Goal: Information Seeking & Learning: Learn about a topic

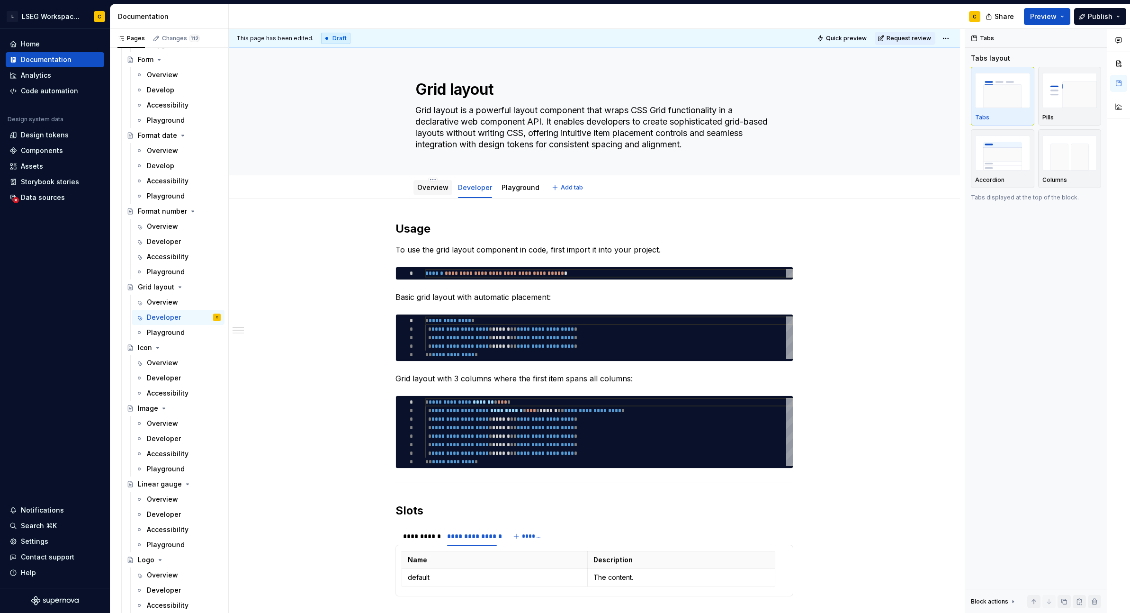
click at [438, 188] on link "Overview" at bounding box center [432, 187] width 31 height 8
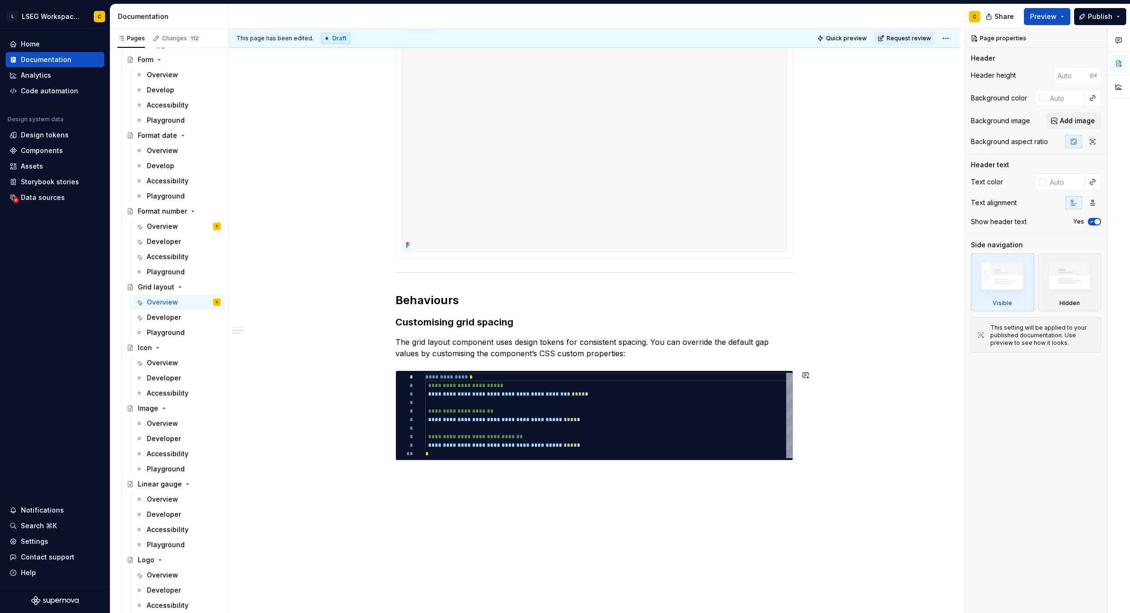
scroll to position [516, 0]
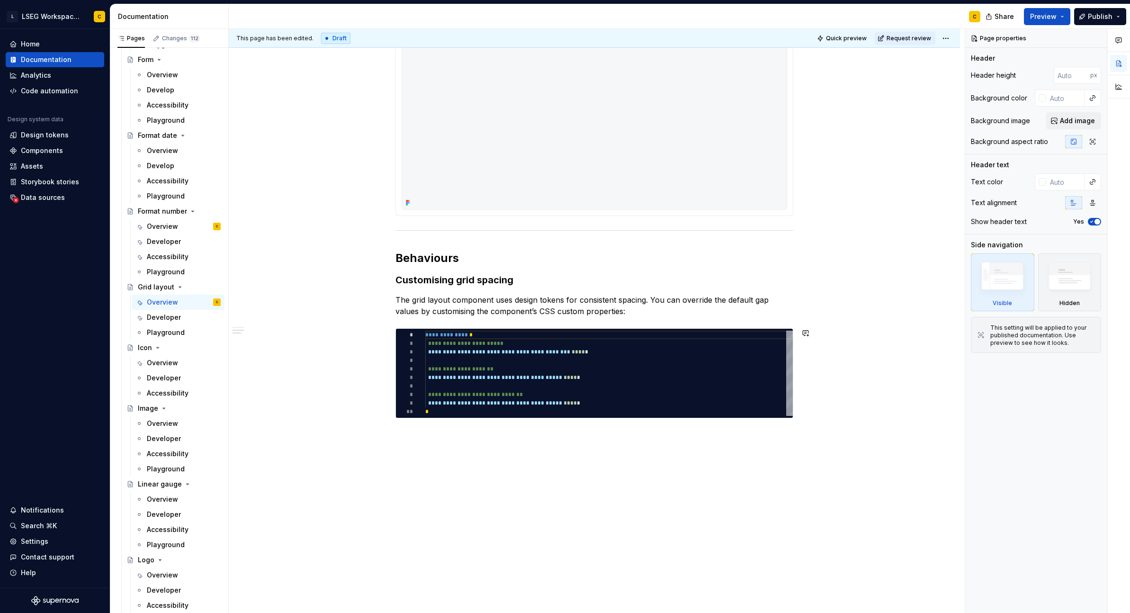
click at [799, 433] on div "**********" at bounding box center [594, 147] width 731 height 931
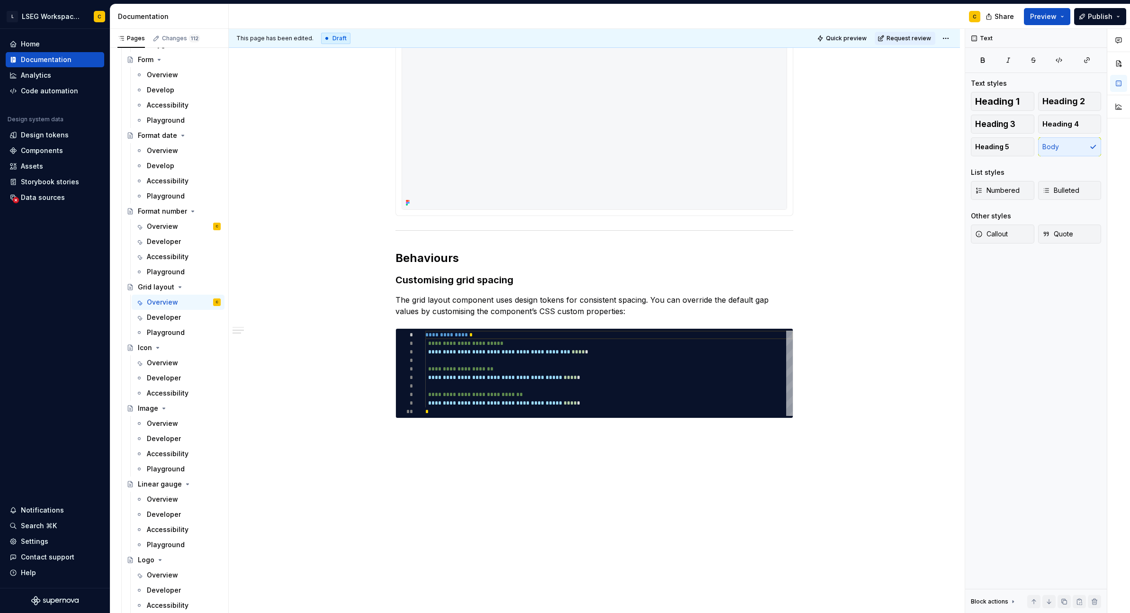
click at [526, 509] on div "**********" at bounding box center [594, 147] width 731 height 931
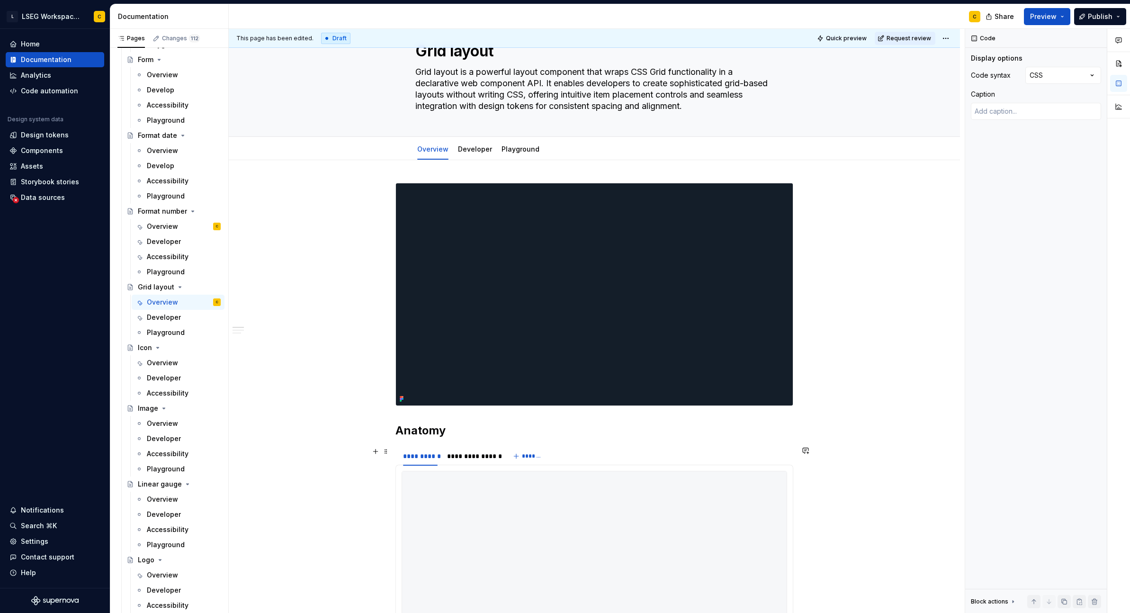
scroll to position [0, 0]
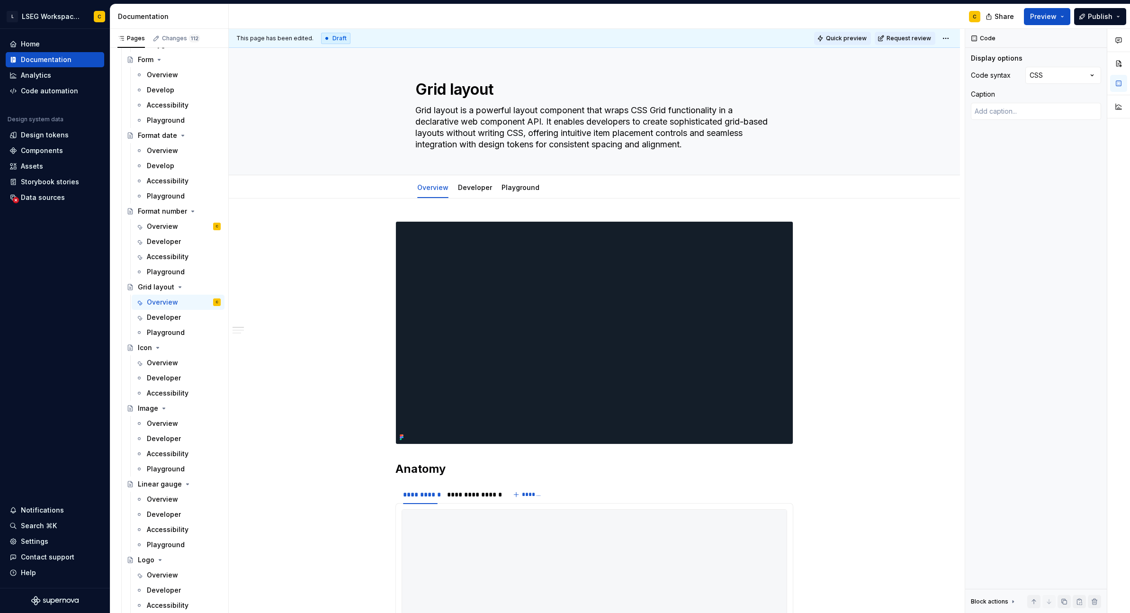
click at [845, 40] on span "Quick preview" at bounding box center [846, 39] width 41 height 8
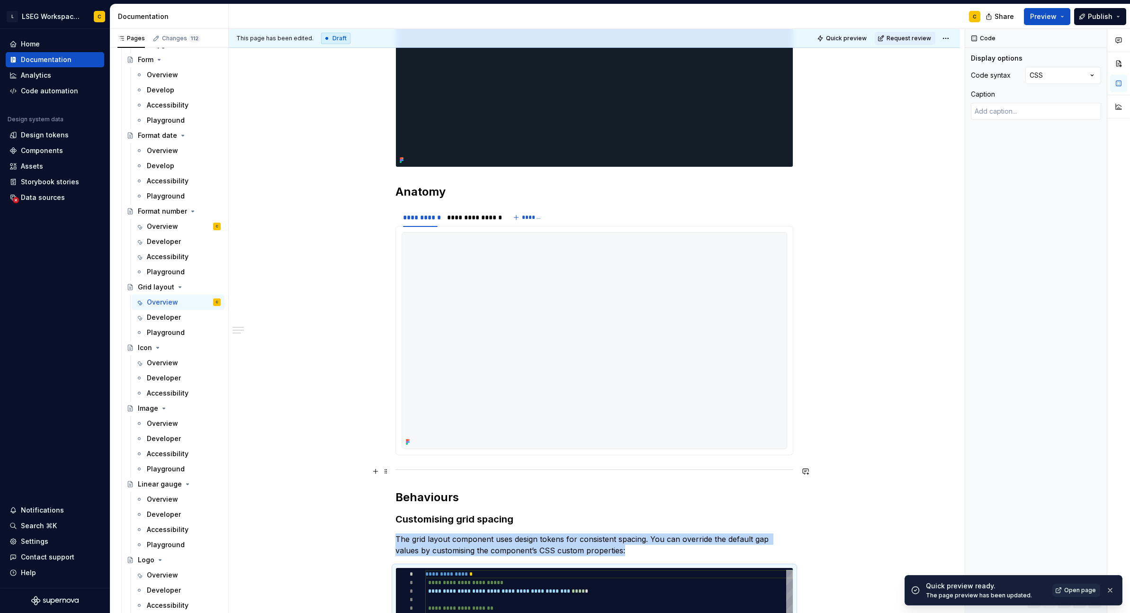
scroll to position [516, 0]
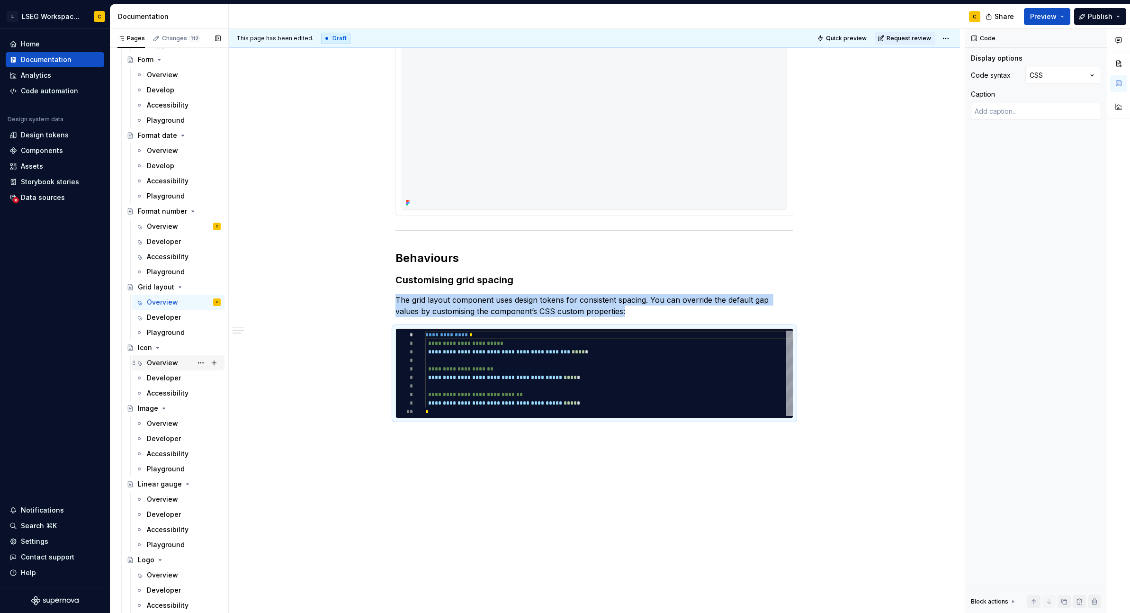
click at [161, 365] on div "Overview" at bounding box center [162, 362] width 31 height 9
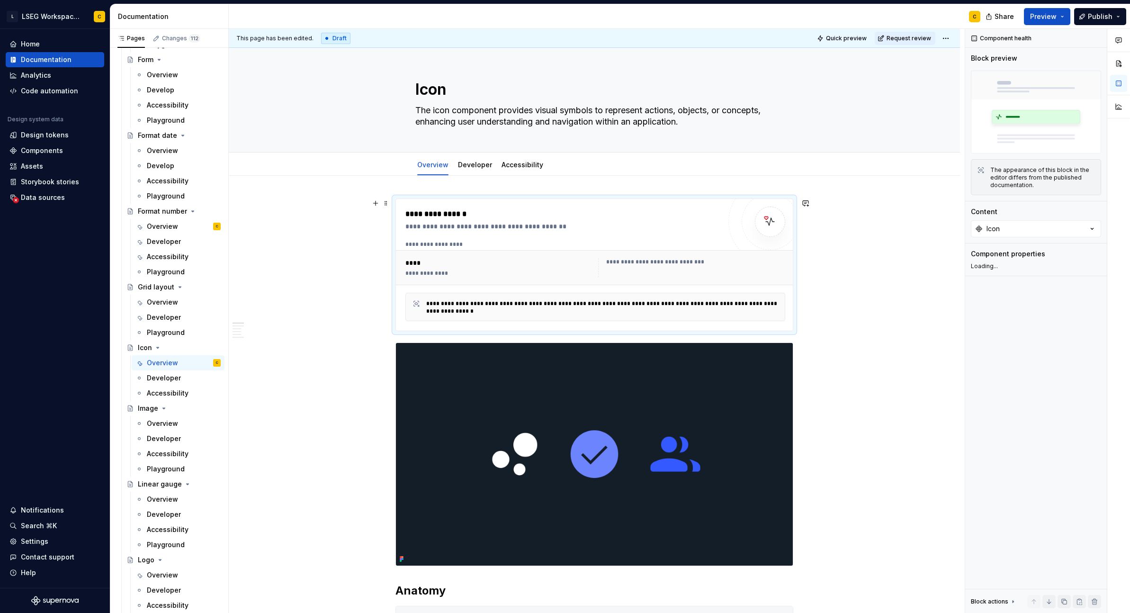
click at [556, 269] on div "**********" at bounding box center [498, 273] width 187 height 8
click at [411, 269] on div "**********" at bounding box center [498, 267] width 187 height 19
click at [412, 264] on div "****" at bounding box center [498, 262] width 187 height 9
click at [588, 278] on div "**********" at bounding box center [595, 267] width 387 height 27
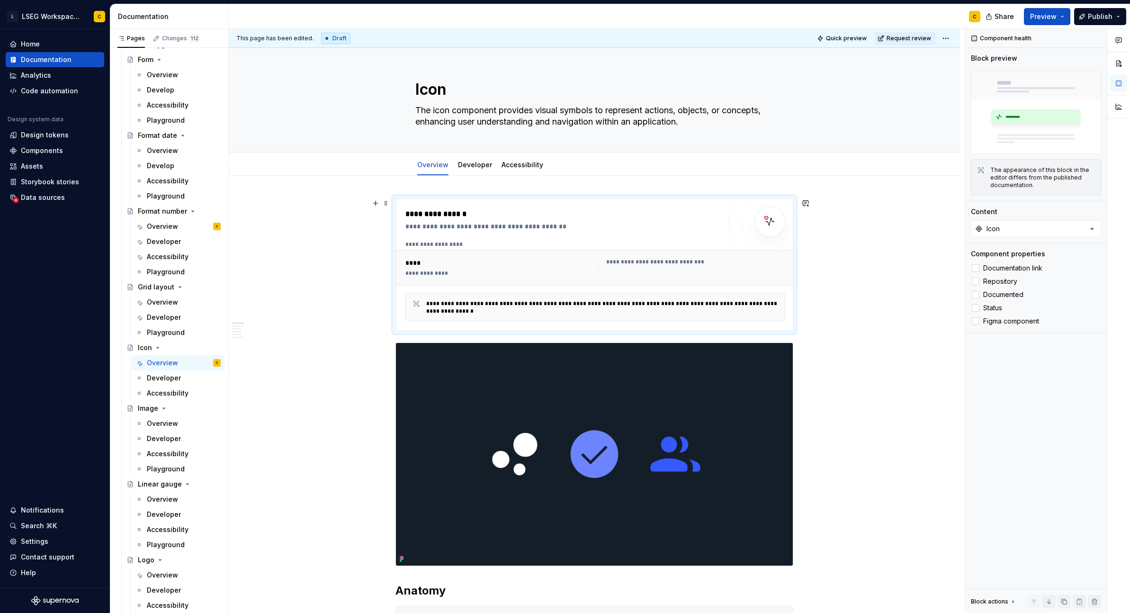
click at [470, 234] on div "**********" at bounding box center [562, 264] width 315 height 113
click at [649, 260] on div "**********" at bounding box center [695, 262] width 179 height 8
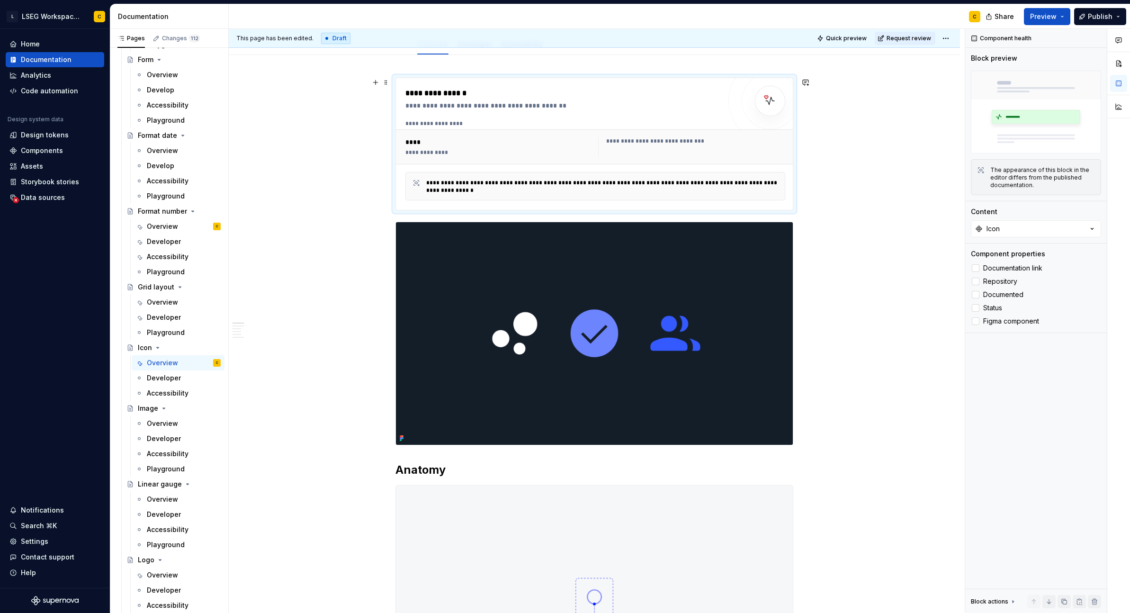
scroll to position [86, 0]
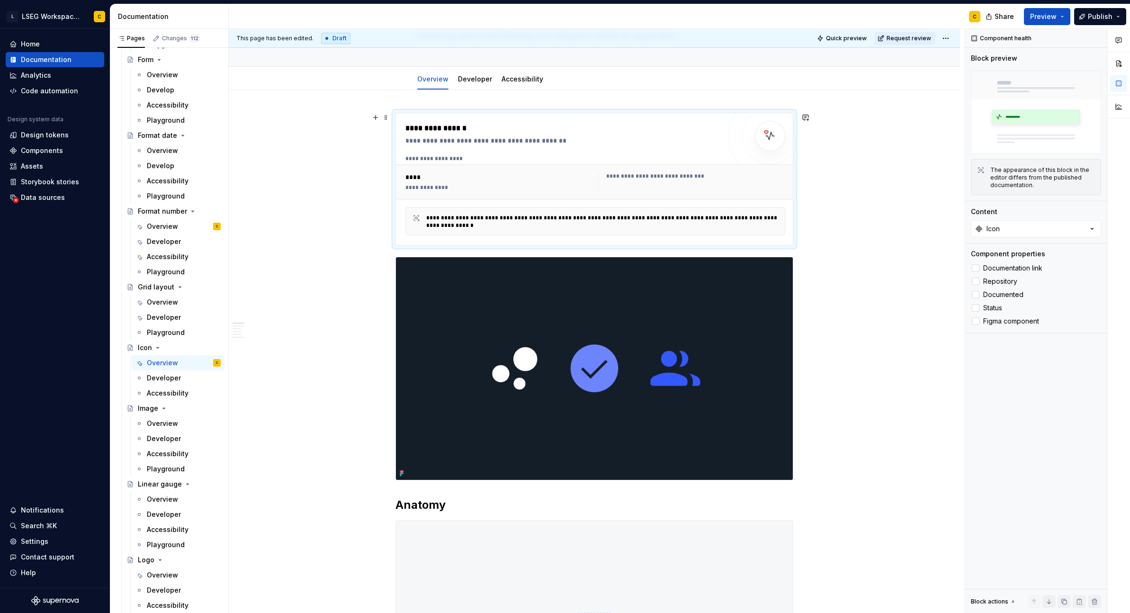
click at [591, 179] on div "****" at bounding box center [498, 176] width 187 height 9
click at [424, 182] on div "**********" at bounding box center [498, 181] width 187 height 19
click at [467, 182] on div "**********" at bounding box center [498, 181] width 187 height 19
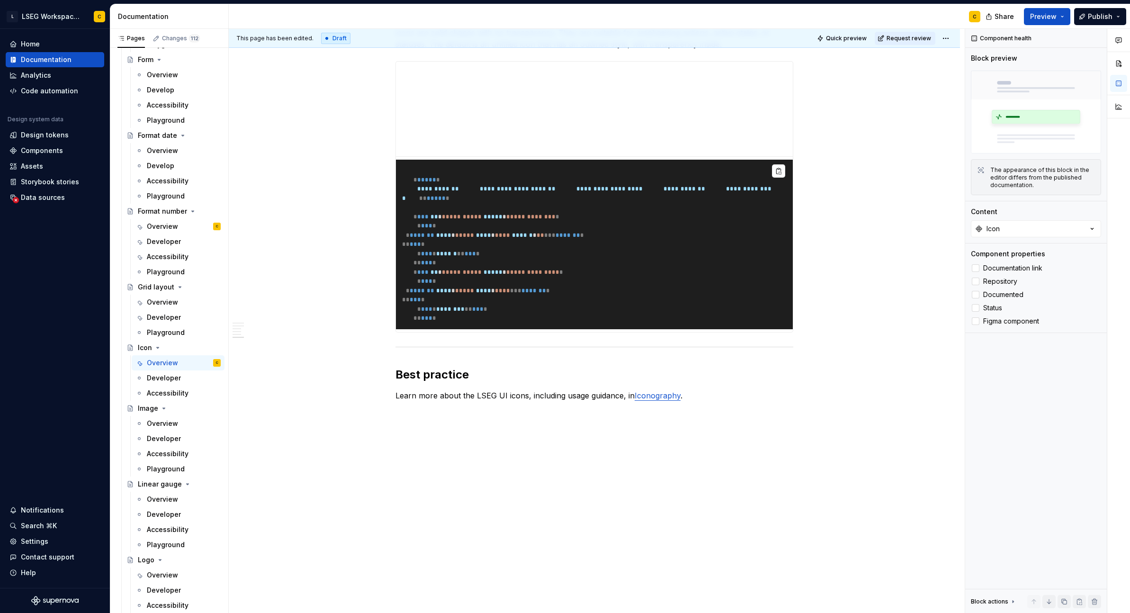
scroll to position [1912, 0]
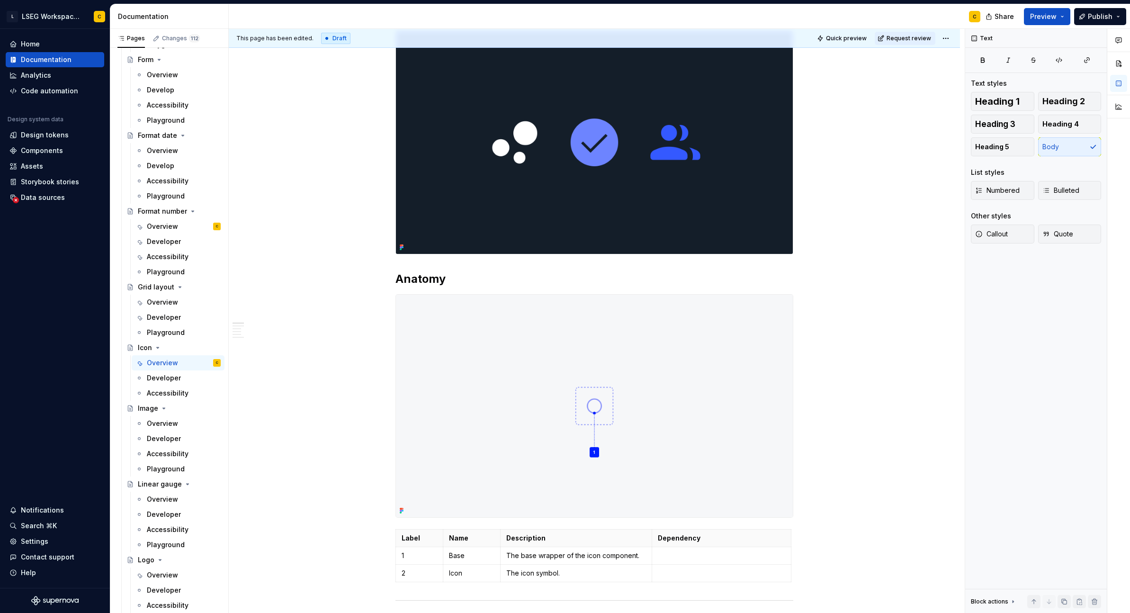
scroll to position [0, 0]
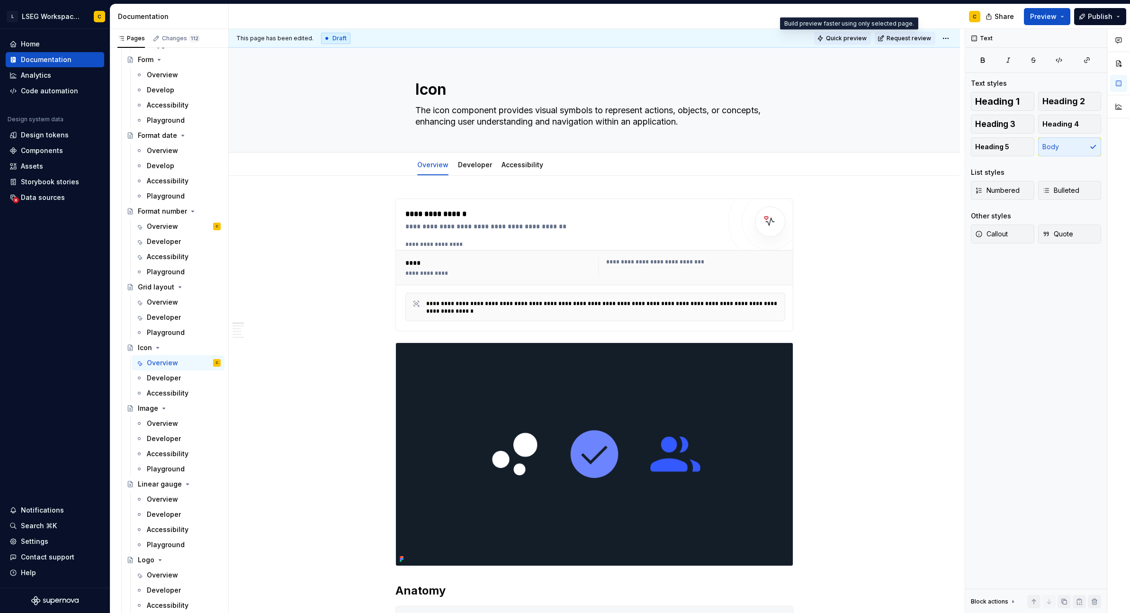
click at [847, 39] on span "Quick preview" at bounding box center [846, 39] width 41 height 8
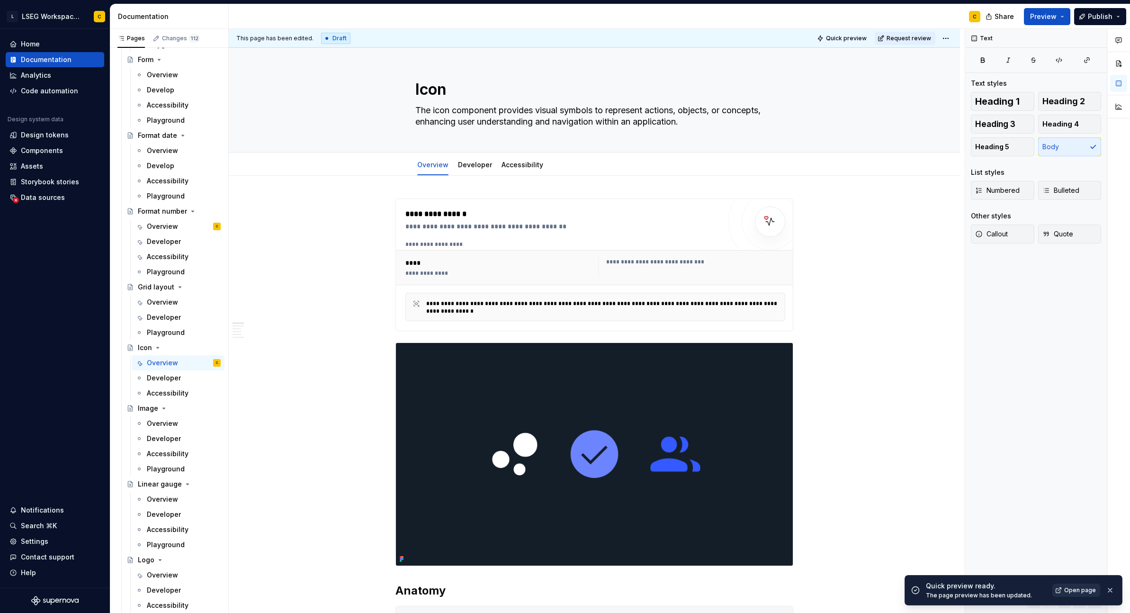
click at [1085, 588] on span "Open page" at bounding box center [1080, 590] width 32 height 8
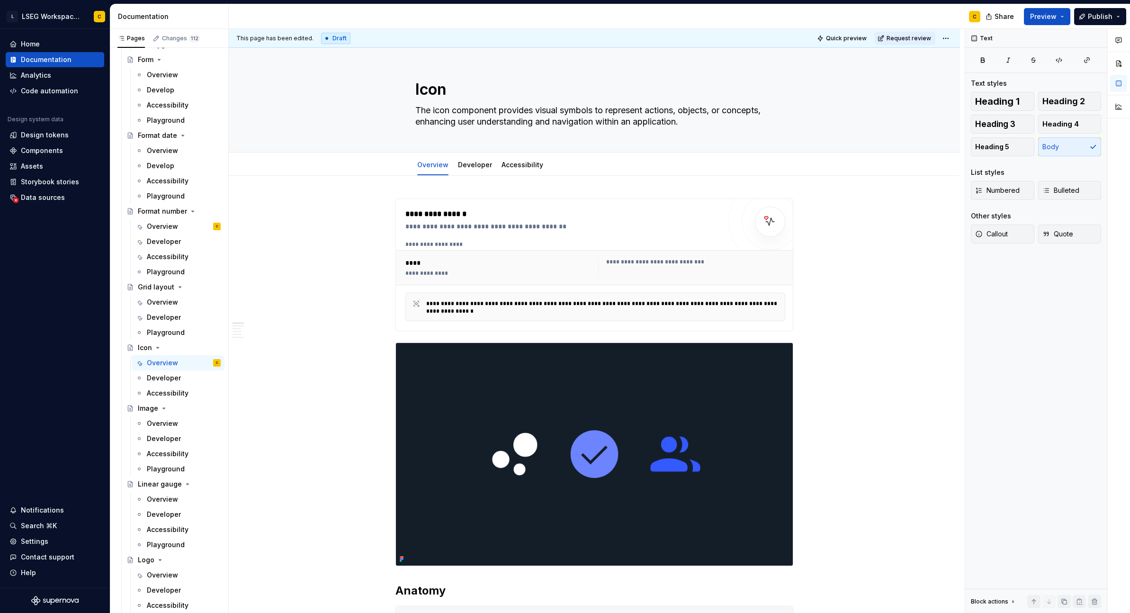
type textarea "*"
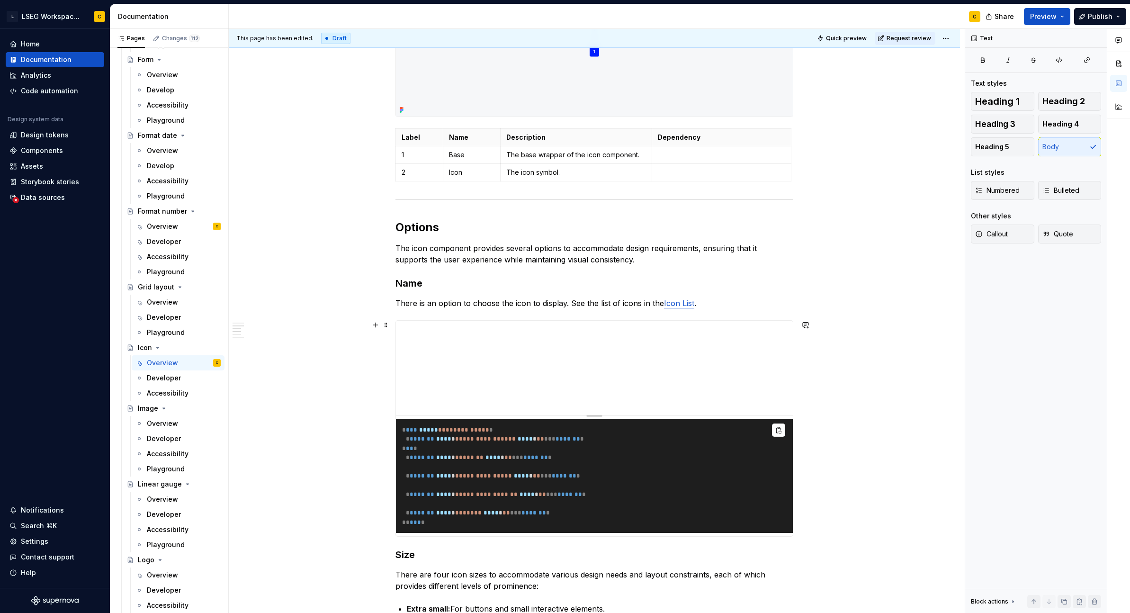
scroll to position [718, 0]
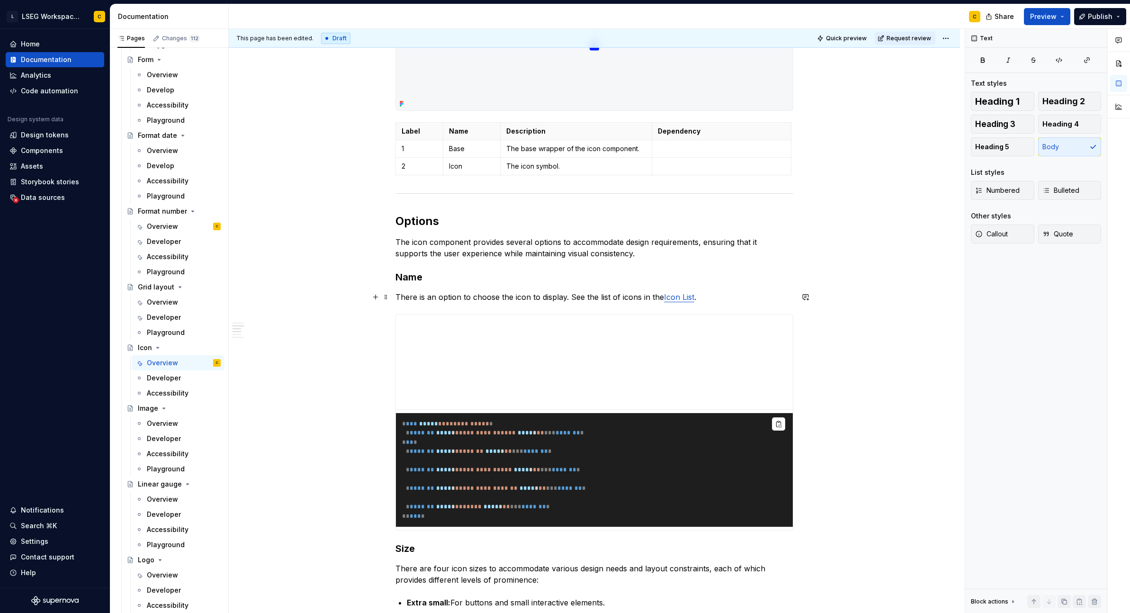
click at [722, 302] on p "There is an option to choose the icon to display. See the list of icons in the …" at bounding box center [594, 296] width 398 height 11
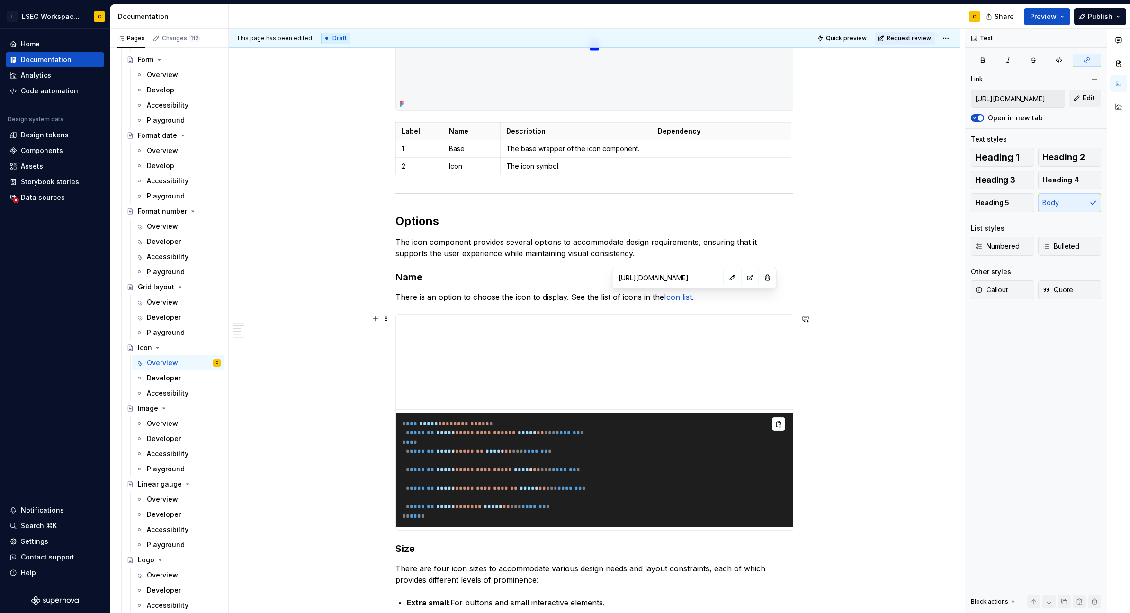
click at [810, 340] on div "**********" at bounding box center [597, 321] width 736 height 584
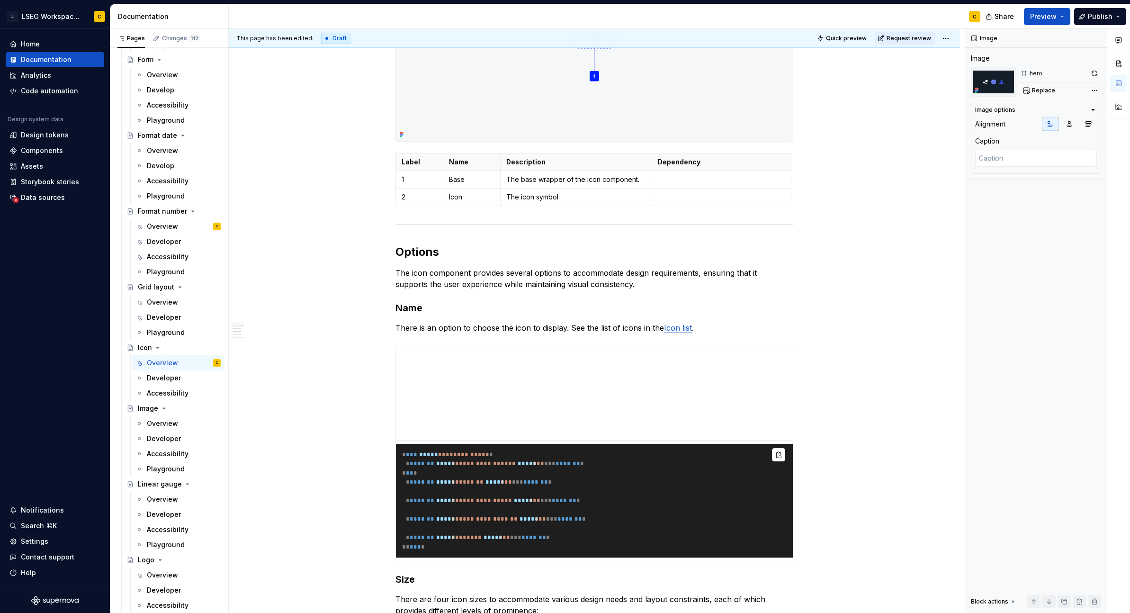
scroll to position [846, 0]
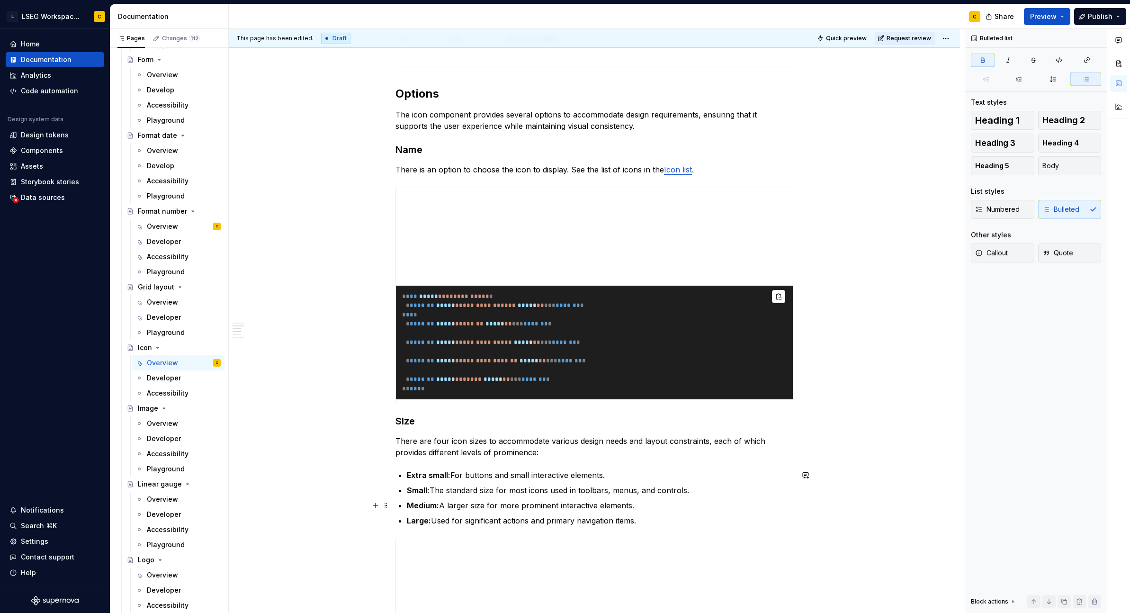
click at [528, 496] on ul "Extra small: For buttons and small interactive elements. Small: The standard si…" at bounding box center [600, 497] width 386 height 57
type textarea "*"
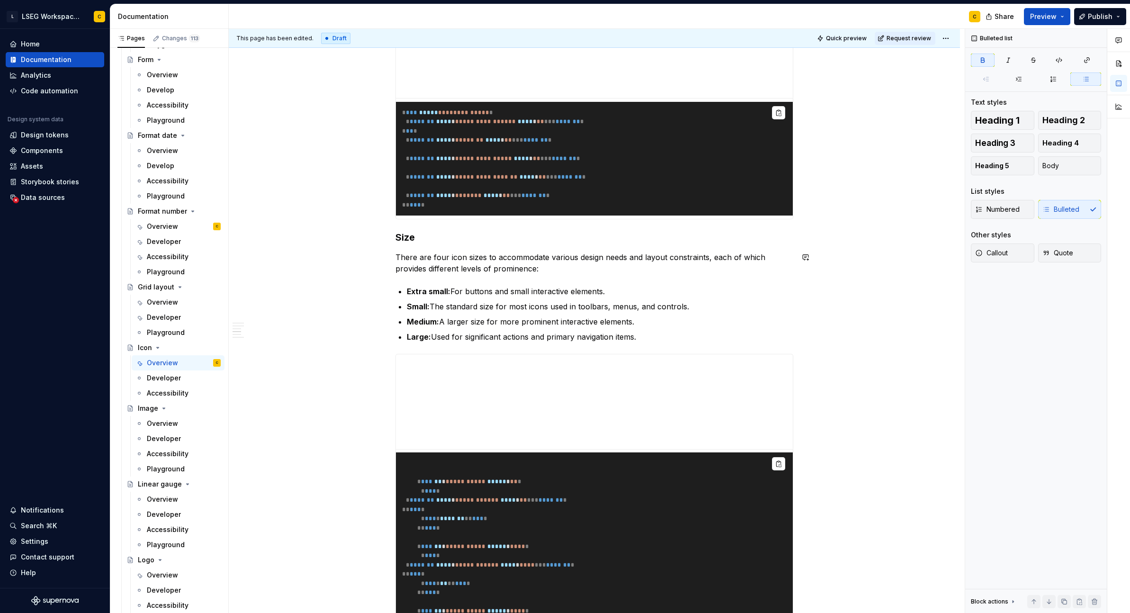
click at [551, 283] on div "**********" at bounding box center [594, 203] width 398 height 2068
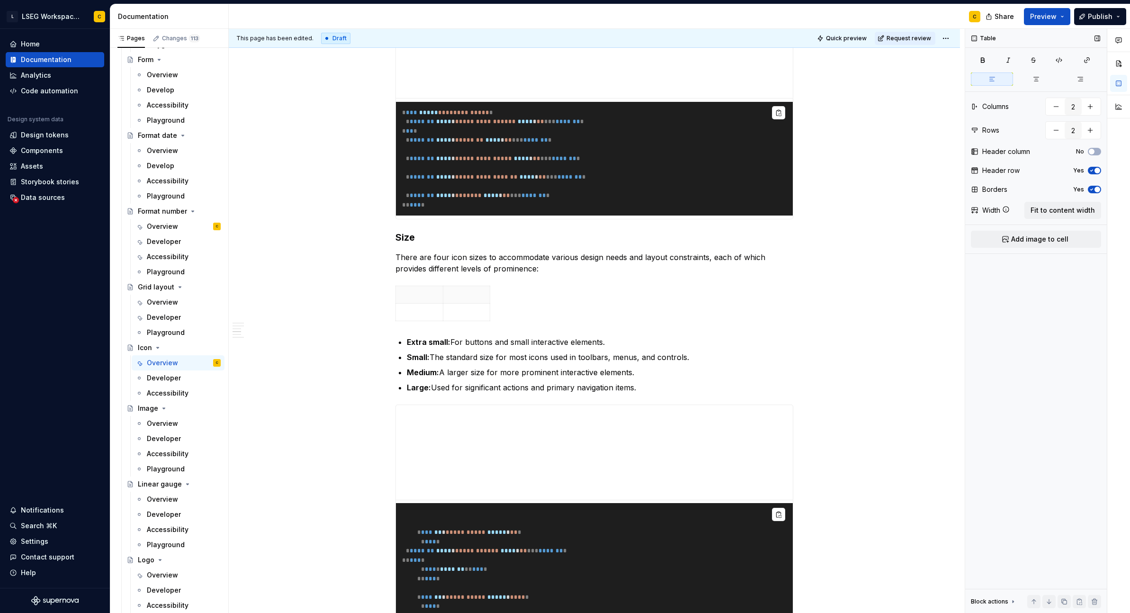
click at [1092, 170] on icon "button" at bounding box center [1092, 170] width 2 height 1
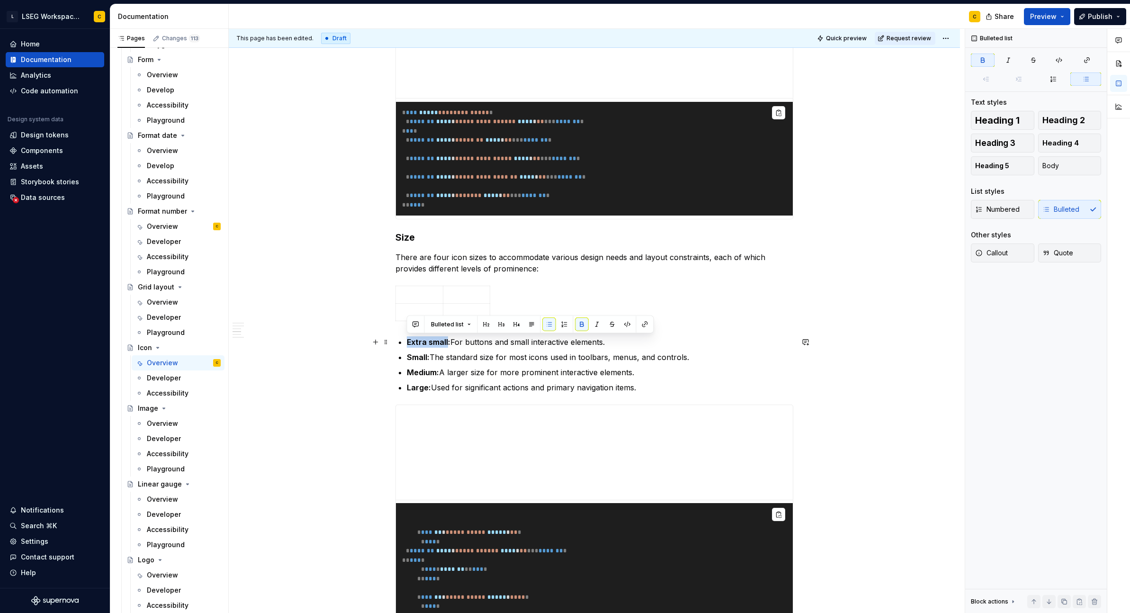
drag, startPoint x: 407, startPoint y: 339, endPoint x: 447, endPoint y: 340, distance: 40.3
click at [447, 340] on strong "Extra small:" at bounding box center [429, 341] width 44 height 9
click at [418, 295] on p at bounding box center [420, 294] width 36 height 9
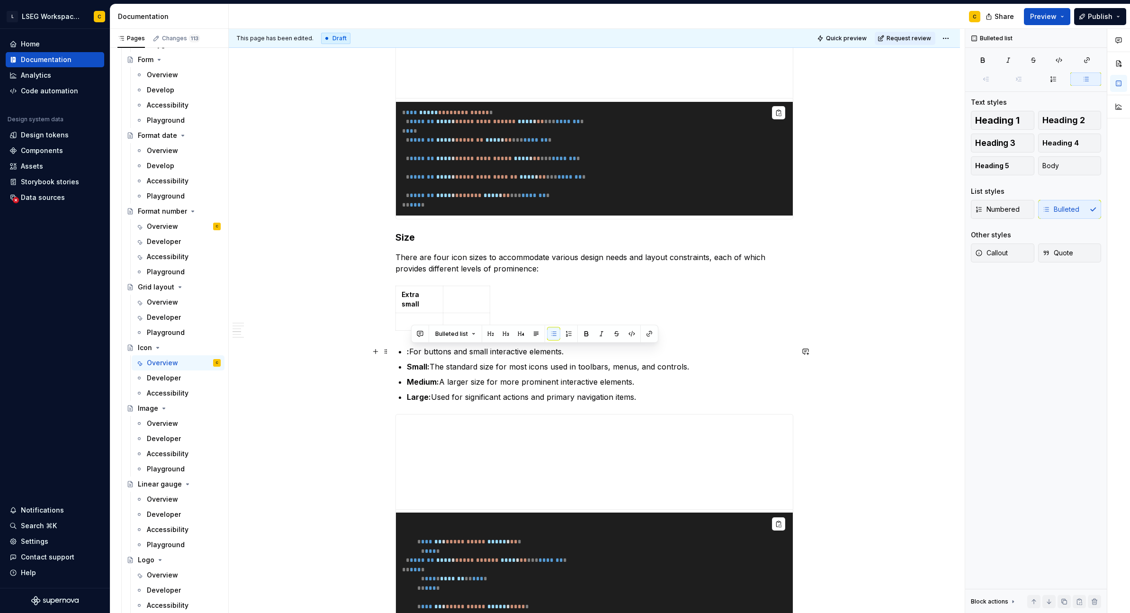
drag, startPoint x: 412, startPoint y: 350, endPoint x: 566, endPoint y: 350, distance: 154.4
click at [566, 350] on p ": For buttons and small interactive elements." at bounding box center [600, 351] width 386 height 11
click at [484, 300] on html "L LSEG Workspace Design System C Home Documentation Analytics Code automation D…" at bounding box center [565, 306] width 1130 height 613
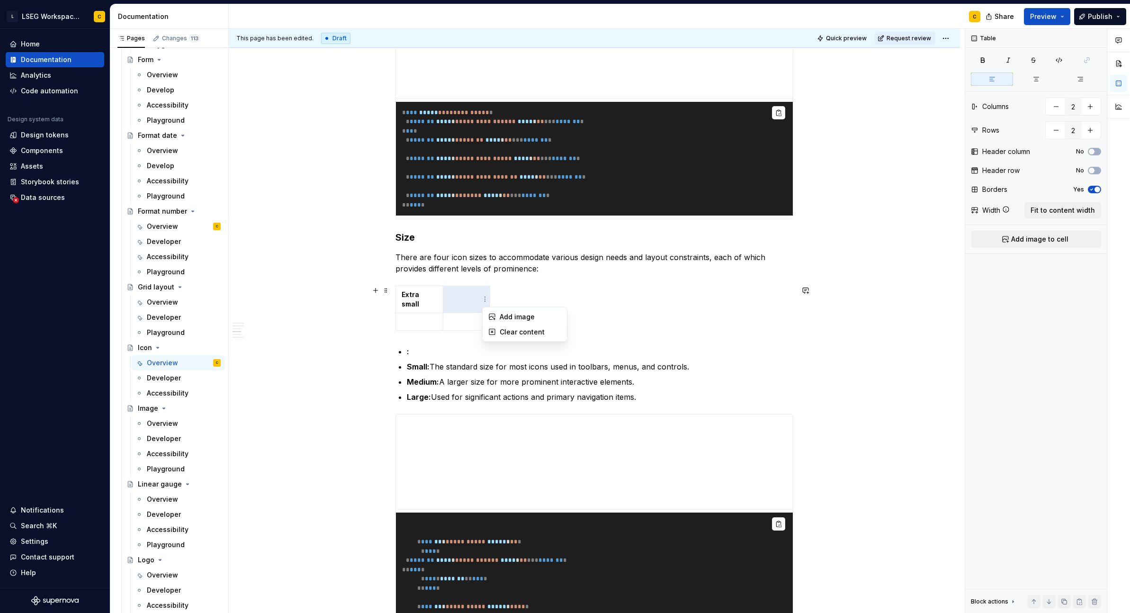
click at [465, 301] on html "L LSEG Workspace Design System C Home Documentation Analytics Code automation D…" at bounding box center [565, 306] width 1130 height 613
click at [466, 299] on td at bounding box center [466, 299] width 47 height 27
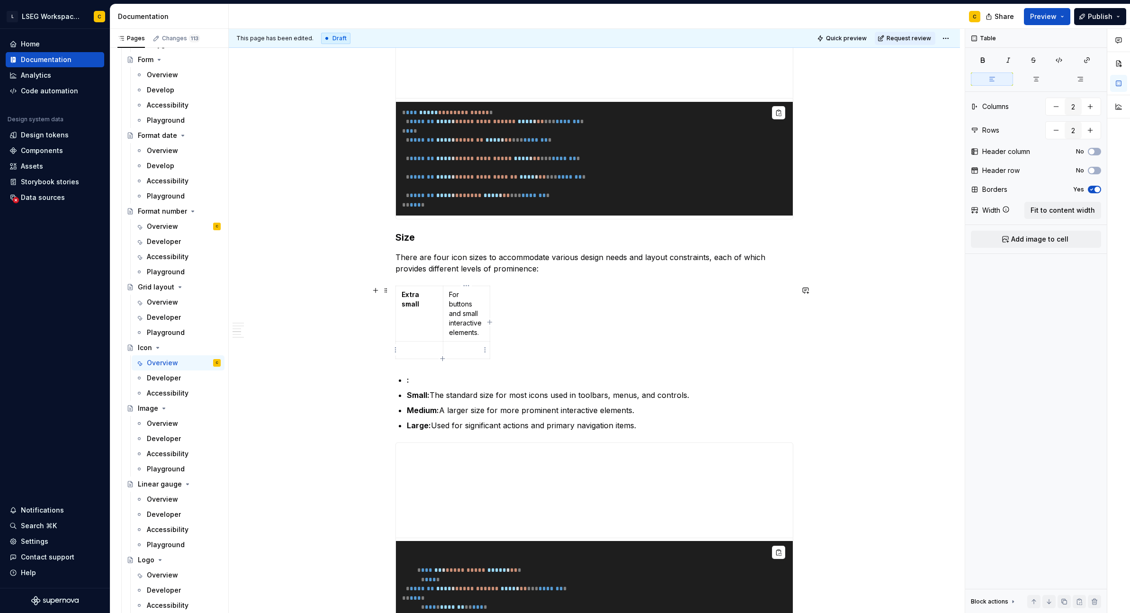
click at [470, 353] on p at bounding box center [467, 349] width 36 height 9
type input "3"
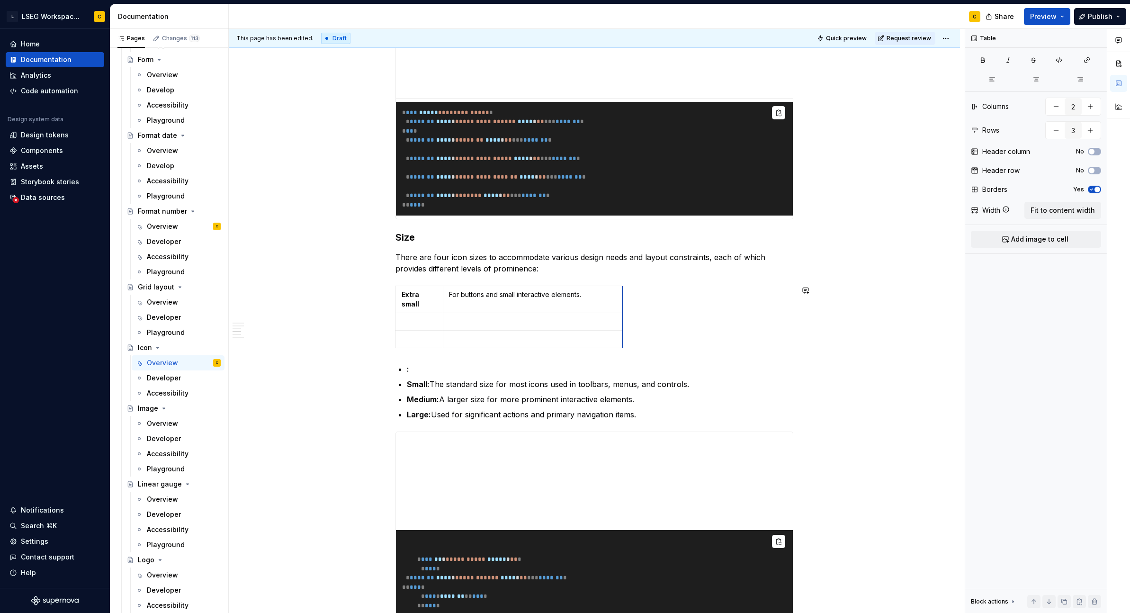
drag, startPoint x: 489, startPoint y: 337, endPoint x: 623, endPoint y: 343, distance: 134.1
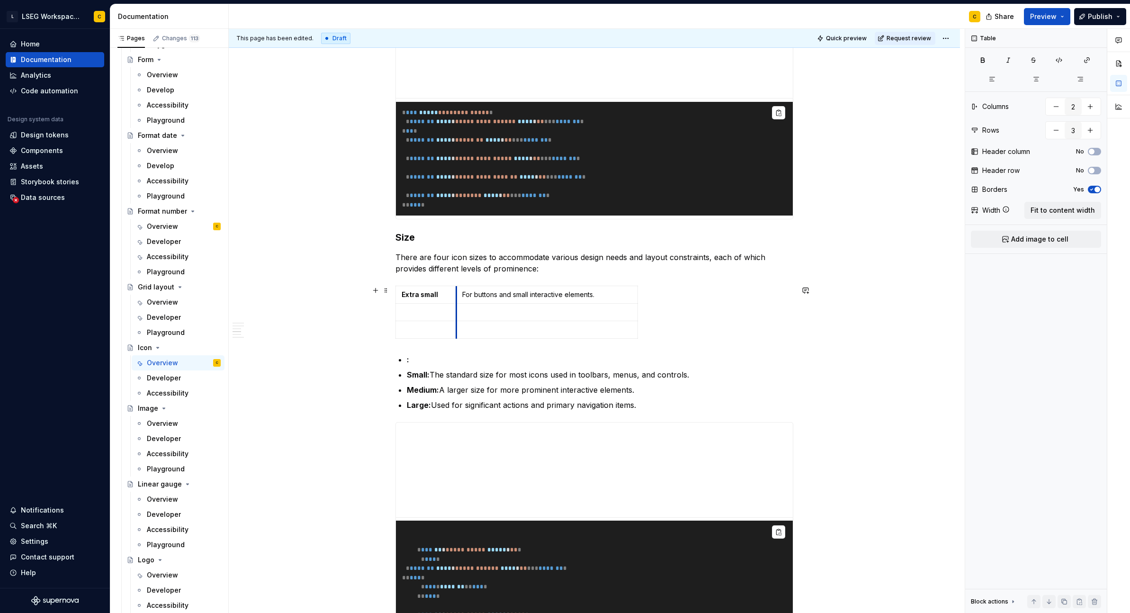
drag, startPoint x: 441, startPoint y: 311, endPoint x: 457, endPoint y: 315, distance: 16.1
click at [640, 320] on div "Extra small For buttons and small interactive elements." at bounding box center [594, 314] width 398 height 57
drag, startPoint x: 639, startPoint y: 320, endPoint x: 788, endPoint y: 322, distance: 149.7
click at [419, 374] on strong "Small:" at bounding box center [418, 374] width 23 height 9
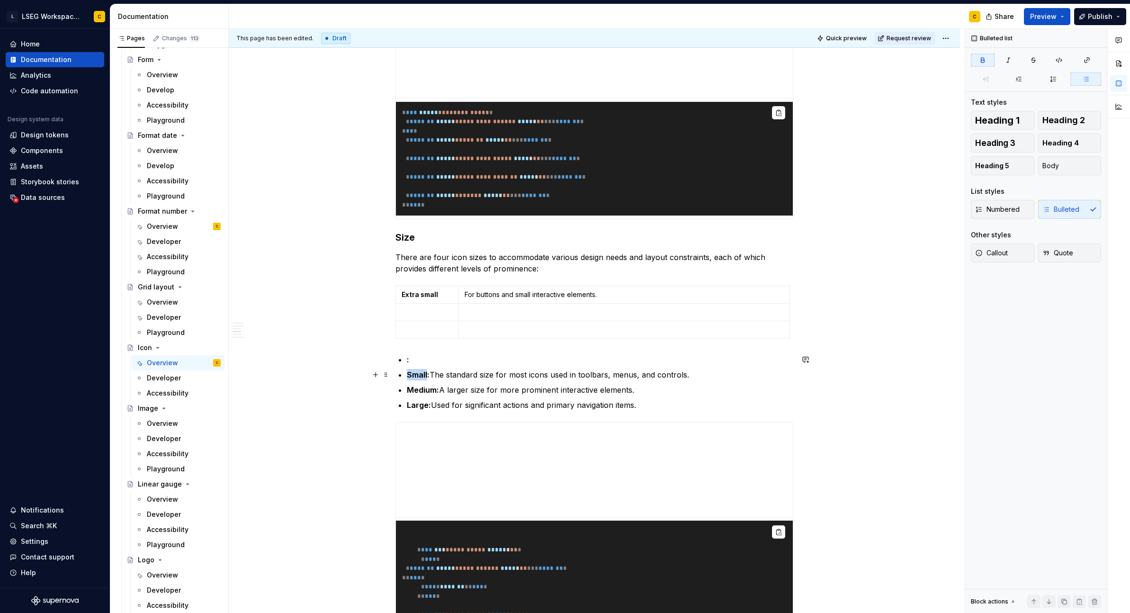
click at [419, 374] on strong "Small:" at bounding box center [418, 374] width 23 height 9
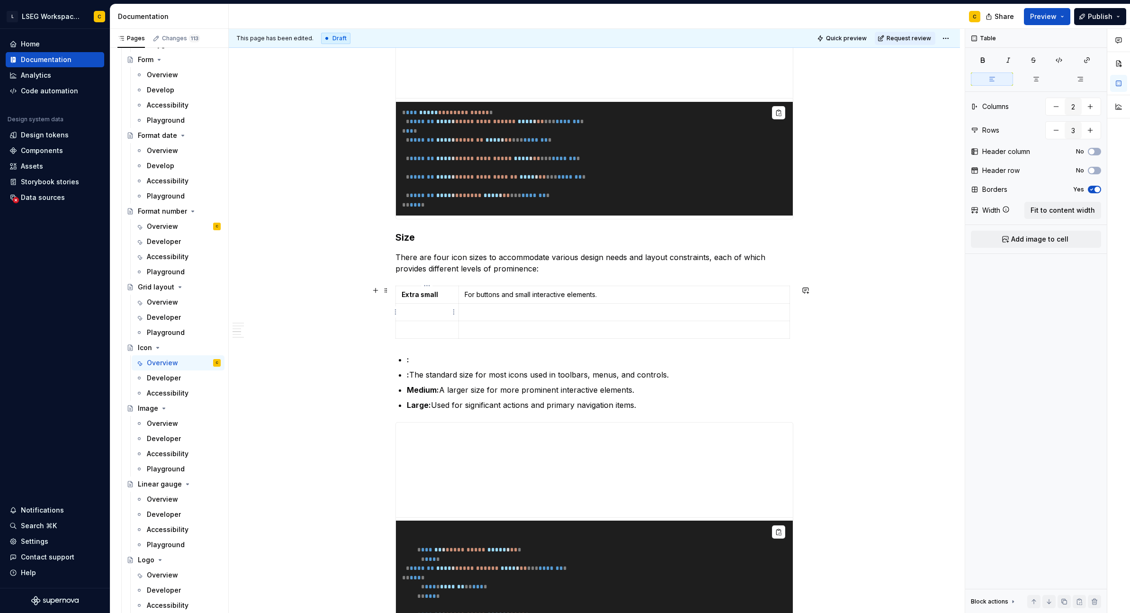
click at [408, 309] on p at bounding box center [427, 311] width 51 height 9
click at [416, 389] on strong "Medium:" at bounding box center [423, 389] width 32 height 9
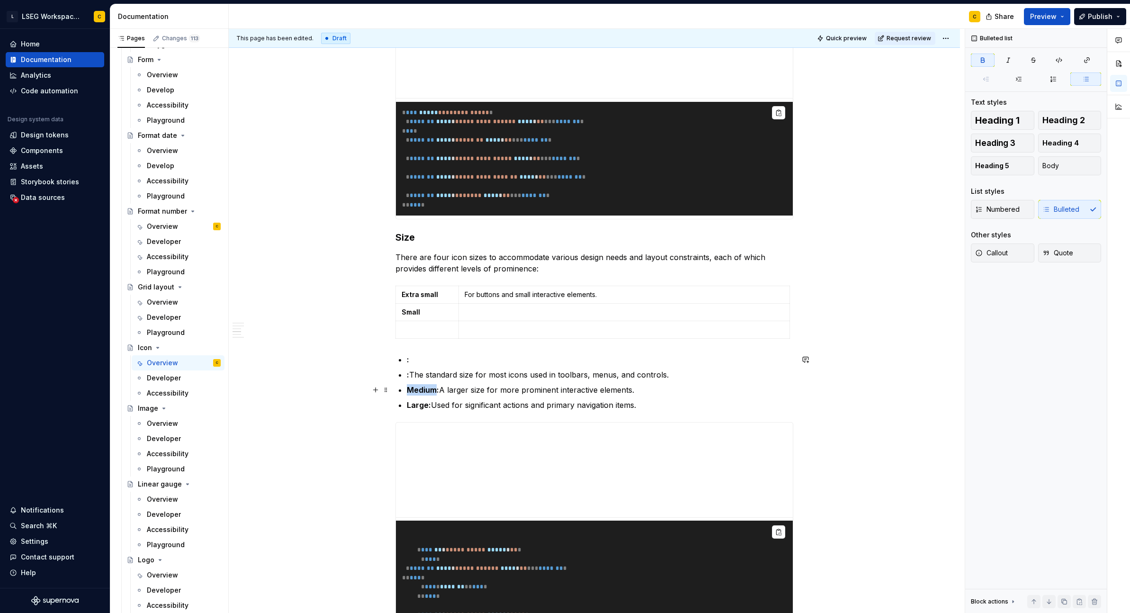
click at [416, 389] on strong "Medium:" at bounding box center [423, 389] width 32 height 9
click at [426, 333] on p at bounding box center [427, 329] width 51 height 9
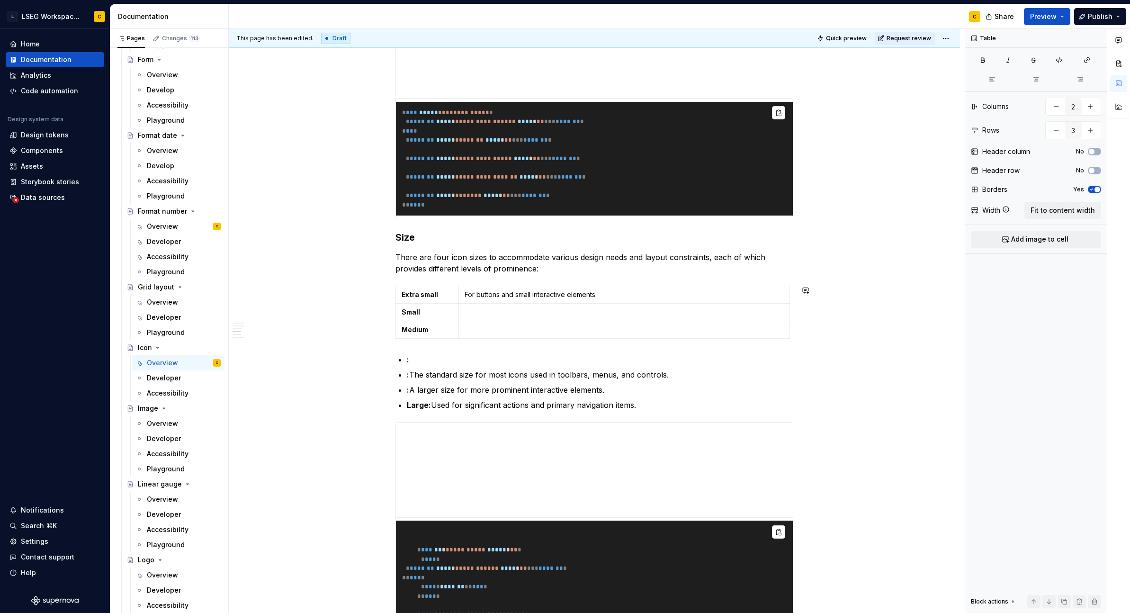
type input "4"
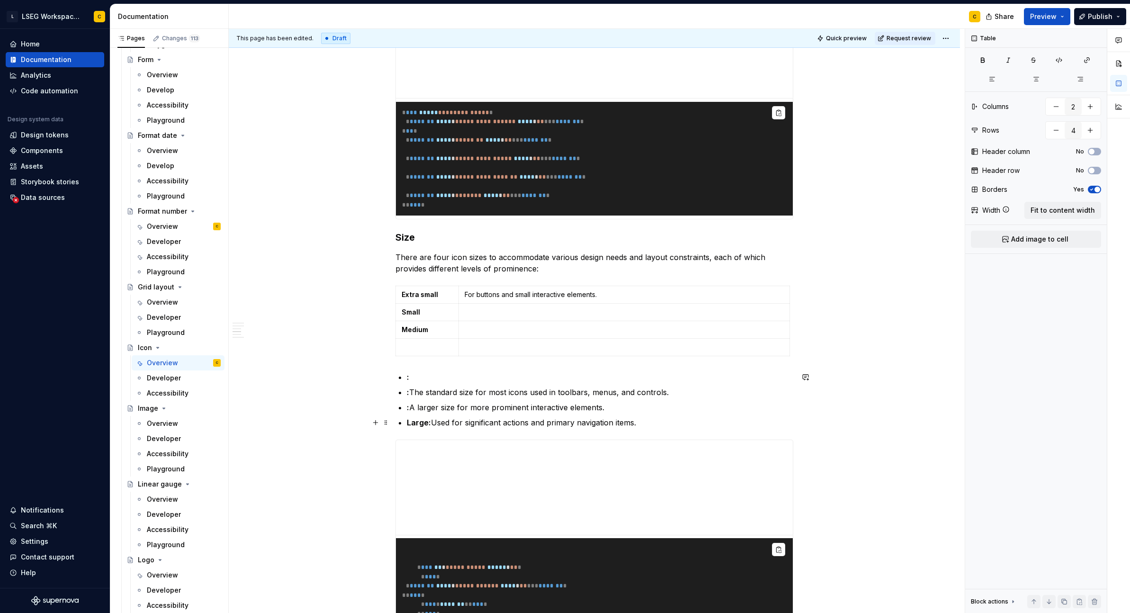
click at [419, 422] on strong "Large:" at bounding box center [419, 422] width 24 height 9
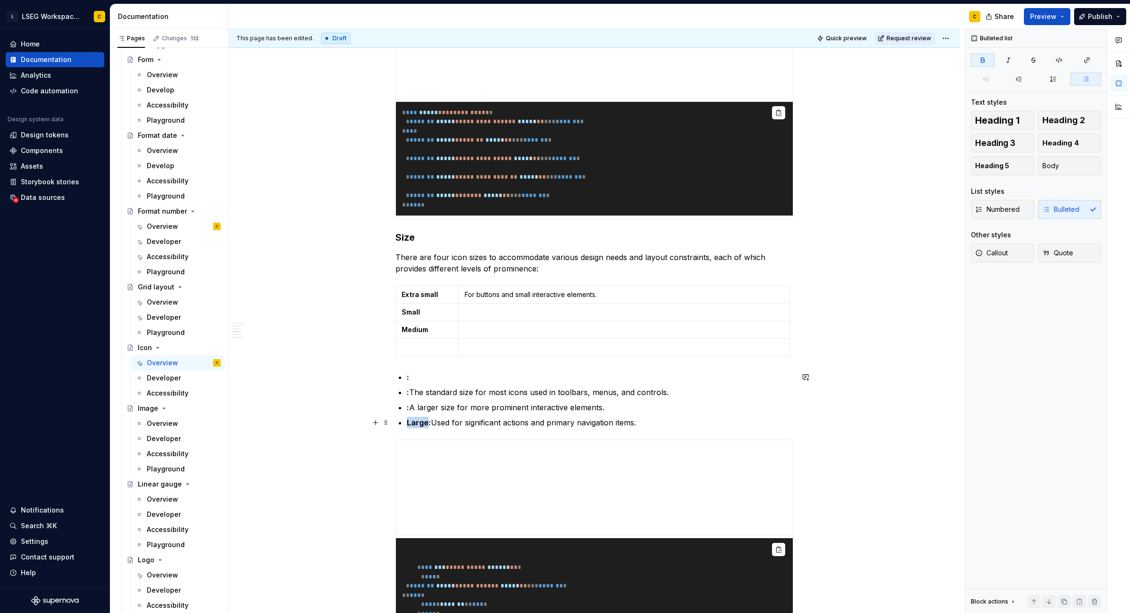
click at [419, 422] on strong "Large:" at bounding box center [419, 422] width 24 height 9
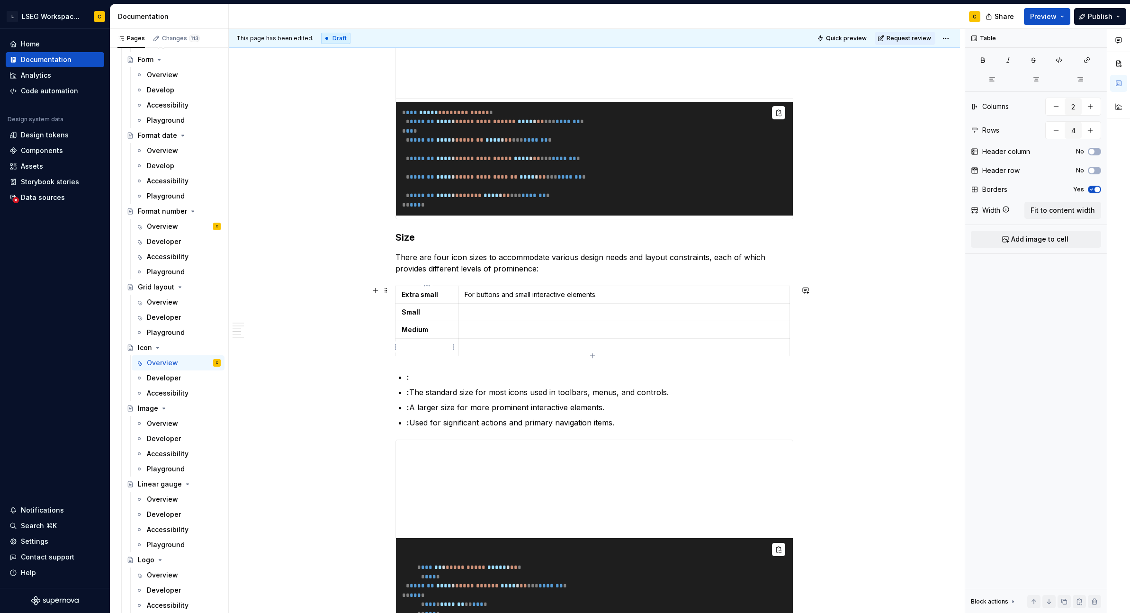
click at [423, 349] on p at bounding box center [427, 346] width 51 height 9
click at [412, 392] on p ": The standard size for most icons used in toolbars, menus, and controls." at bounding box center [600, 391] width 386 height 11
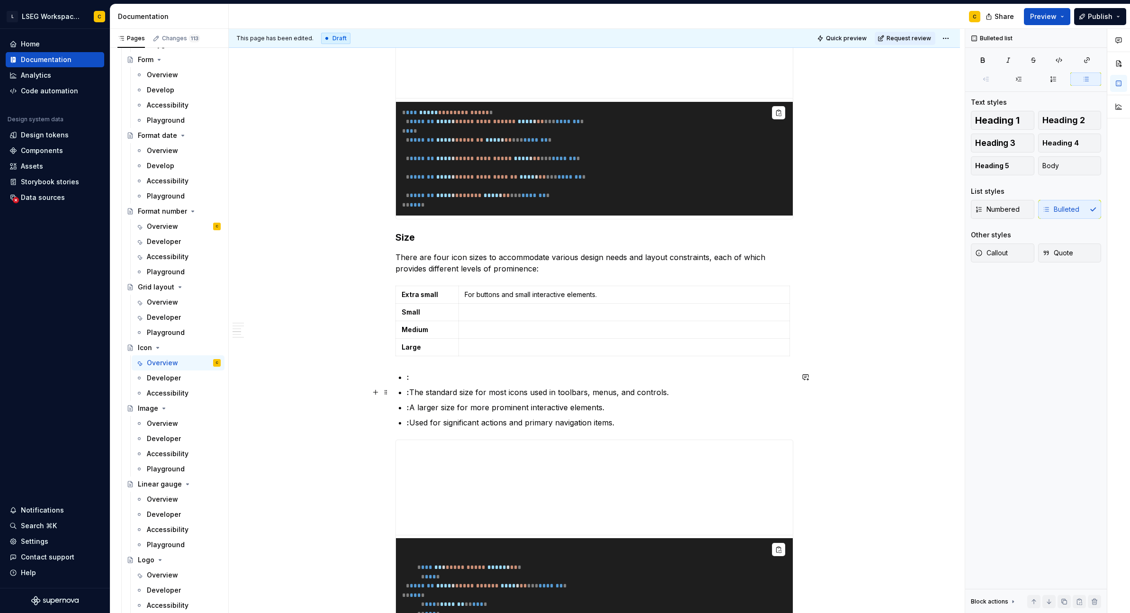
click at [668, 390] on p ": The standard size for most icons used in toolbars, menus, and controls." at bounding box center [600, 391] width 386 height 11
click at [501, 310] on p at bounding box center [624, 311] width 319 height 9
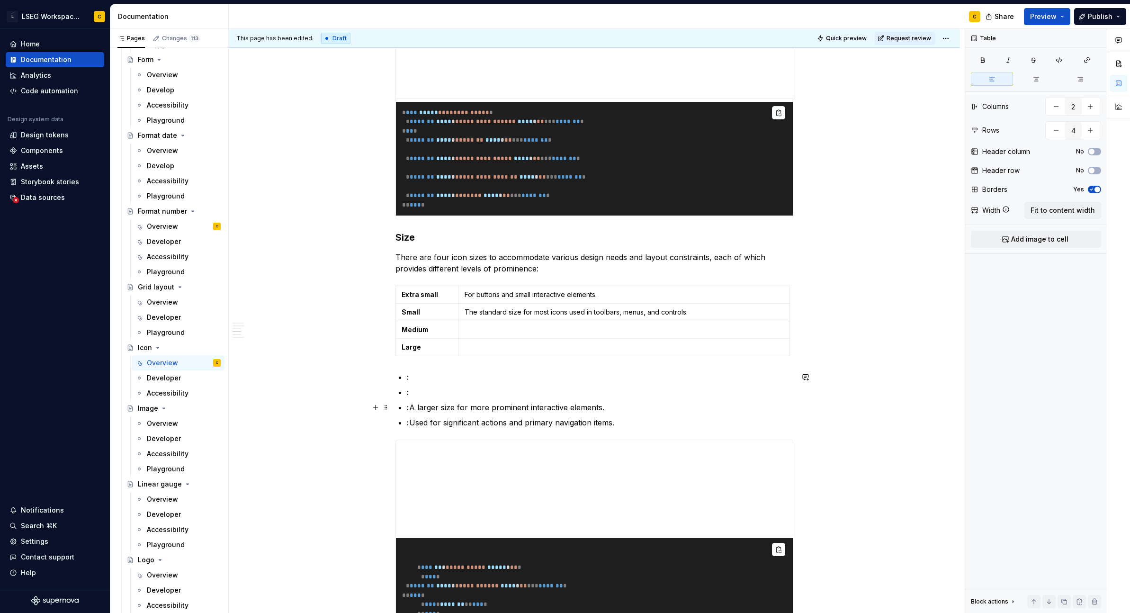
click at [412, 404] on p ": A larger size for more prominent interactive elements." at bounding box center [600, 407] width 386 height 11
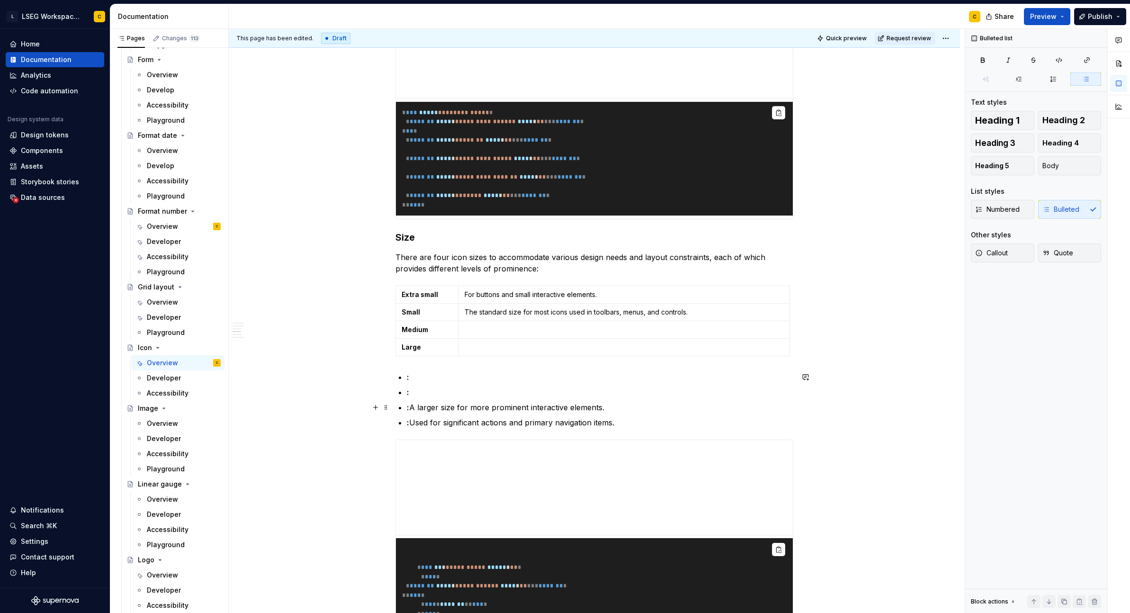
click at [610, 409] on p ": A larger size for more prominent interactive elements." at bounding box center [600, 407] width 386 height 11
click at [510, 329] on p at bounding box center [624, 329] width 319 height 9
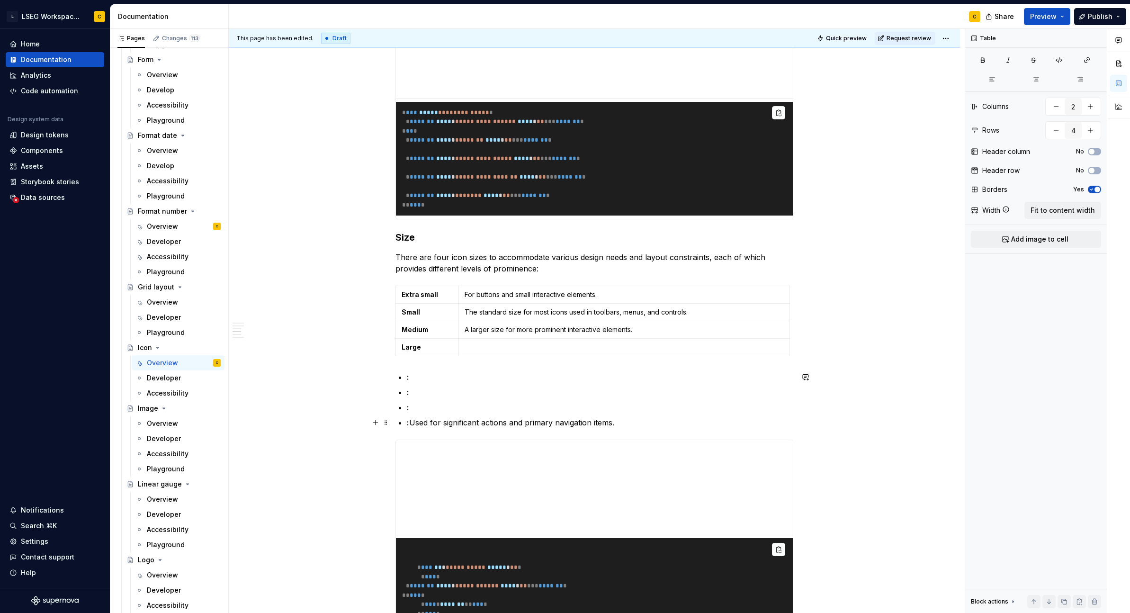
click at [412, 421] on p ": Used for significant actions and primary navigation items." at bounding box center [600, 422] width 386 height 11
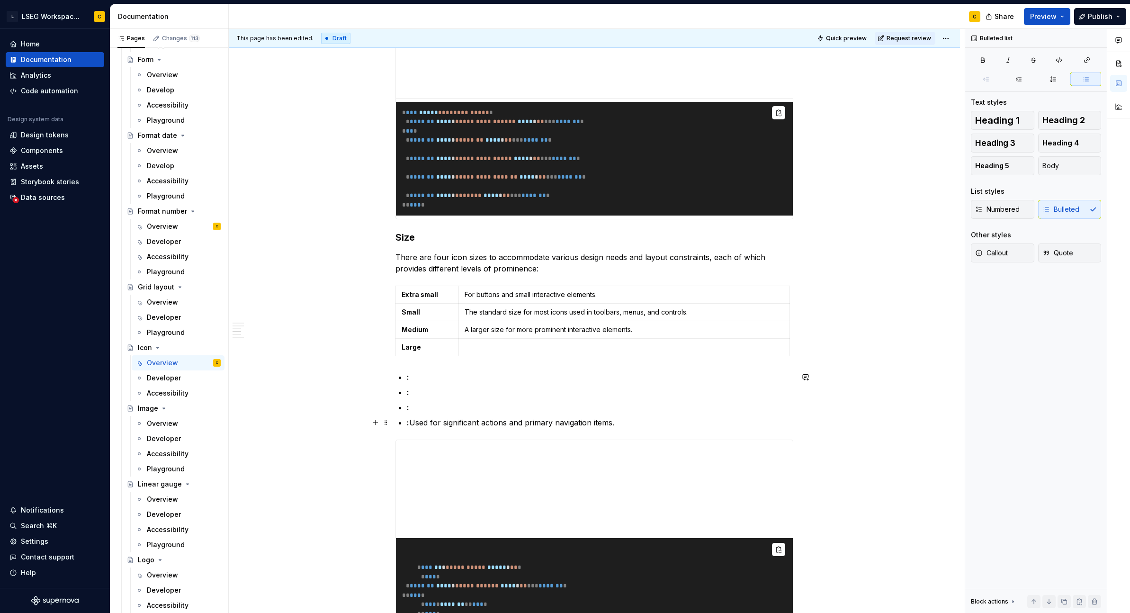
click at [619, 422] on p ": Used for significant actions and primary navigation items." at bounding box center [600, 422] width 386 height 11
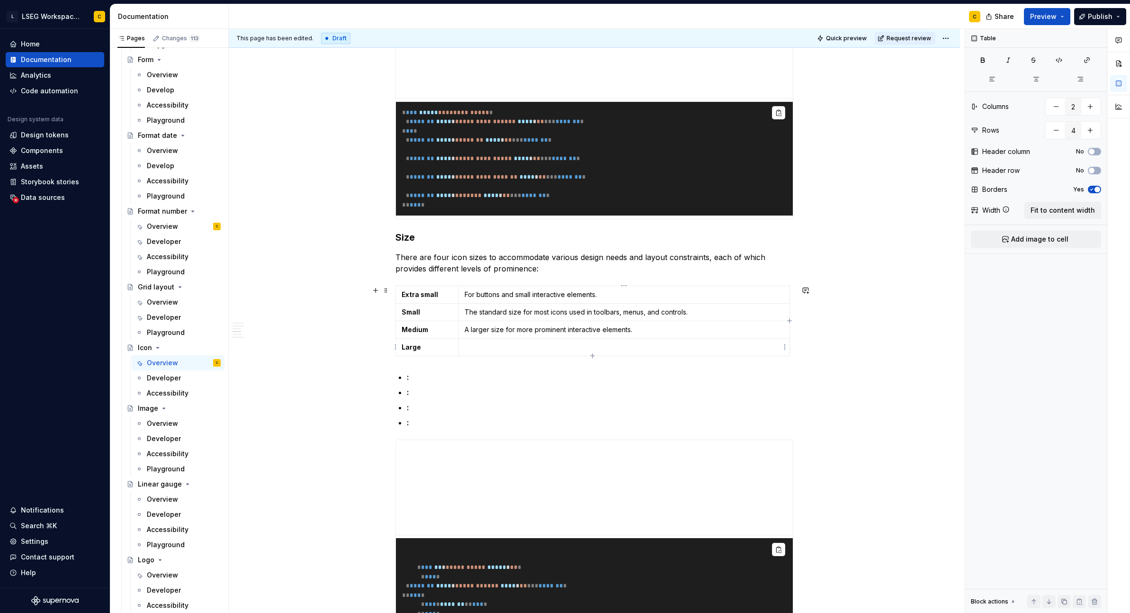
click at [513, 342] on p at bounding box center [624, 346] width 319 height 9
click at [453, 421] on p ":" at bounding box center [600, 422] width 386 height 11
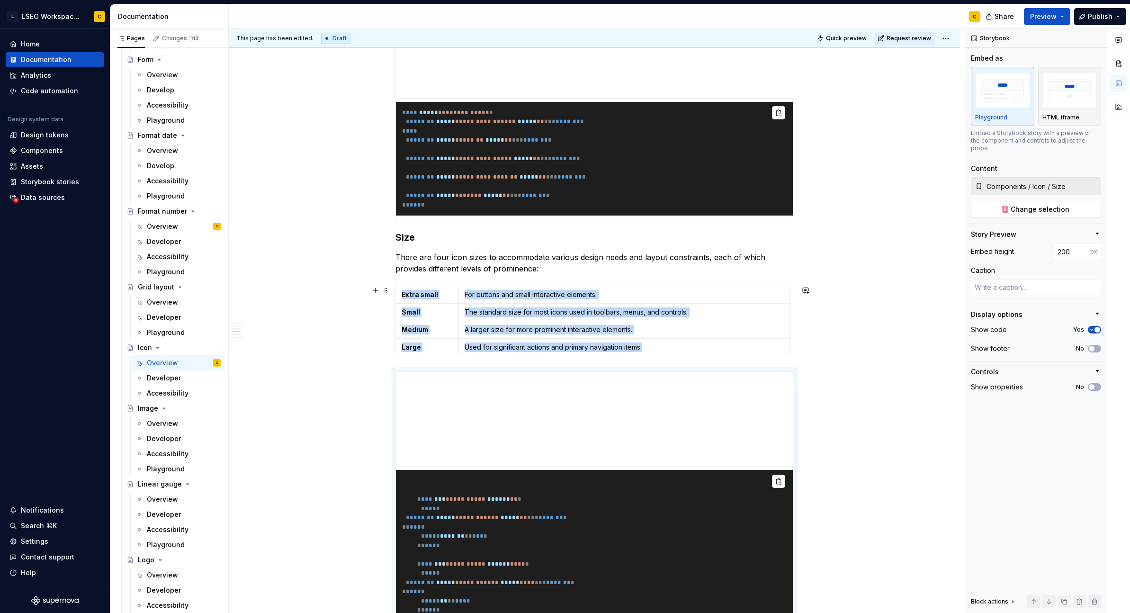
click at [849, 346] on div "**********" at bounding box center [594, 297] width 731 height 2303
click at [828, 329] on div "**********" at bounding box center [594, 297] width 731 height 2303
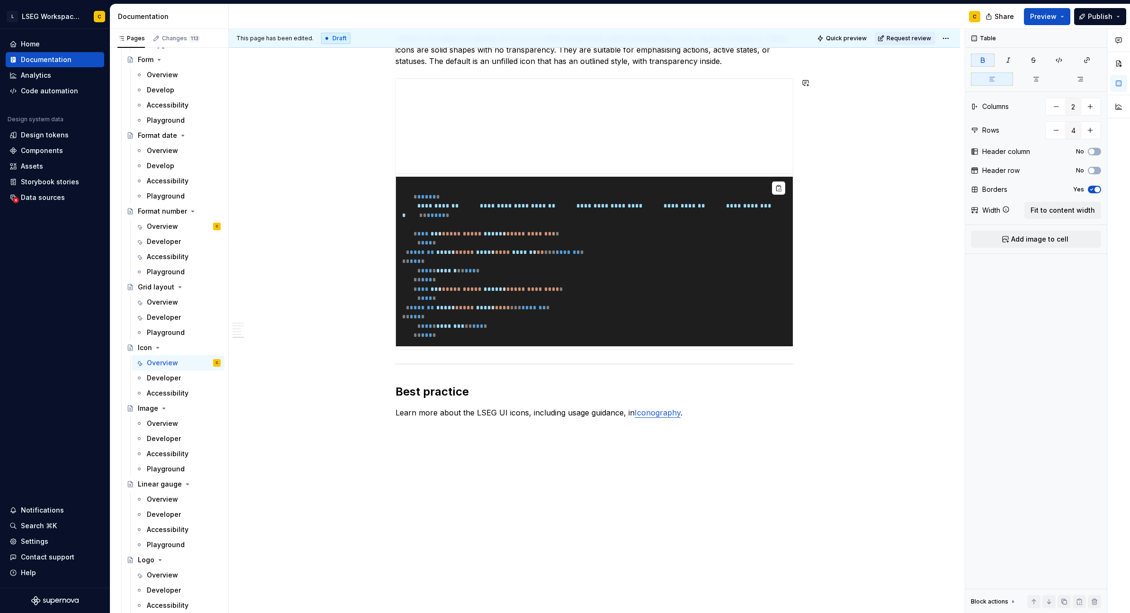
scroll to position [1912, 0]
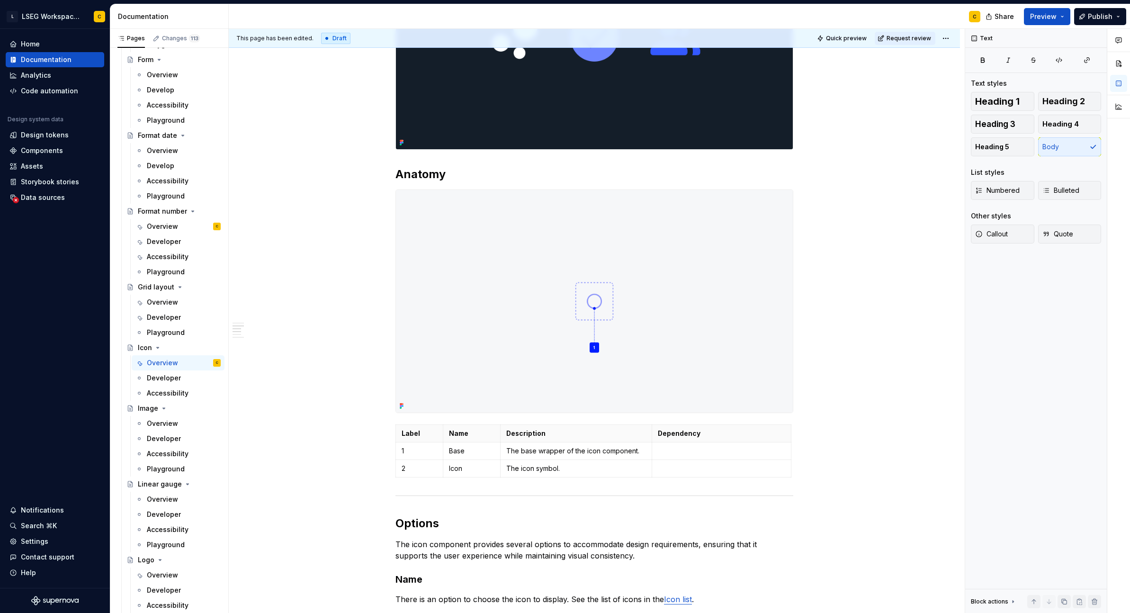
scroll to position [0, 0]
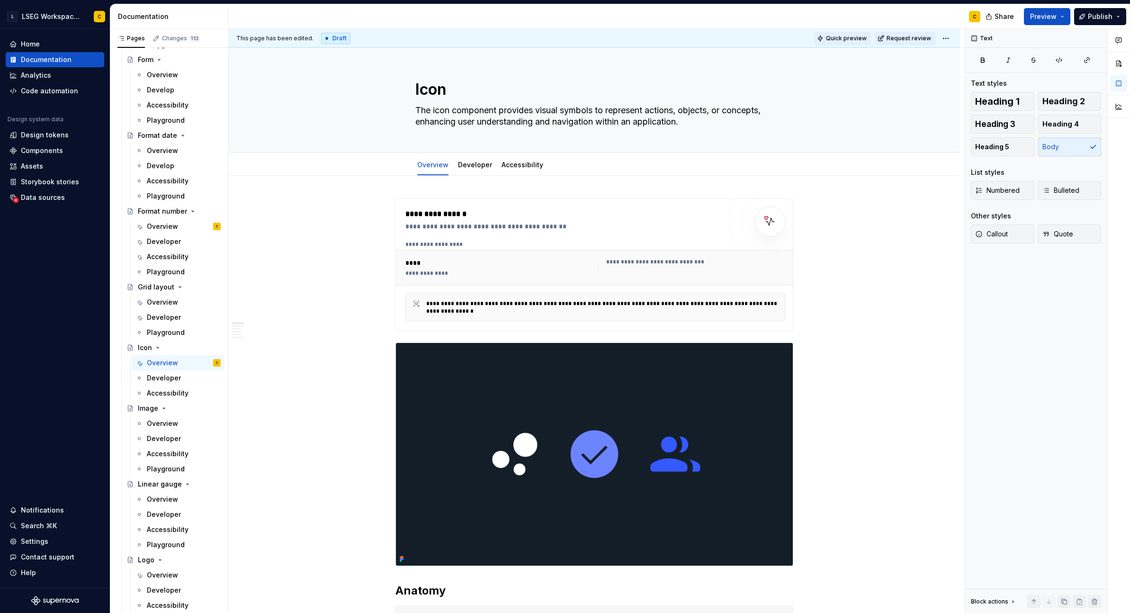
click at [849, 36] on span "Quick preview" at bounding box center [846, 39] width 41 height 8
type textarea "*"
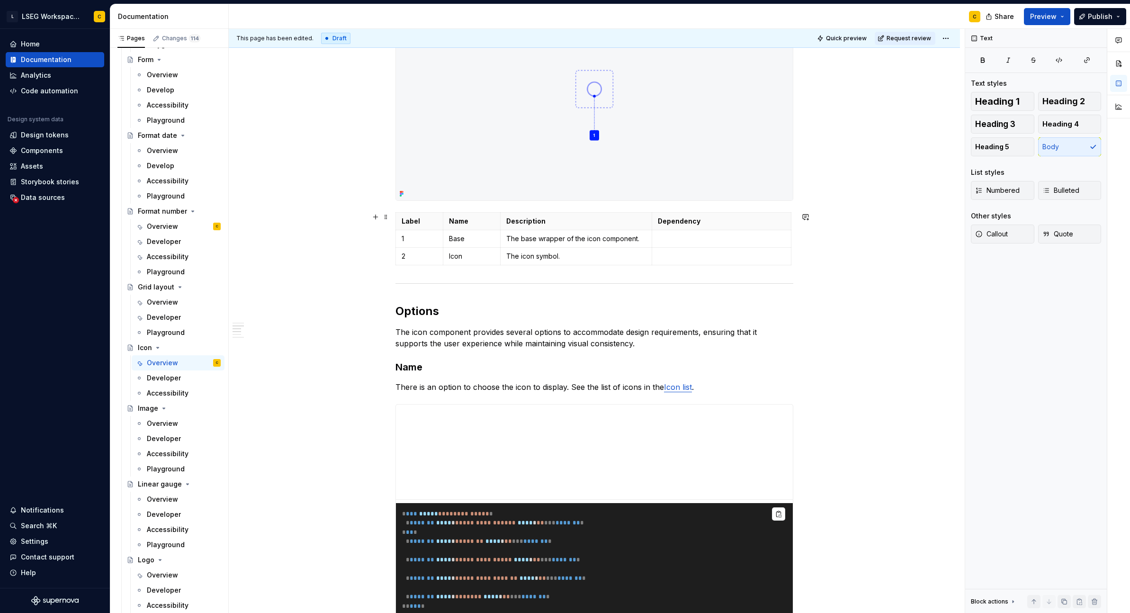
scroll to position [774, 0]
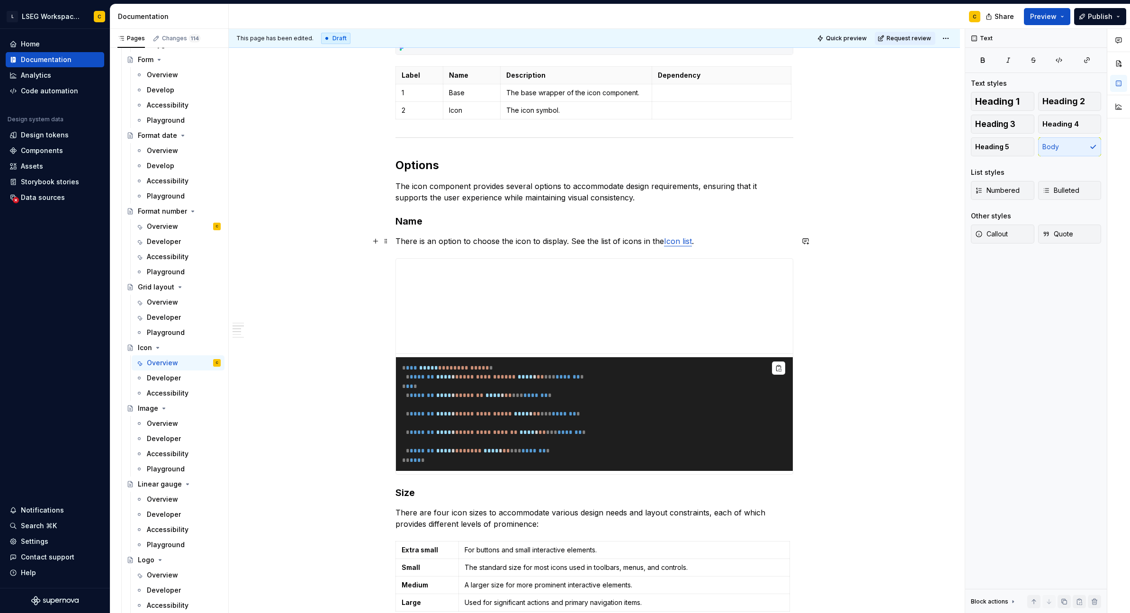
click at [727, 238] on p "There is an option to choose the icon to display. See the list of icons in the …" at bounding box center [594, 240] width 398 height 11
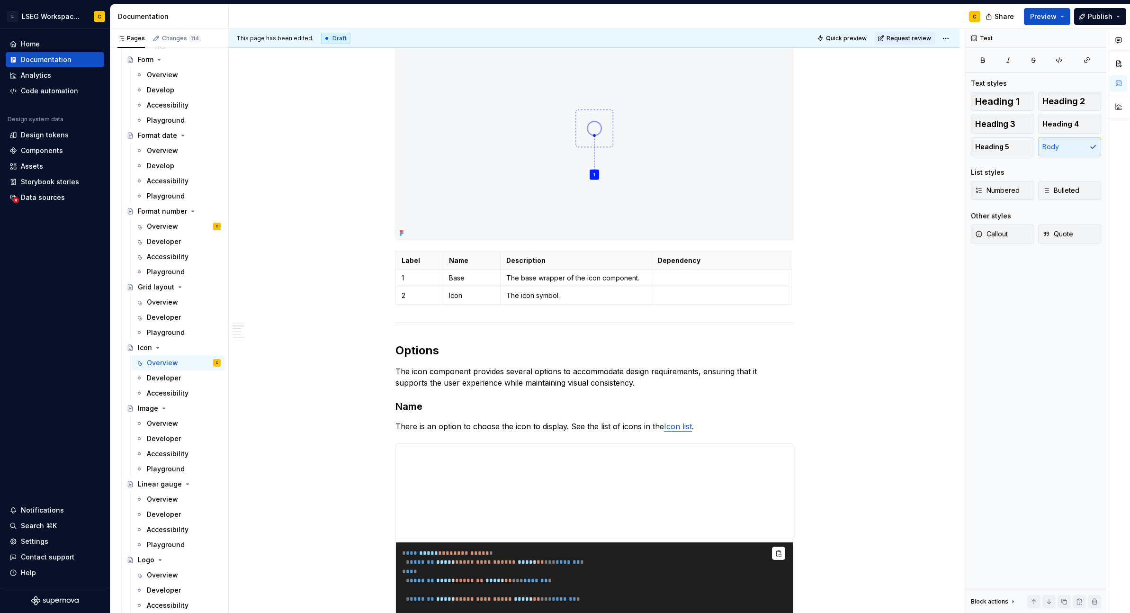
scroll to position [741, 0]
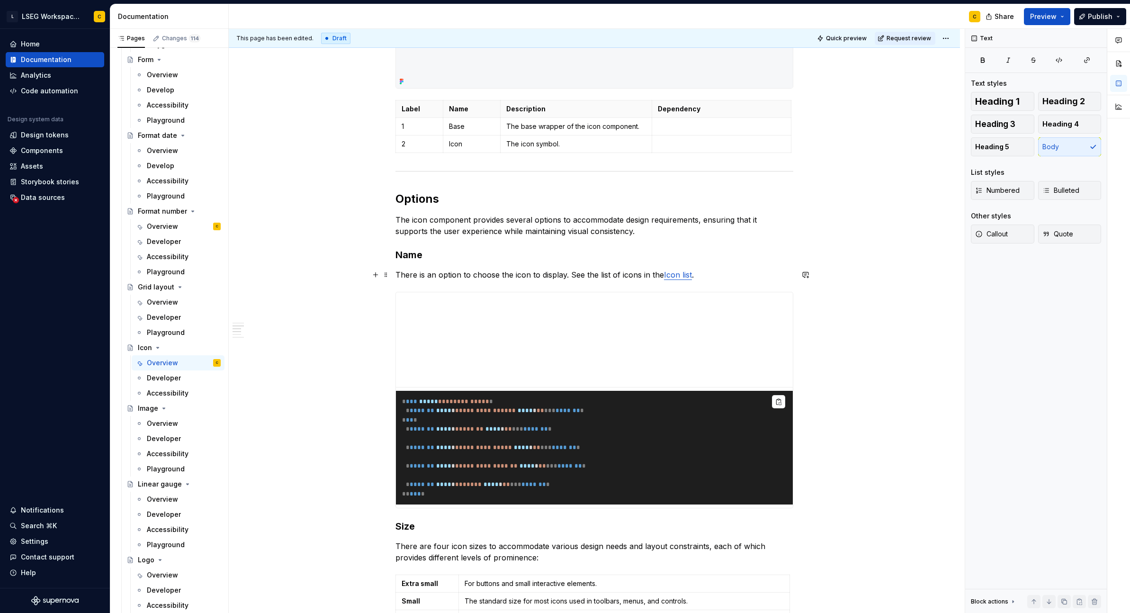
click at [681, 274] on link "Icon list" at bounding box center [678, 274] width 28 height 9
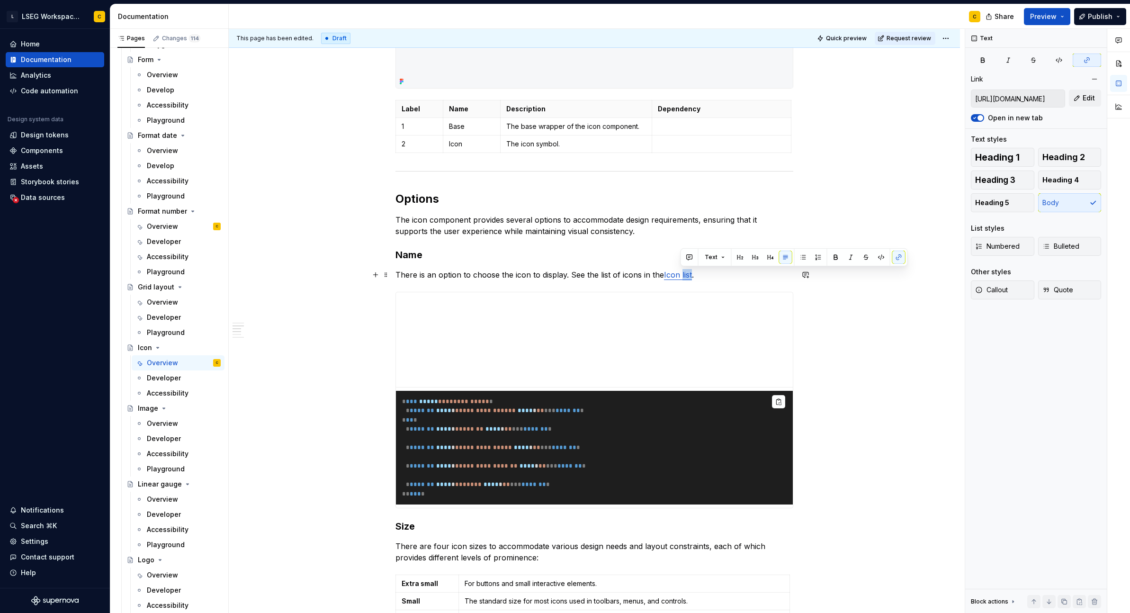
click at [681, 274] on link "Icon list" at bounding box center [678, 274] width 28 height 9
click at [673, 276] on link "Icon list" at bounding box center [678, 274] width 28 height 9
click at [717, 254] on button "button" at bounding box center [723, 255] width 13 height 13
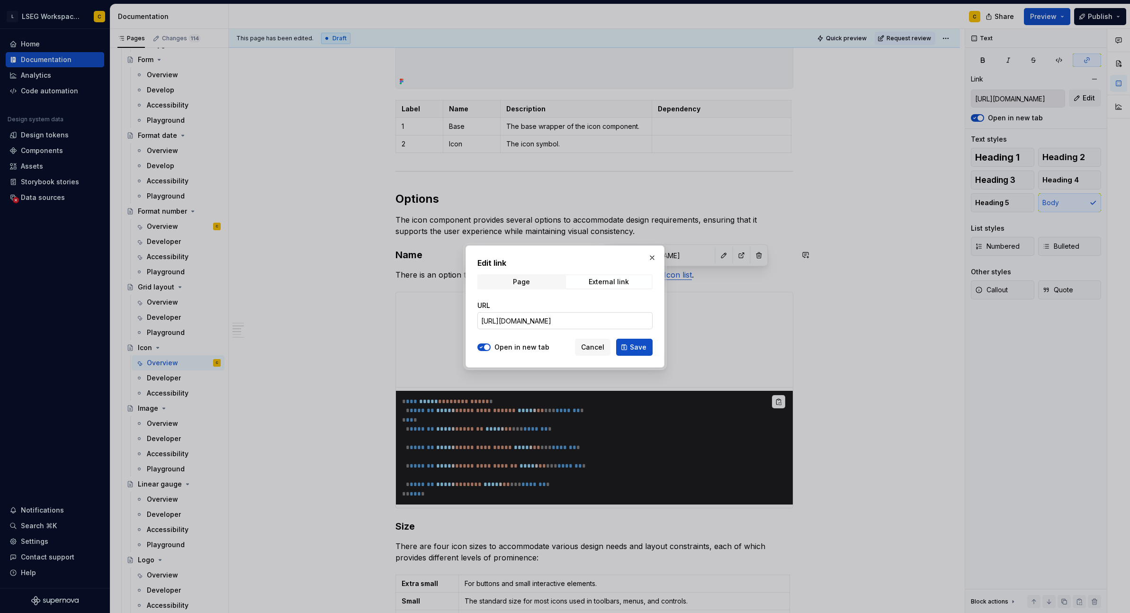
click at [572, 323] on input "[URL][DOMAIN_NAME]" at bounding box center [564, 320] width 175 height 17
drag, startPoint x: 580, startPoint y: 323, endPoint x: 676, endPoint y: 331, distance: 96.4
click at [676, 331] on div "Edit link Page External link URL [URL][DOMAIN_NAME] Open in new tab Cancel Save" at bounding box center [565, 306] width 1130 height 613
click at [613, 326] on input "[URL][DOMAIN_NAME]" at bounding box center [564, 320] width 175 height 17
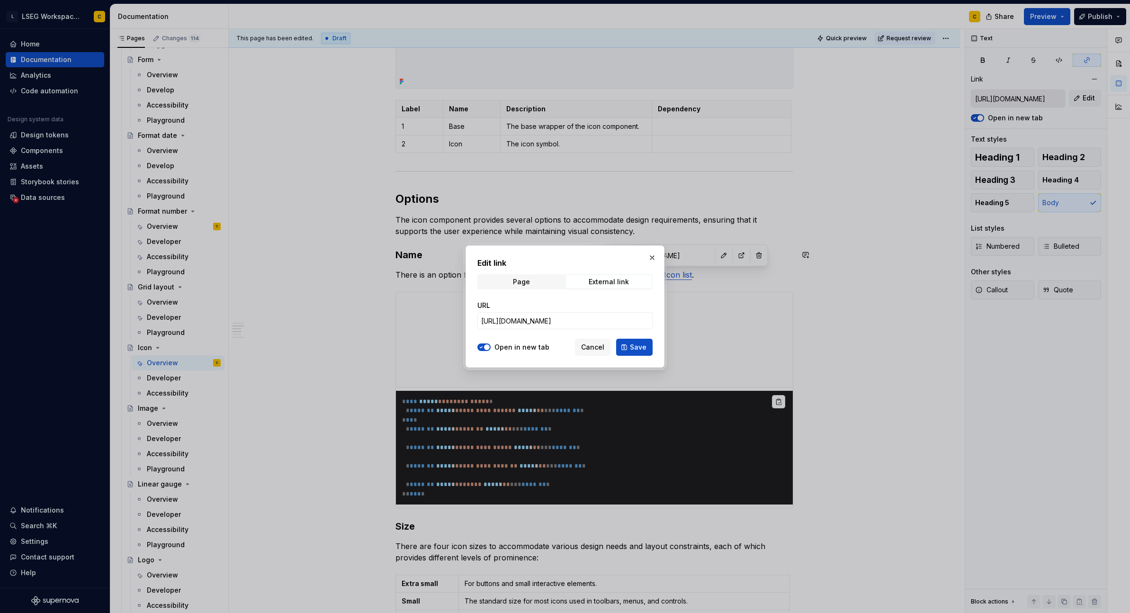
click at [596, 350] on span "Cancel" at bounding box center [592, 346] width 23 height 9
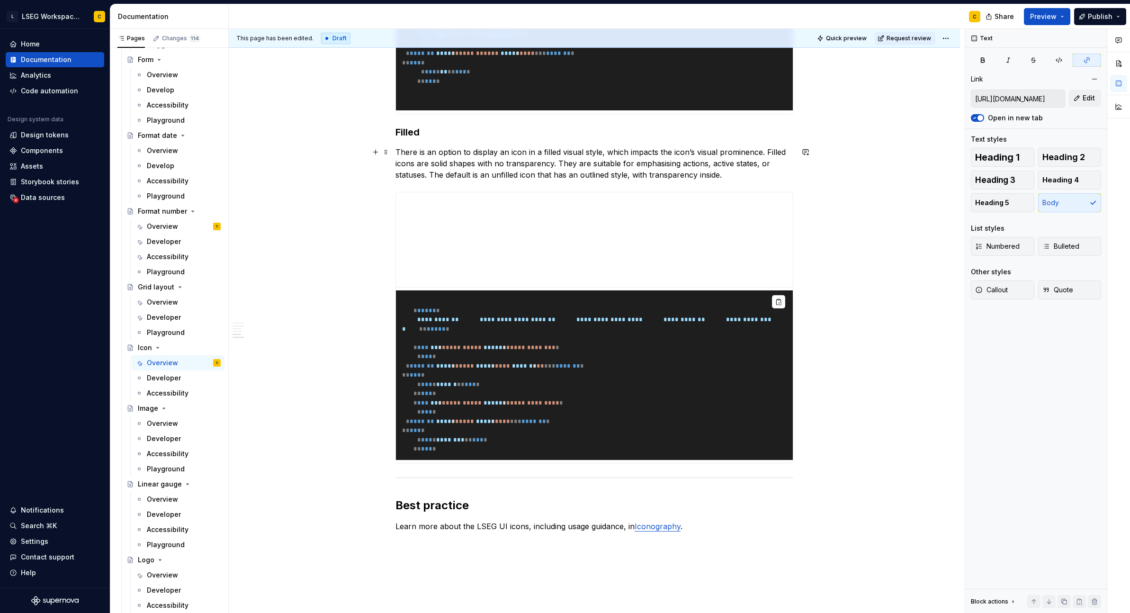
scroll to position [1912, 0]
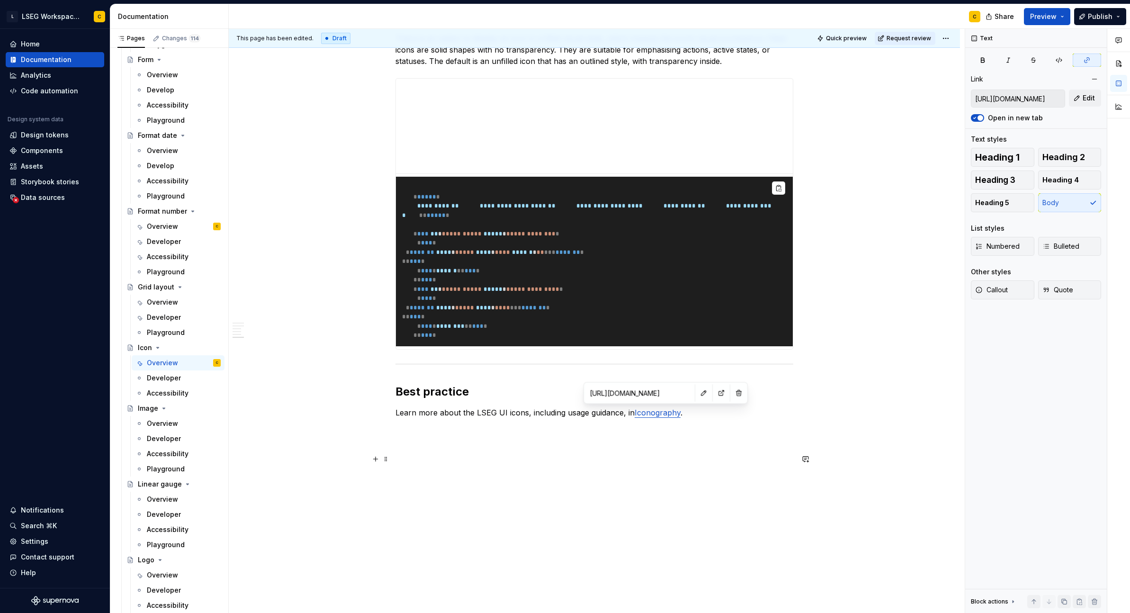
type input "[URL][DOMAIN_NAME]"
click at [654, 414] on link "Iconography" at bounding box center [658, 412] width 46 height 9
click at [697, 395] on button "button" at bounding box center [703, 392] width 13 height 13
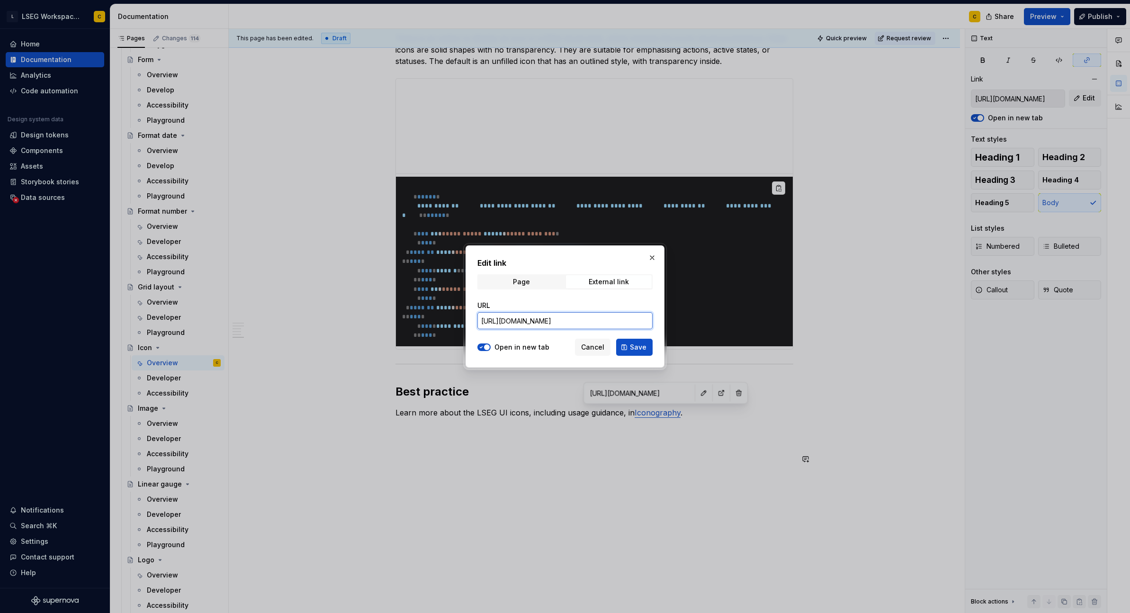
drag, startPoint x: 609, startPoint y: 316, endPoint x: 676, endPoint y: 322, distance: 66.6
click at [676, 322] on div "Edit link Page External link URL [URL][DOMAIN_NAME] Open in new tab Cancel Save" at bounding box center [565, 306] width 1130 height 613
click at [637, 324] on input "[URL][DOMAIN_NAME]" at bounding box center [564, 320] width 175 height 17
drag, startPoint x: 656, startPoint y: 322, endPoint x: 758, endPoint y: 327, distance: 101.9
click at [743, 326] on div "Edit link Page External link URL [URL][DOMAIN_NAME] Open in new tab Cancel Save" at bounding box center [565, 306] width 1130 height 613
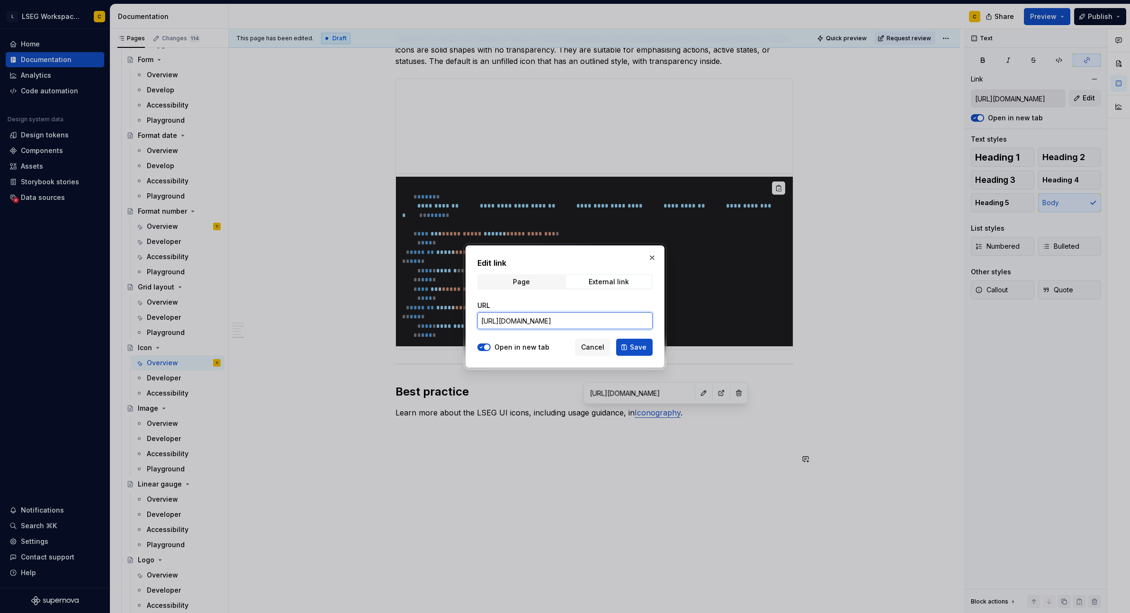
scroll to position [0, 92]
type textarea "*"
click at [615, 322] on input "[URL][DOMAIN_NAME]" at bounding box center [564, 320] width 175 height 17
click at [532, 277] on span "Page" at bounding box center [521, 281] width 86 height 13
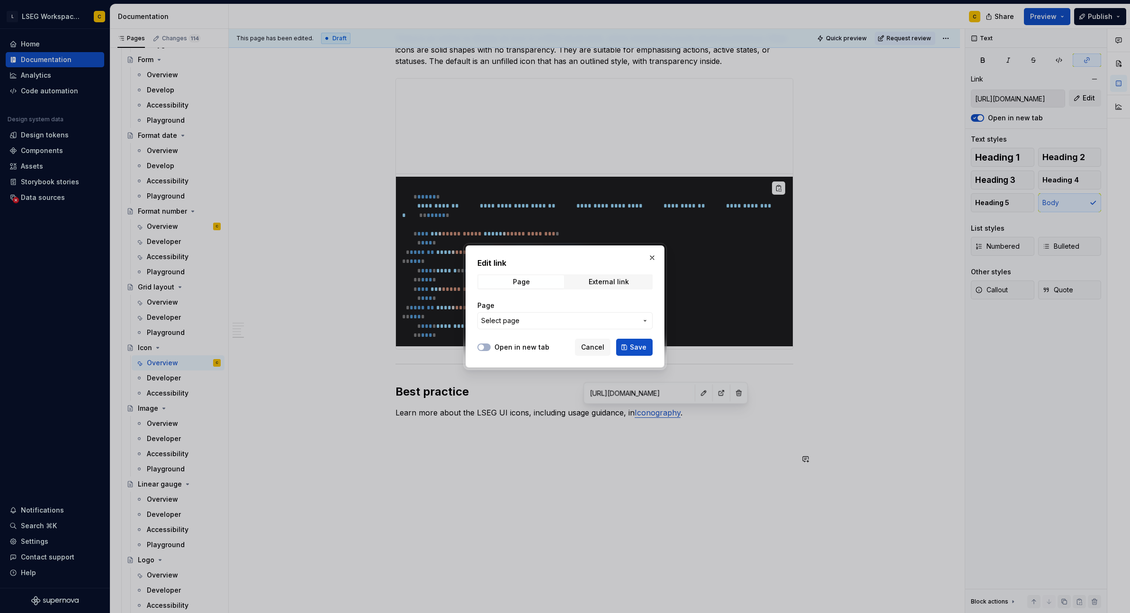
click at [564, 322] on span "Select page" at bounding box center [559, 320] width 156 height 9
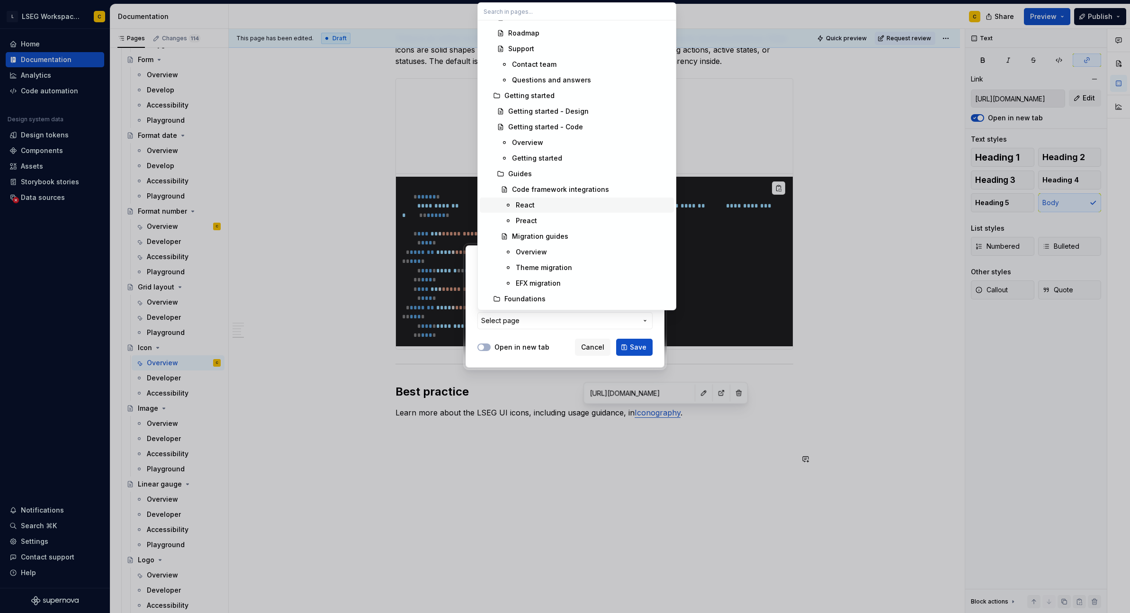
scroll to position [0, 0]
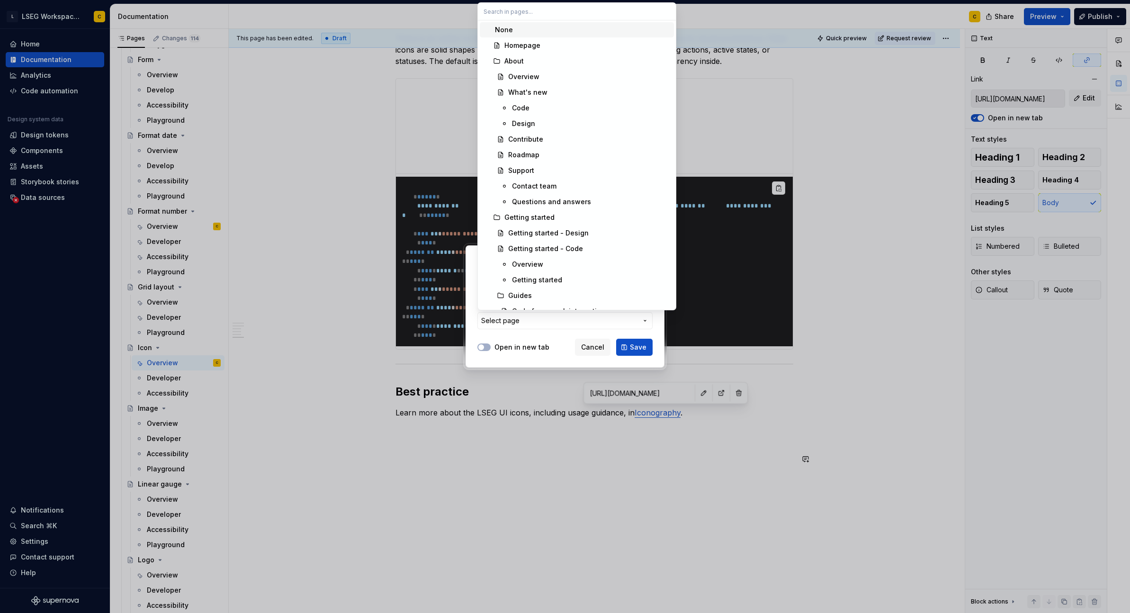
click at [536, 15] on input "text" at bounding box center [577, 11] width 198 height 17
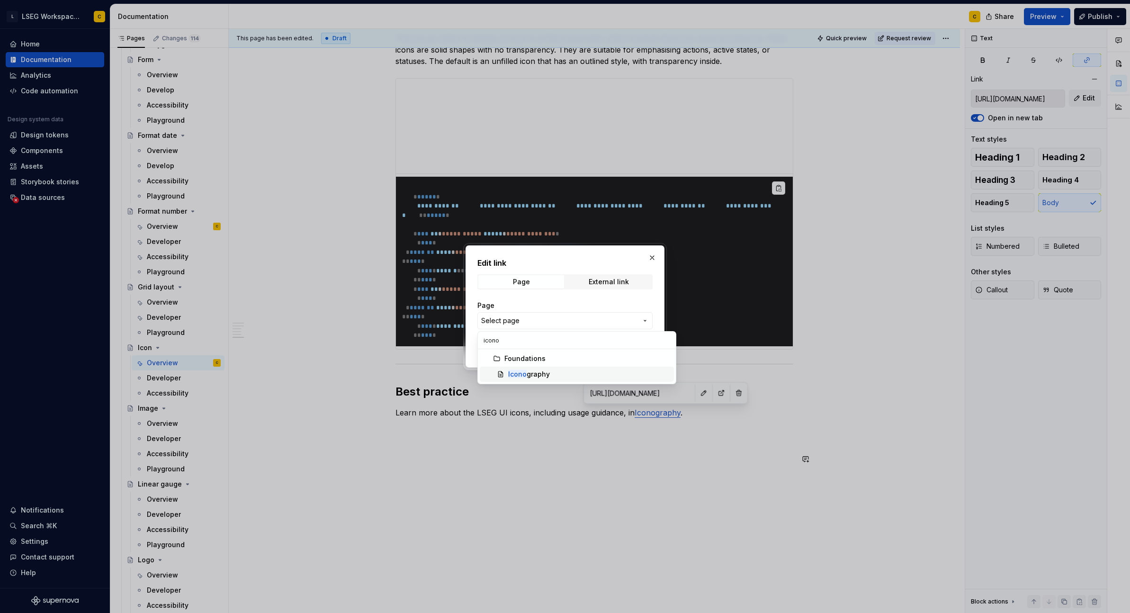
type input "icono"
click at [538, 374] on div "Icono graphy" at bounding box center [529, 373] width 42 height 9
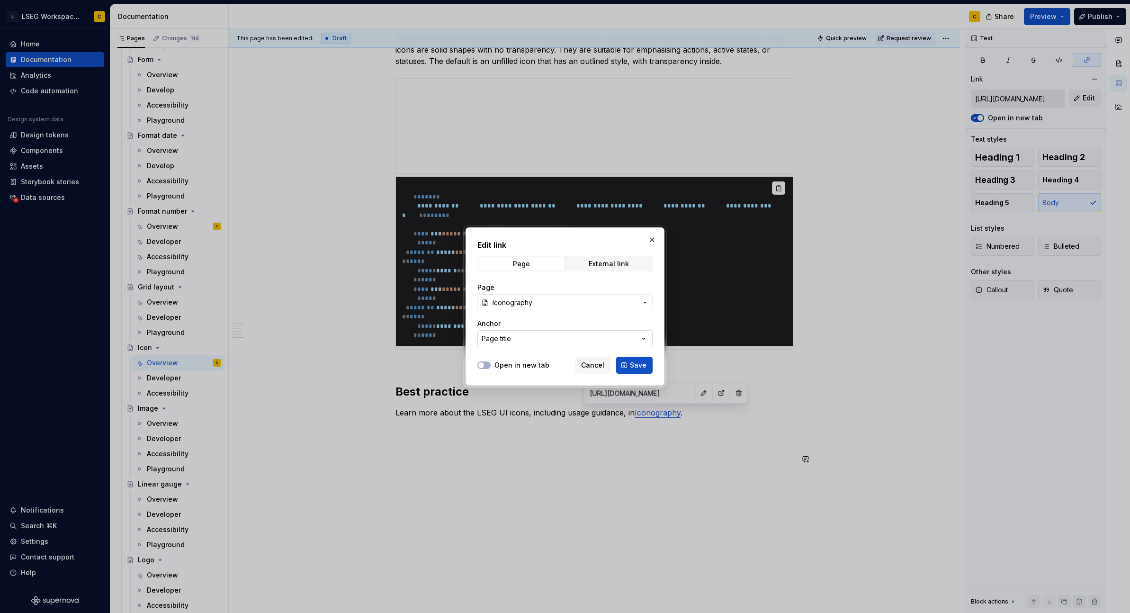
click at [543, 340] on button "Page title" at bounding box center [564, 338] width 175 height 17
click at [545, 334] on div "Edit link Page External link Page Iconography Anchor Page title Open in new tab…" at bounding box center [565, 306] width 1130 height 613
click at [637, 365] on span "Save" at bounding box center [638, 364] width 17 height 9
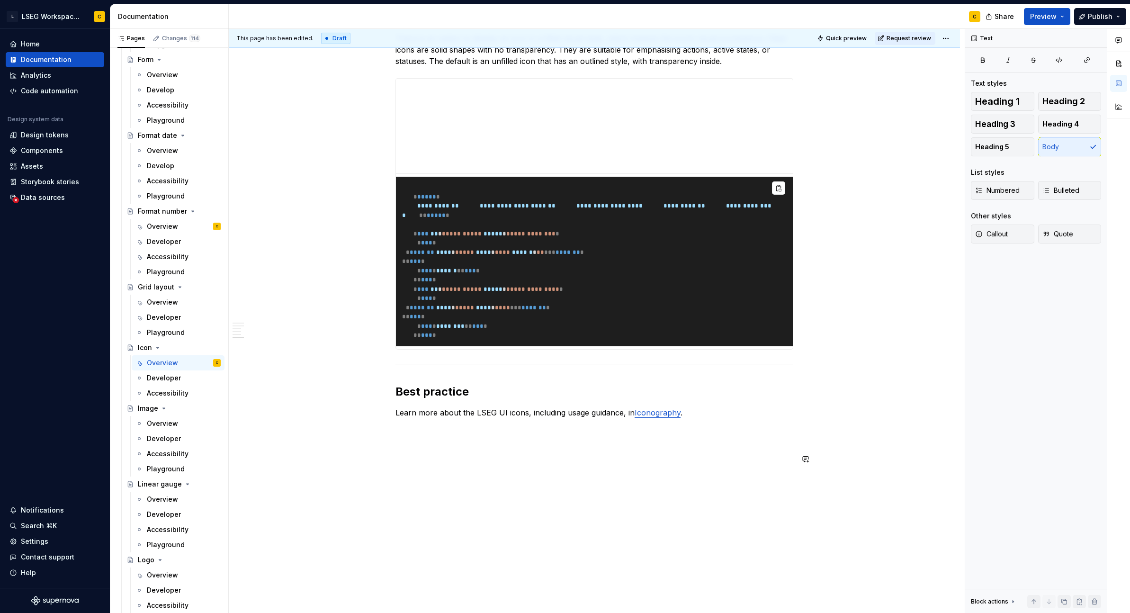
scroll to position [1385, 0]
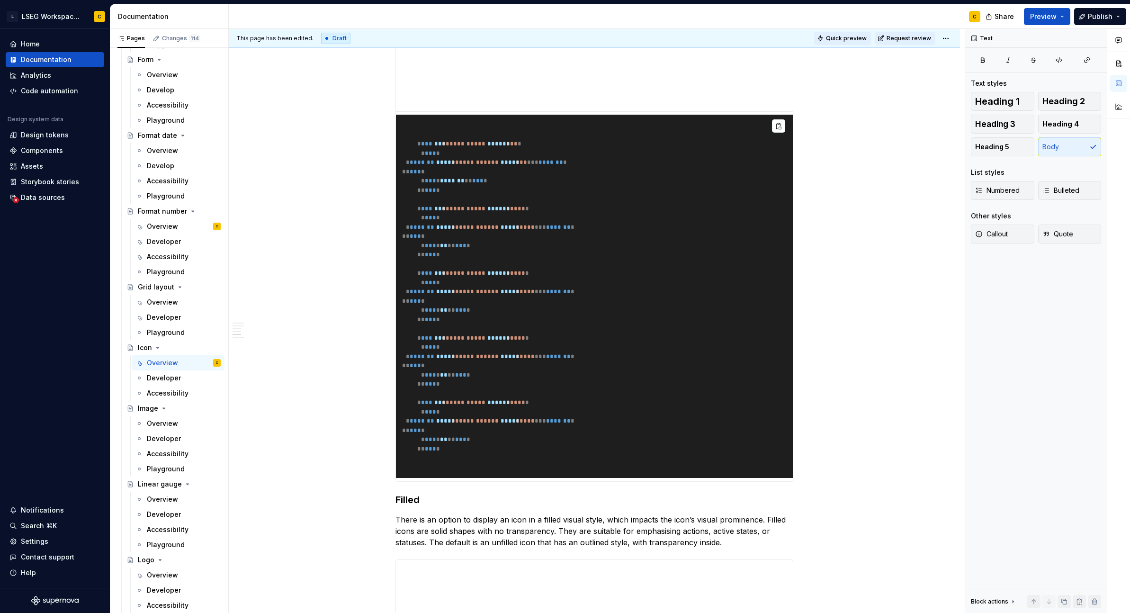
click at [852, 36] on span "Quick preview" at bounding box center [846, 39] width 41 height 8
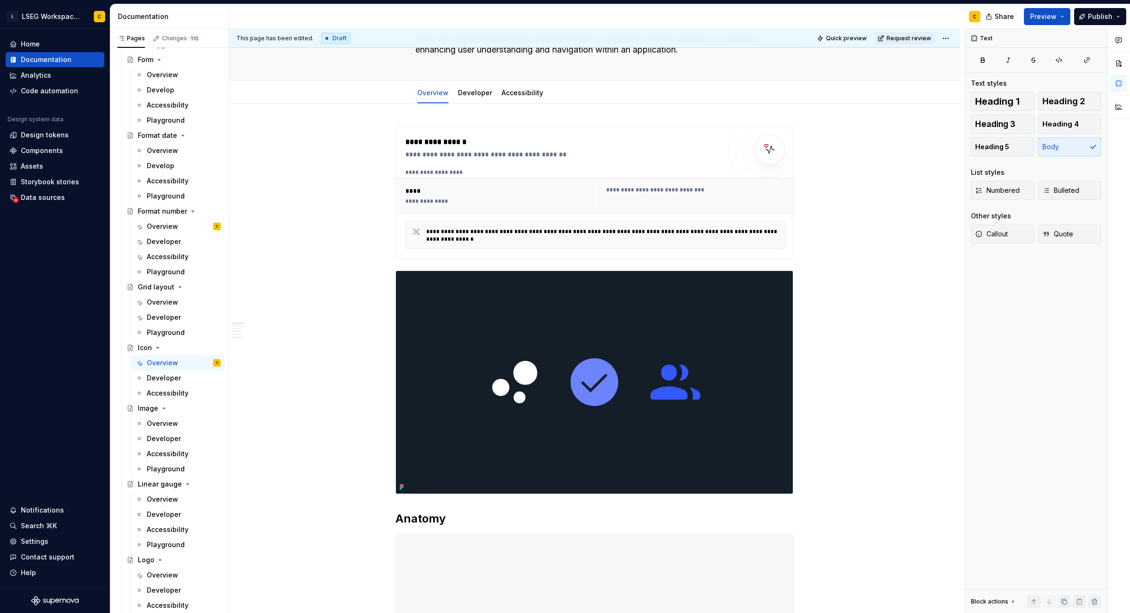
scroll to position [0, 0]
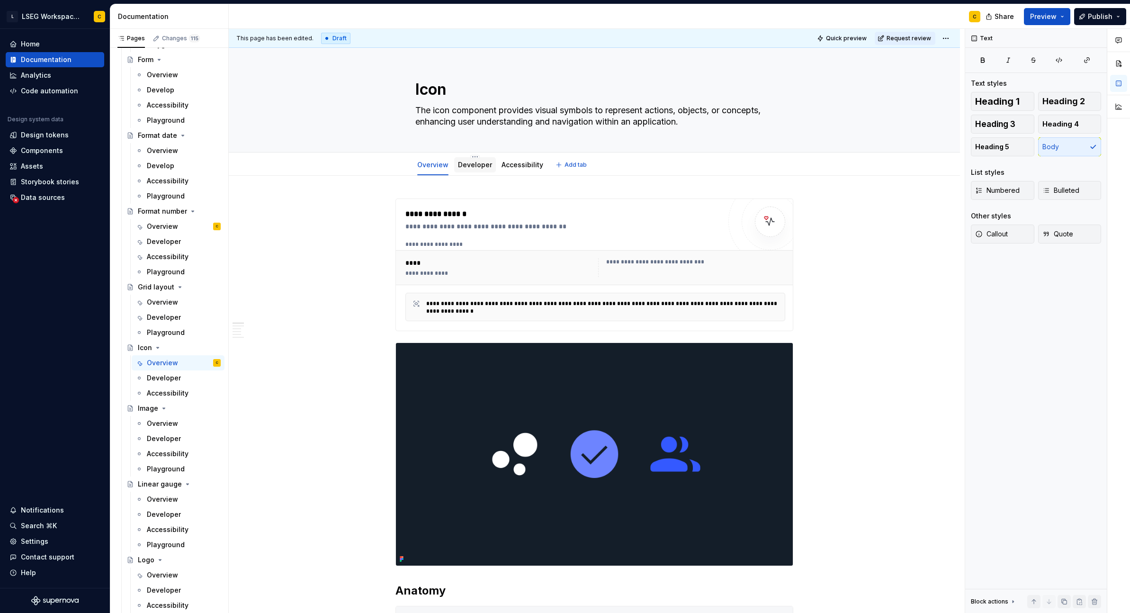
click at [474, 163] on link "Developer" at bounding box center [475, 165] width 34 height 8
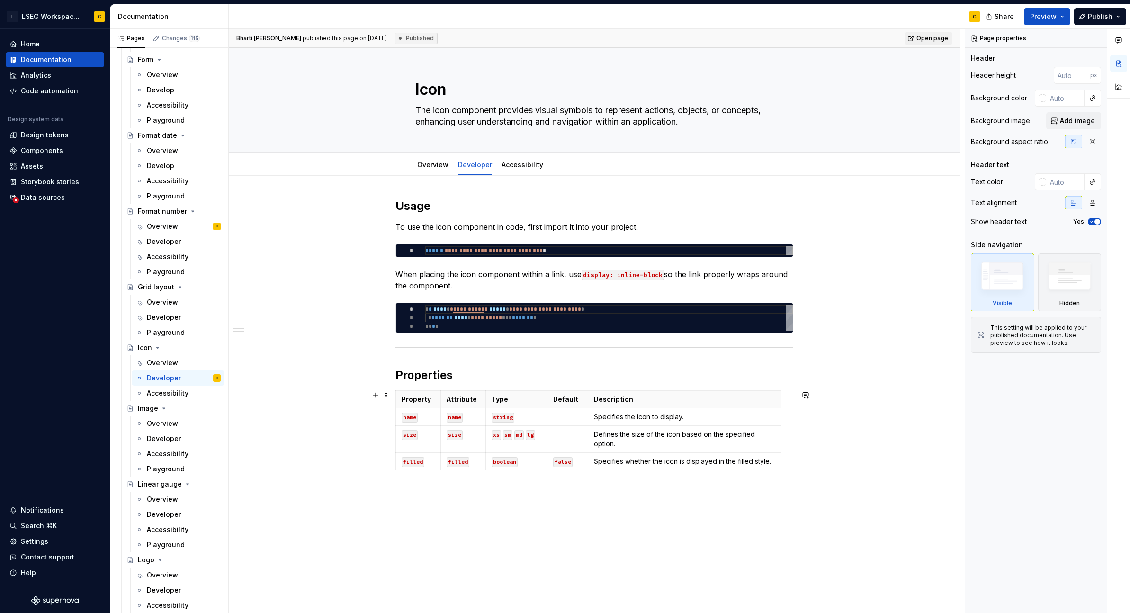
click at [852, 459] on div "**********" at bounding box center [594, 434] width 731 height 516
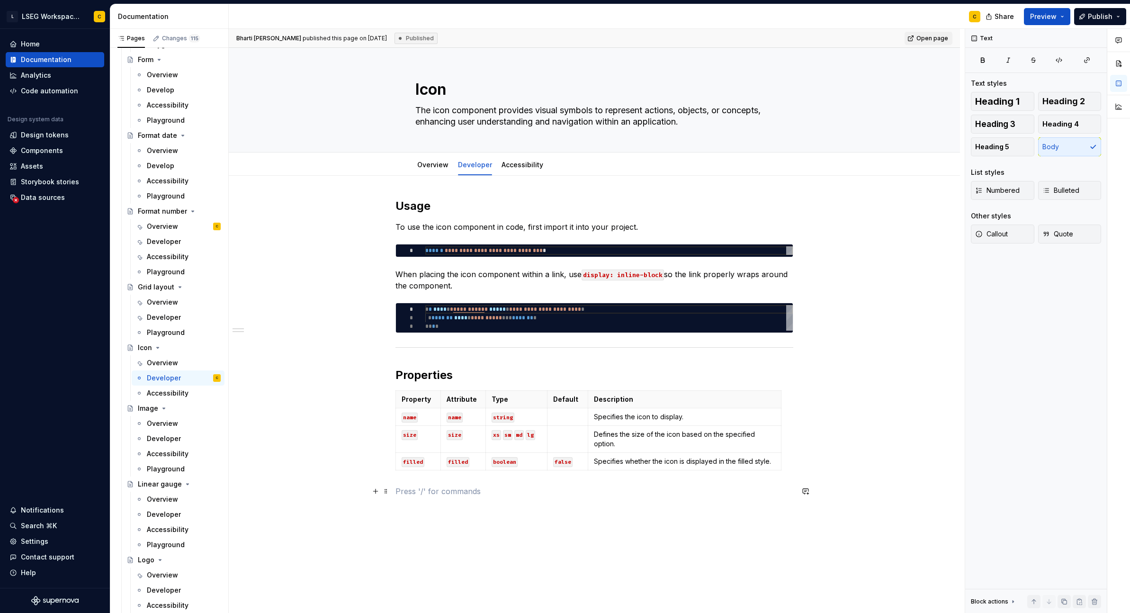
click at [579, 492] on p at bounding box center [594, 490] width 398 height 11
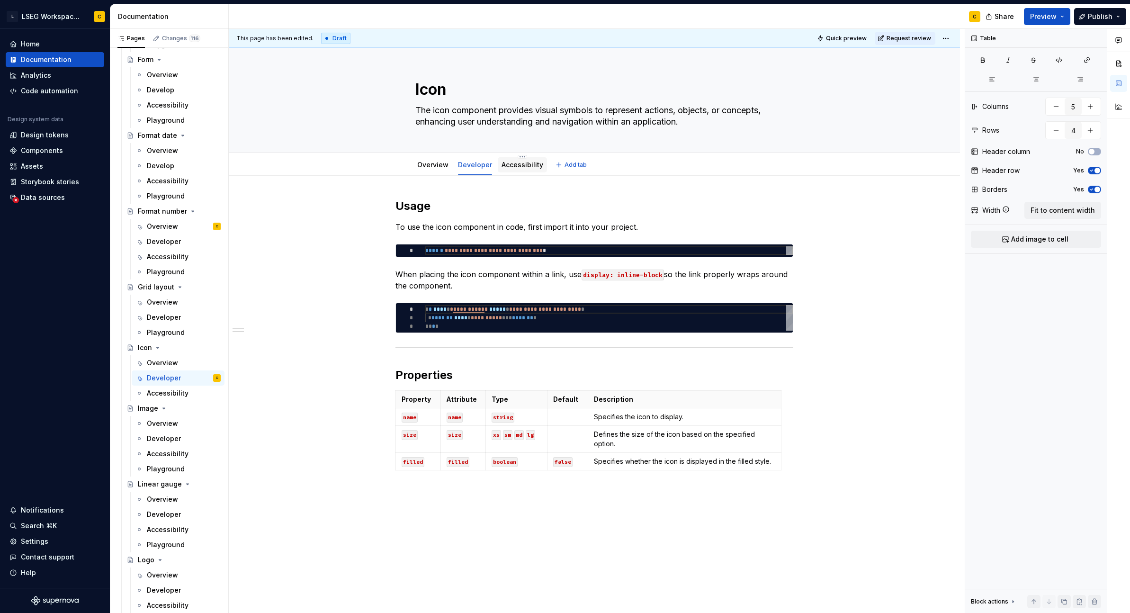
click at [530, 164] on link "Accessibility" at bounding box center [522, 165] width 42 height 8
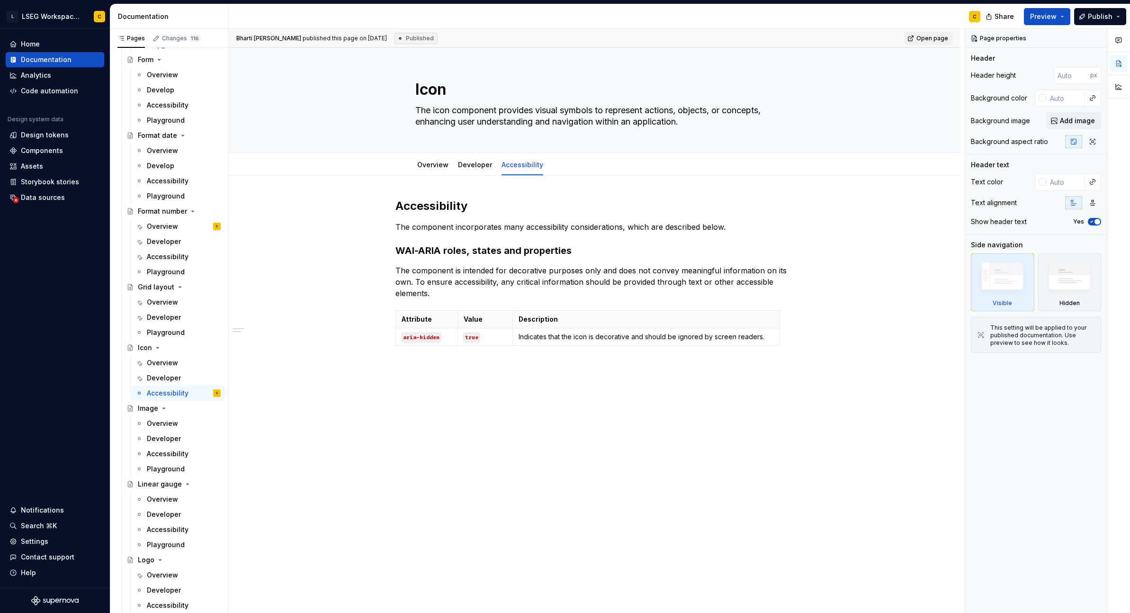
click at [535, 389] on div "Accessibility The component incorporates many accessibility considerations, whi…" at bounding box center [594, 372] width 731 height 392
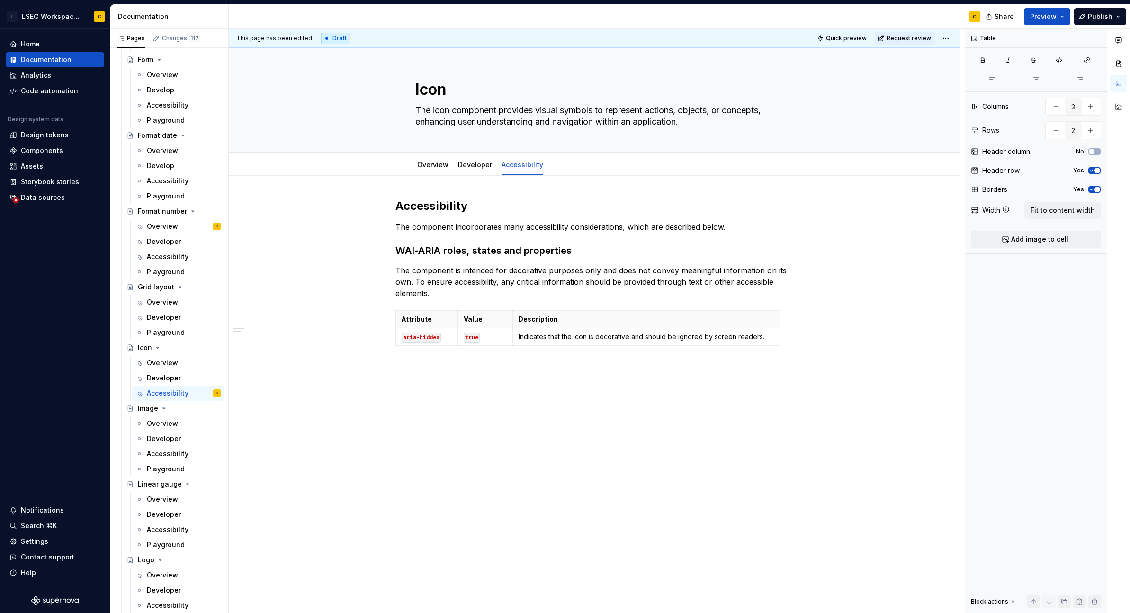
drag, startPoint x: 545, startPoint y: 403, endPoint x: 551, endPoint y: 433, distance: 30.6
click at [545, 403] on div "Accessibility The component incorporates many accessibility considerations, whi…" at bounding box center [594, 360] width 731 height 369
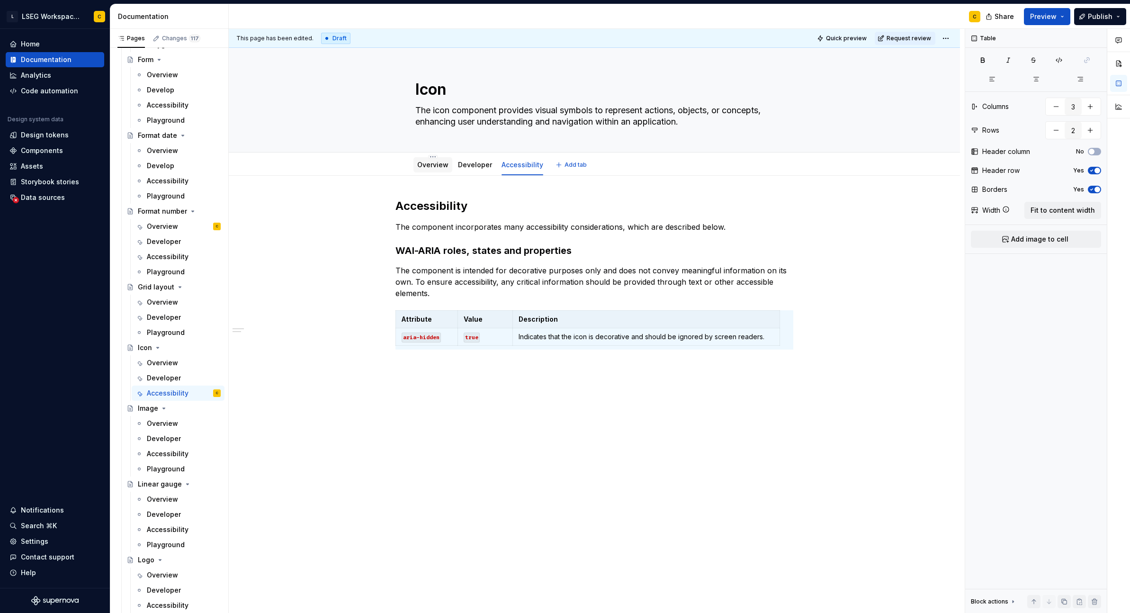
click at [437, 170] on div "Overview" at bounding box center [432, 164] width 39 height 15
click at [733, 397] on div "Accessibility The component incorporates many accessibility considerations, whi…" at bounding box center [594, 360] width 731 height 369
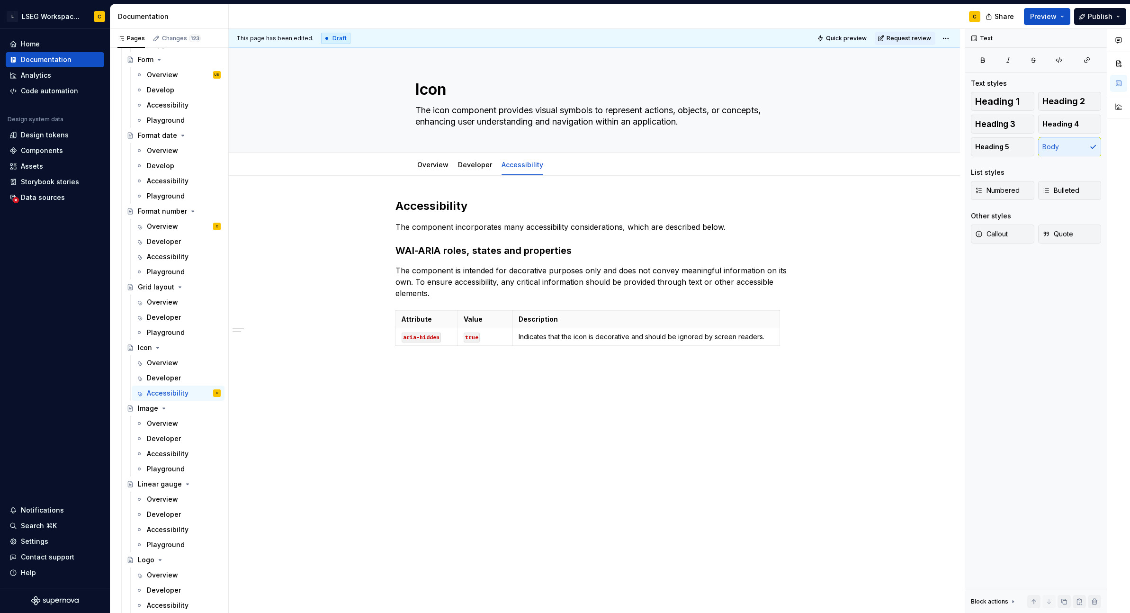
click at [795, 400] on div "Accessibility The component incorporates many accessibility considerations, whi…" at bounding box center [594, 372] width 731 height 392
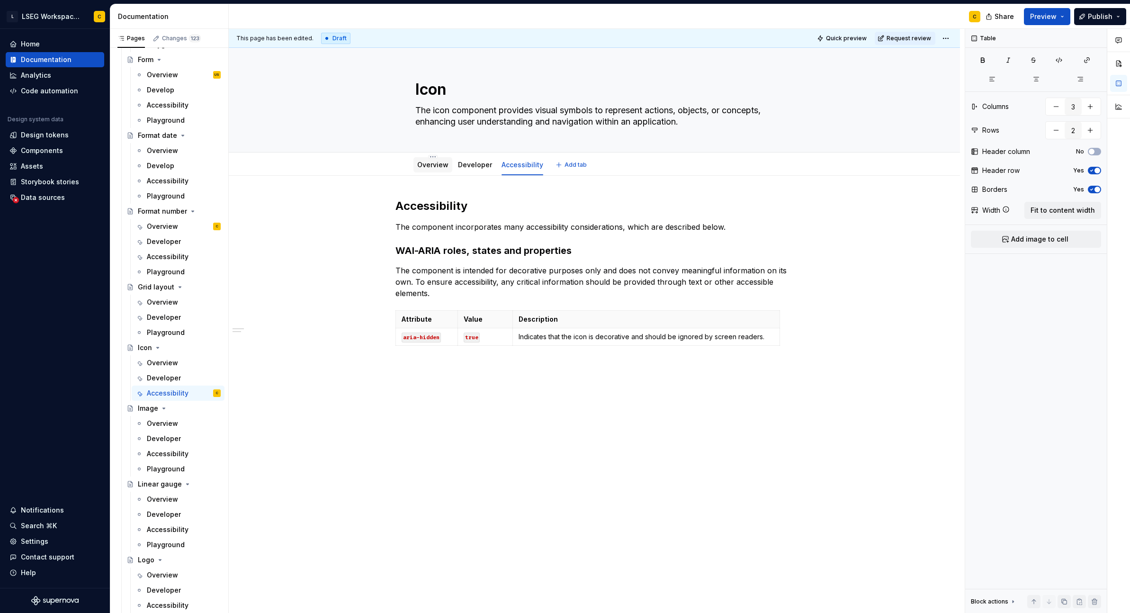
click at [444, 161] on link "Overview" at bounding box center [432, 165] width 31 height 8
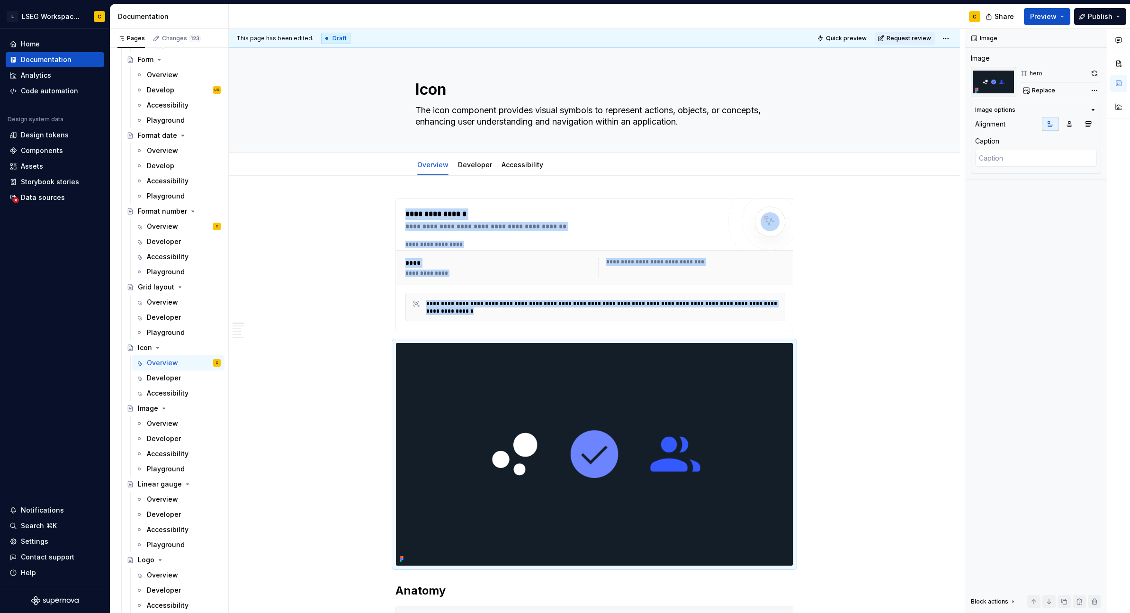
click at [164, 421] on div "Overview" at bounding box center [162, 423] width 31 height 9
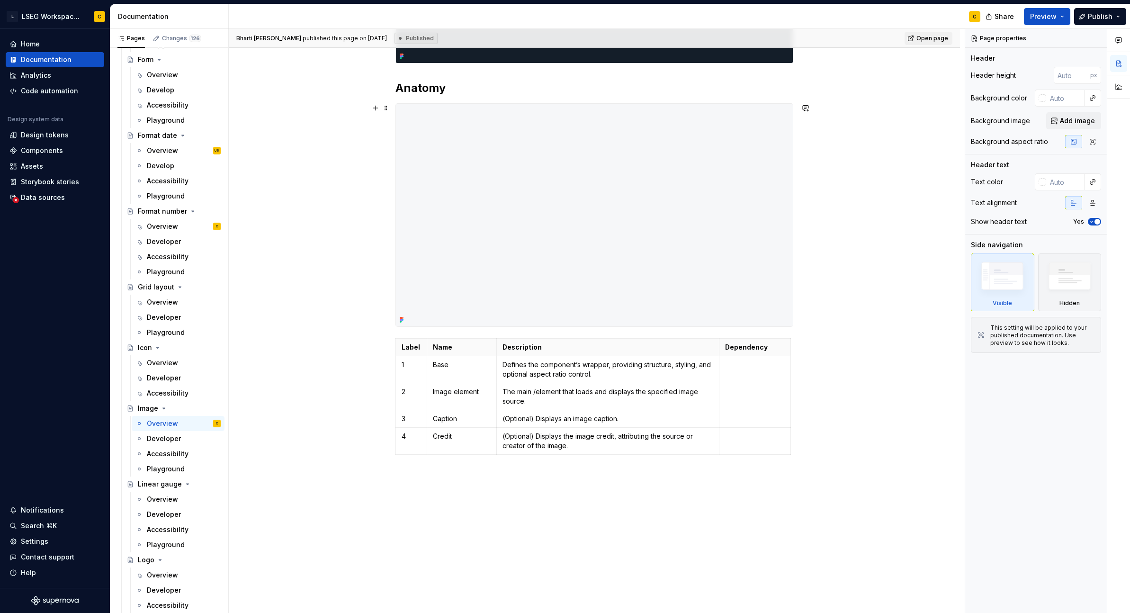
scroll to position [461, 0]
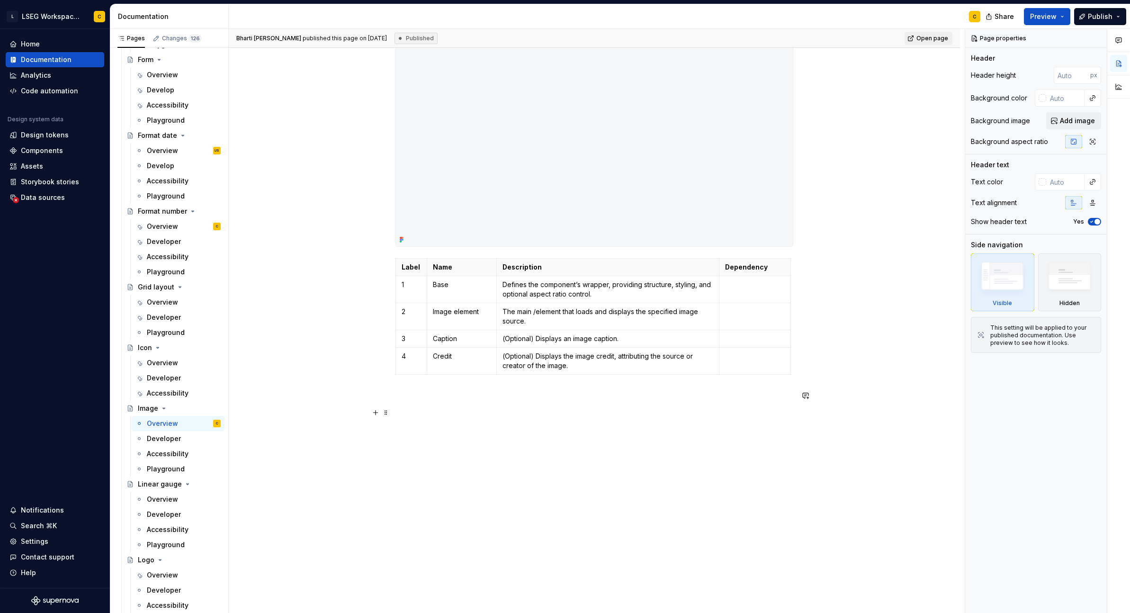
click at [537, 446] on div "Anatomy Label Name Description Dependency 1 Base Defines the component’s wrappe…" at bounding box center [594, 176] width 731 height 876
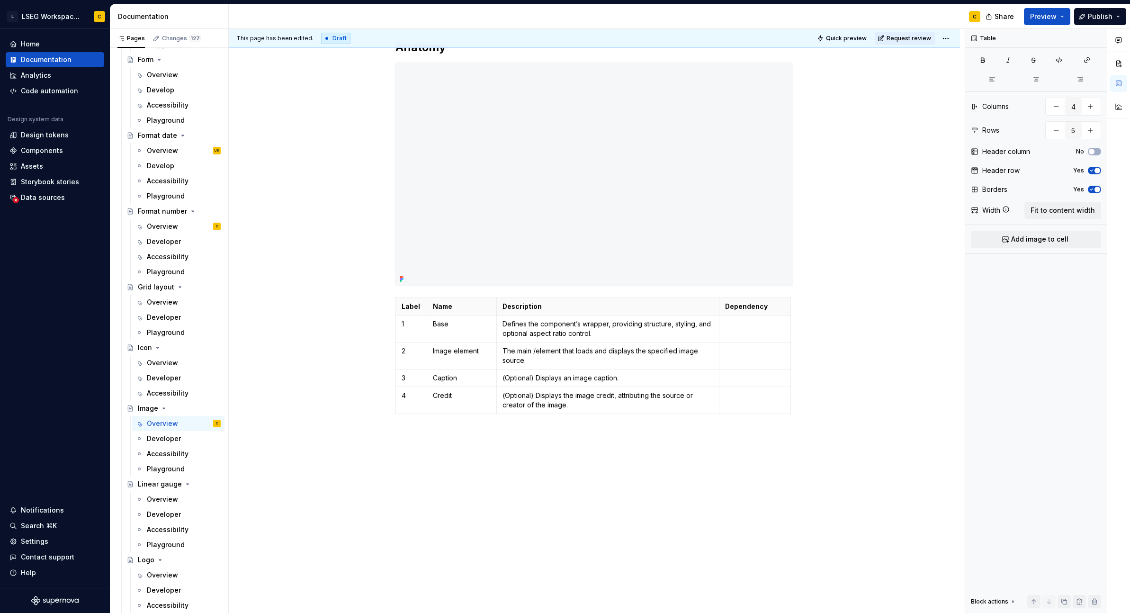
scroll to position [421, 0]
click at [824, 404] on div "This page has been edited. Draft Quick preview Request review Image The image c…" at bounding box center [597, 321] width 736 height 584
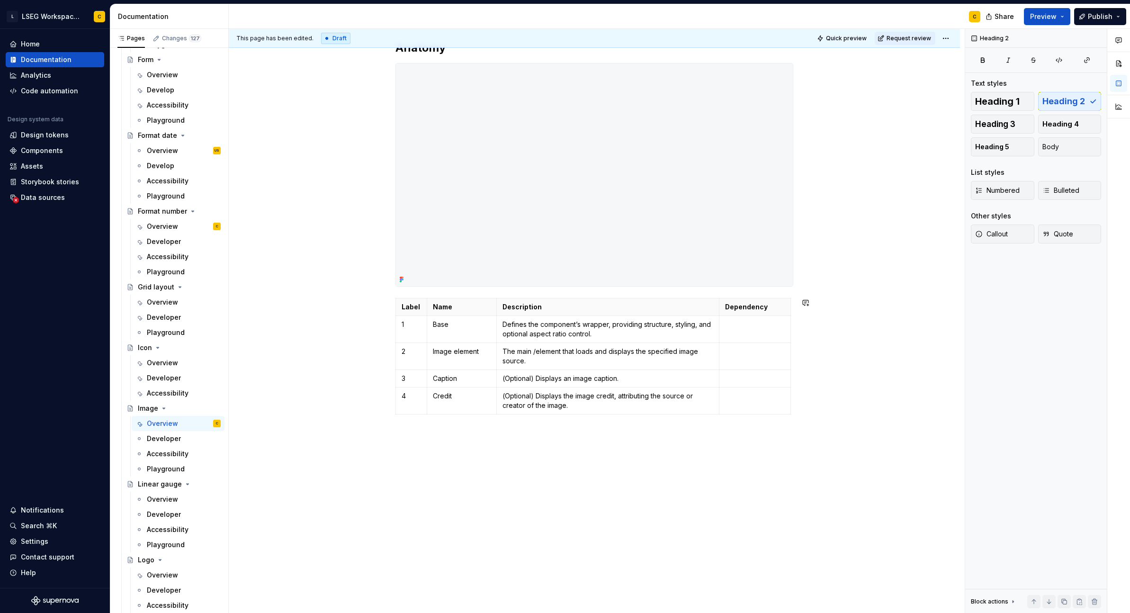
click at [794, 466] on div "Anatomy Label Name Description Dependency 1 Base Defines the component’s wrappe…" at bounding box center [594, 195] width 731 height 836
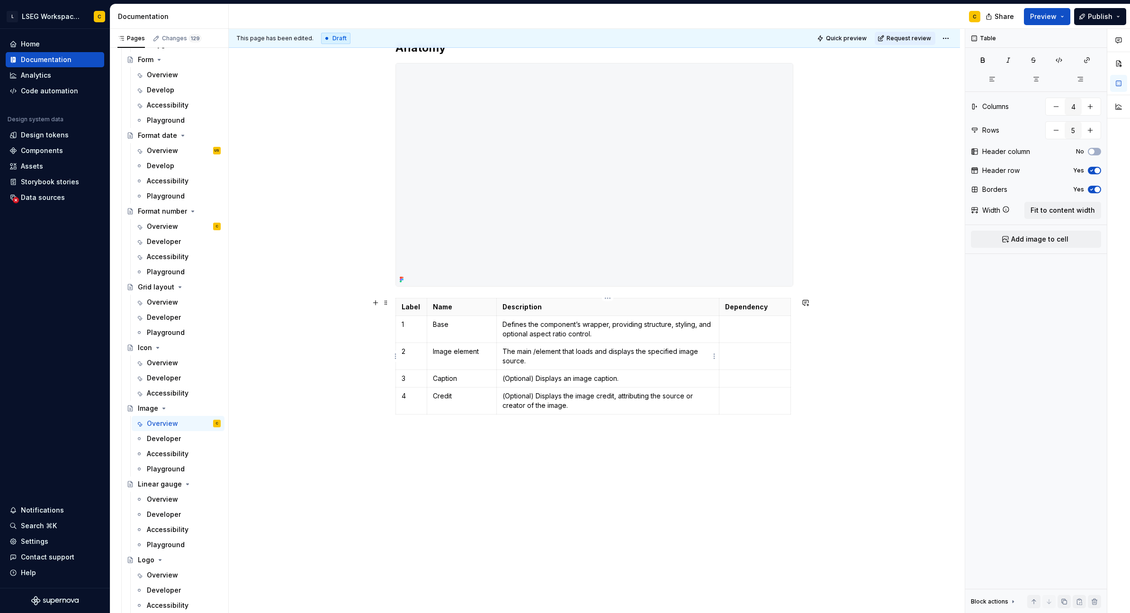
click at [536, 352] on p "The main /element that loads and displays the specified image source." at bounding box center [607, 356] width 211 height 19
type textarea "*"
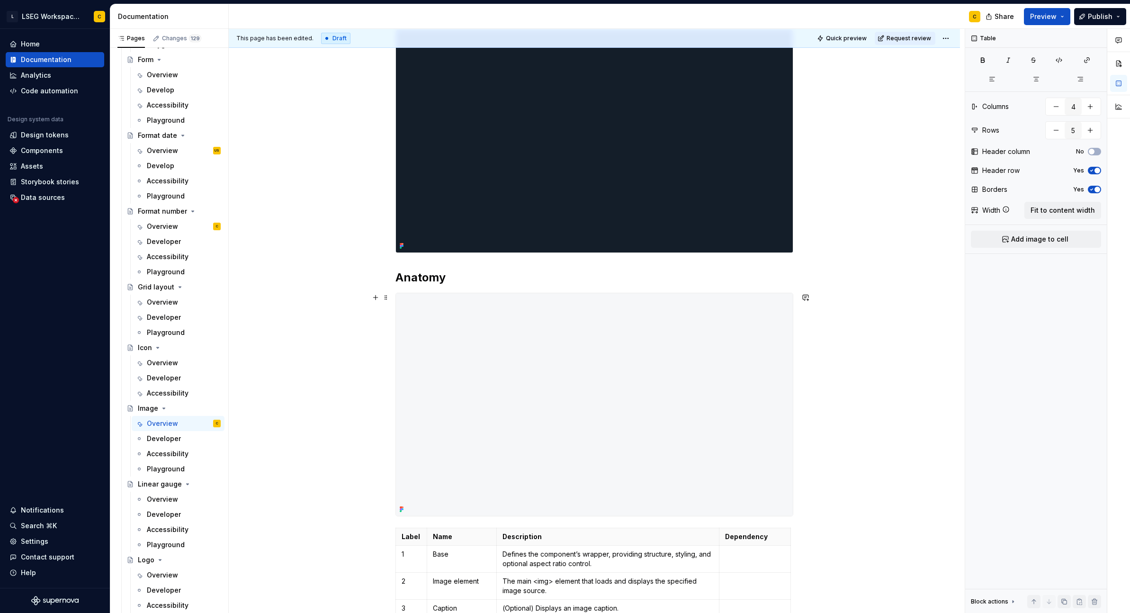
scroll to position [0, 0]
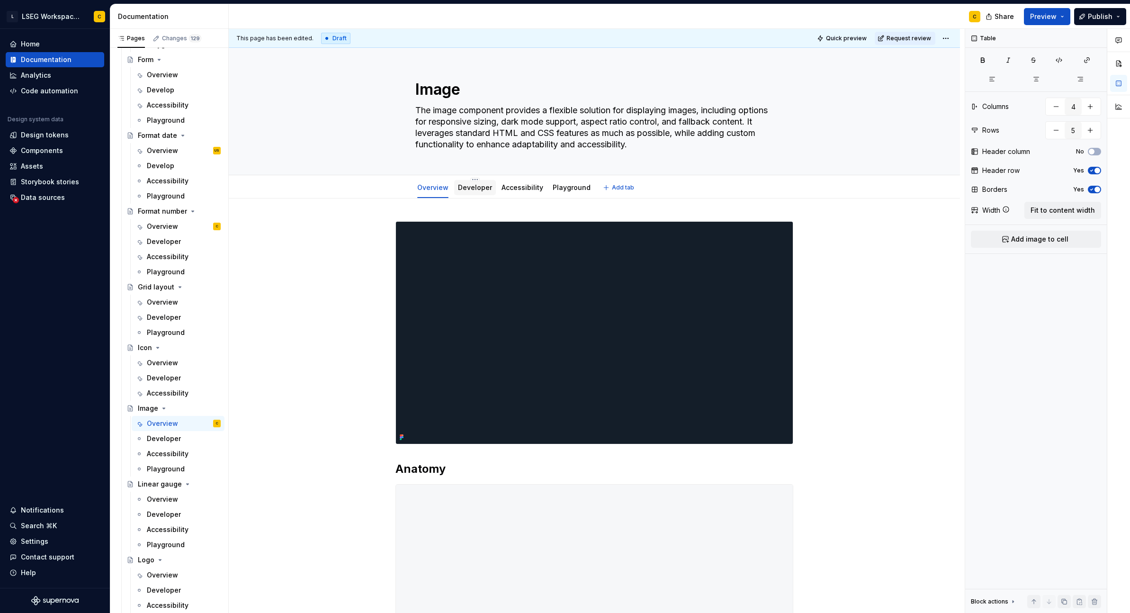
click at [468, 186] on link "Developer" at bounding box center [475, 187] width 34 height 8
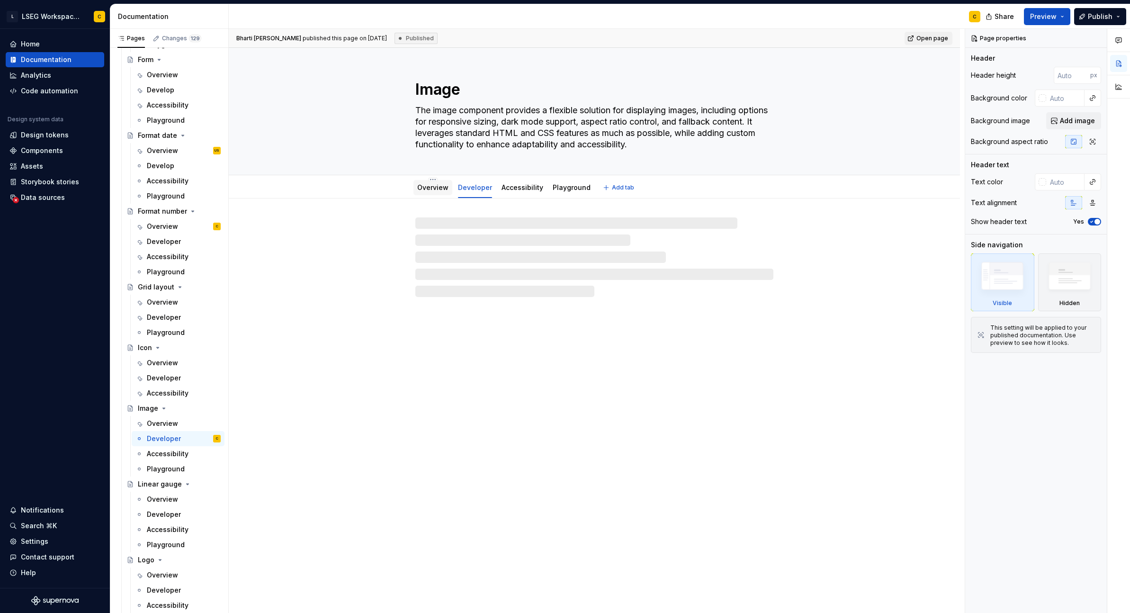
click at [433, 188] on link "Overview" at bounding box center [432, 187] width 31 height 8
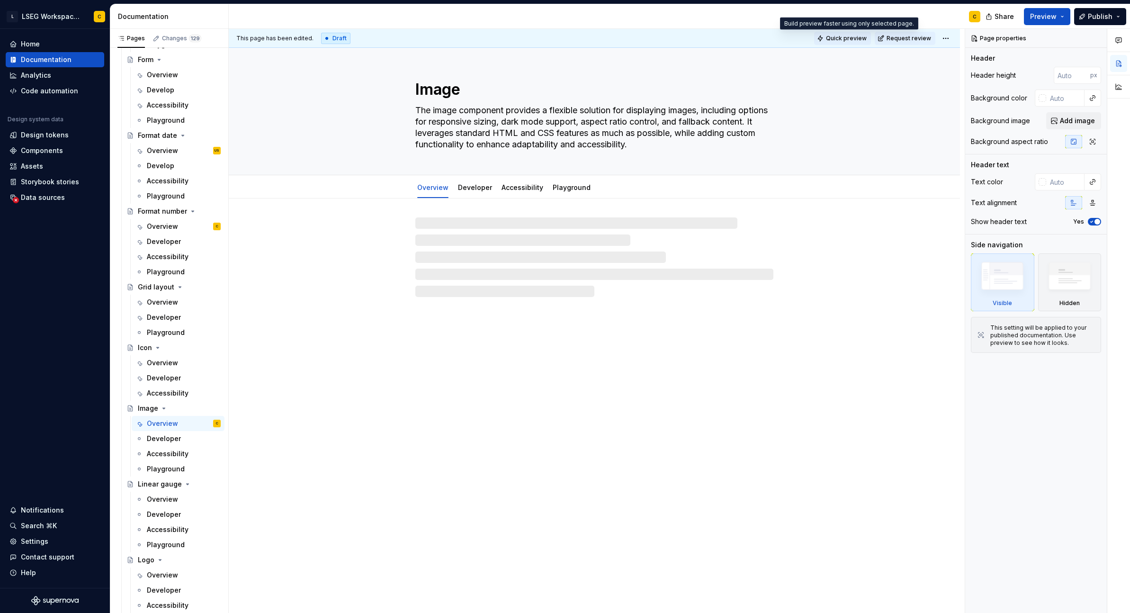
click at [847, 37] on span "Quick preview" at bounding box center [846, 39] width 41 height 8
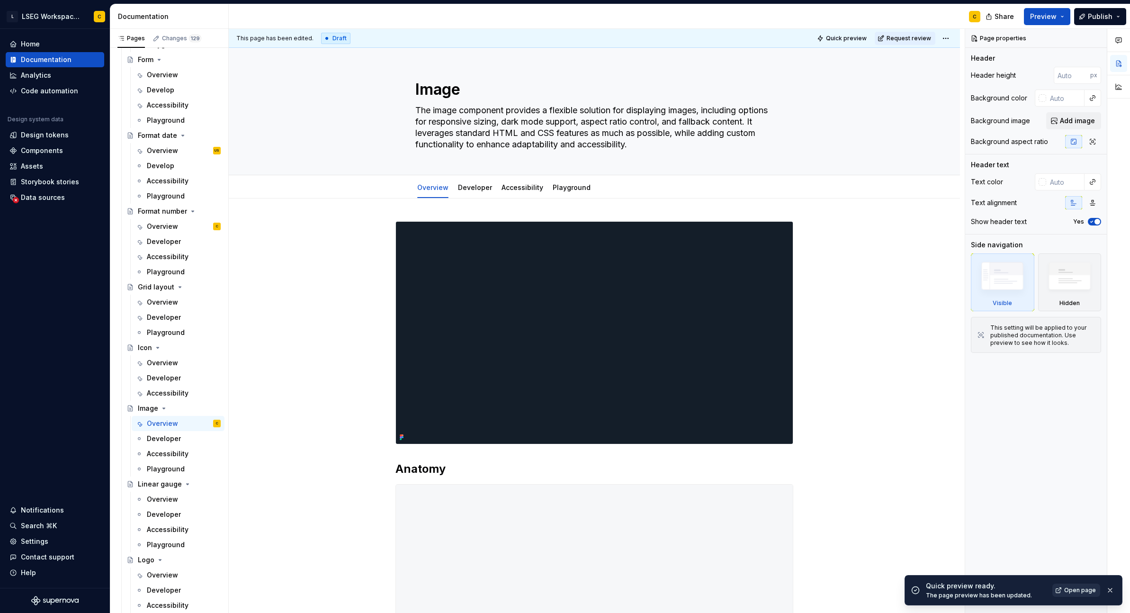
click at [1081, 591] on span "Open page" at bounding box center [1080, 590] width 32 height 8
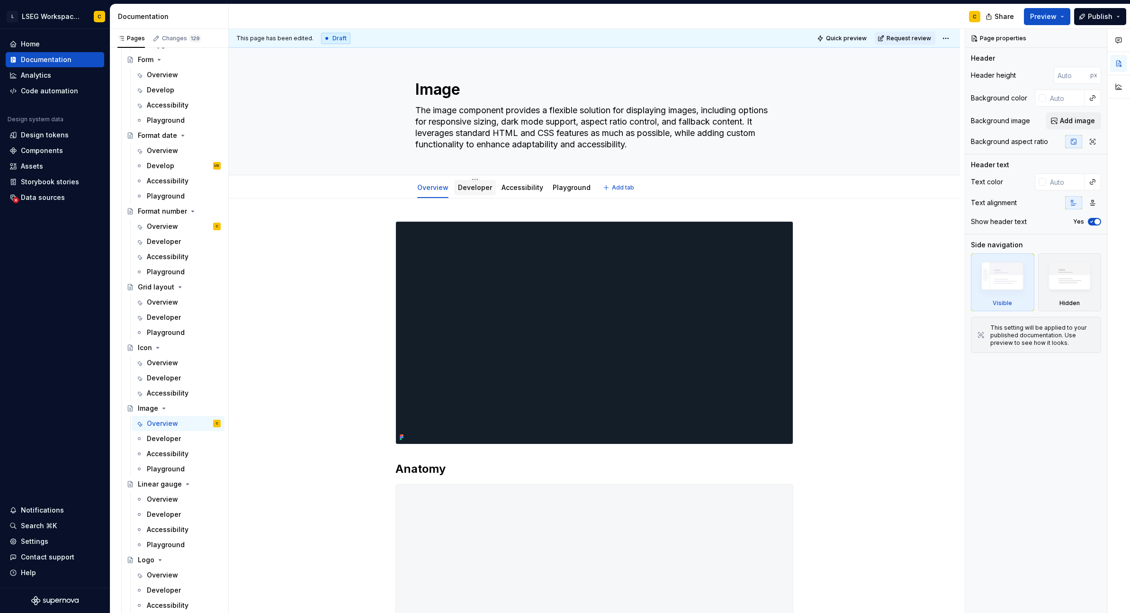
click at [483, 191] on link "Developer" at bounding box center [475, 187] width 34 height 8
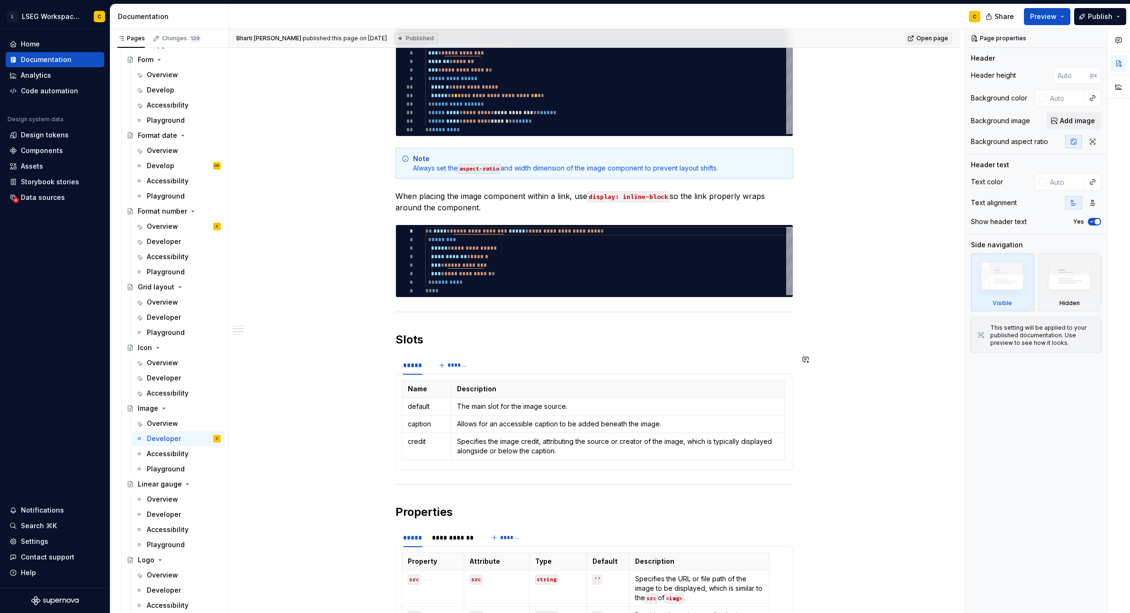
scroll to position [406, 0]
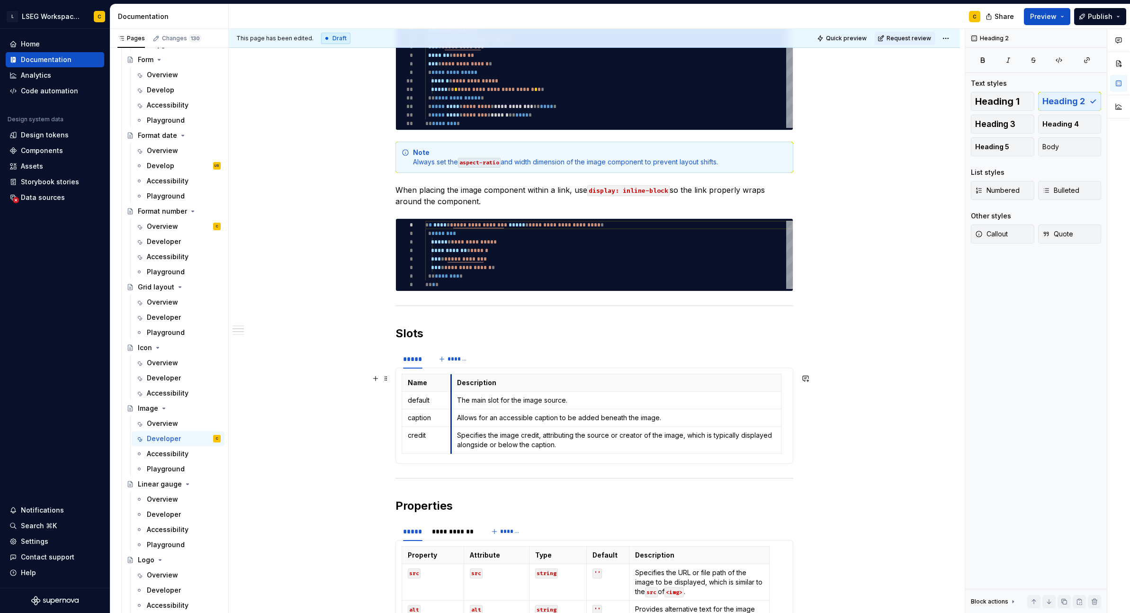
click at [451, 415] on td "Allows for an accessible caption to be added beneath the image." at bounding box center [616, 418] width 330 height 18
click at [880, 477] on div "**********" at bounding box center [597, 321] width 736 height 584
click at [852, 34] on button "Quick preview" at bounding box center [842, 38] width 57 height 13
click at [856, 265] on div "**********" at bounding box center [594, 491] width 731 height 1399
click at [843, 39] on span "Quick preview" at bounding box center [846, 39] width 41 height 8
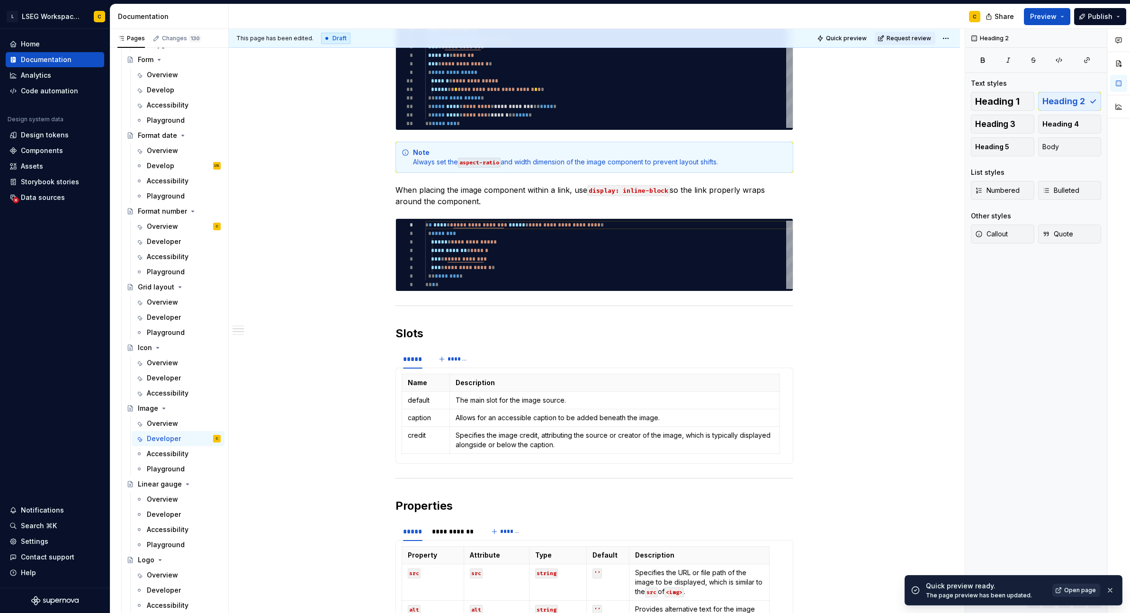
click at [1075, 592] on span "Open page" at bounding box center [1080, 590] width 32 height 8
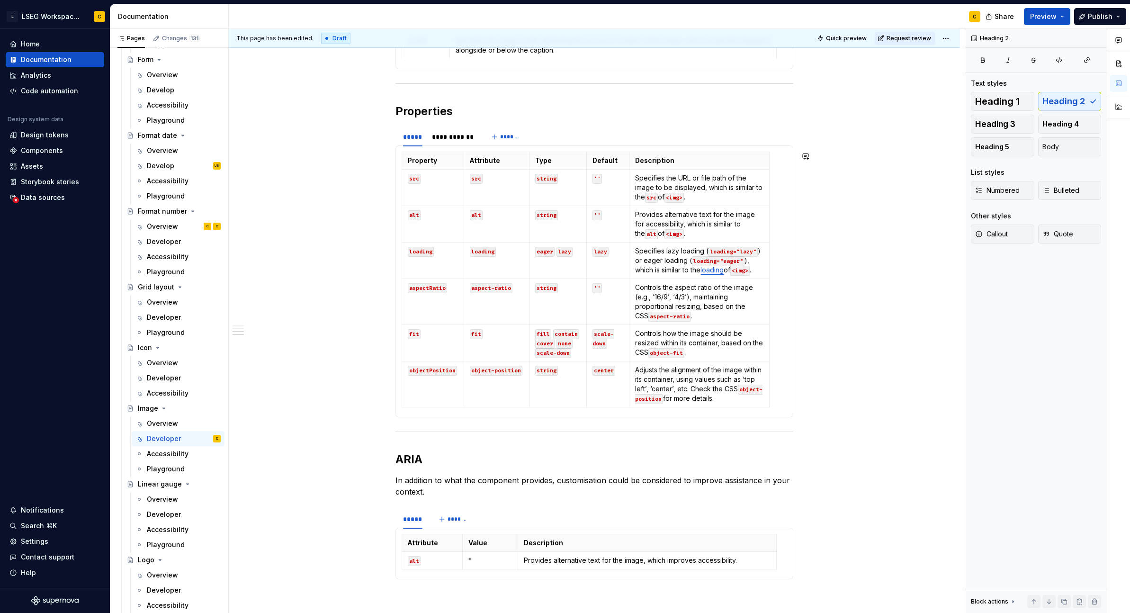
scroll to position [910, 0]
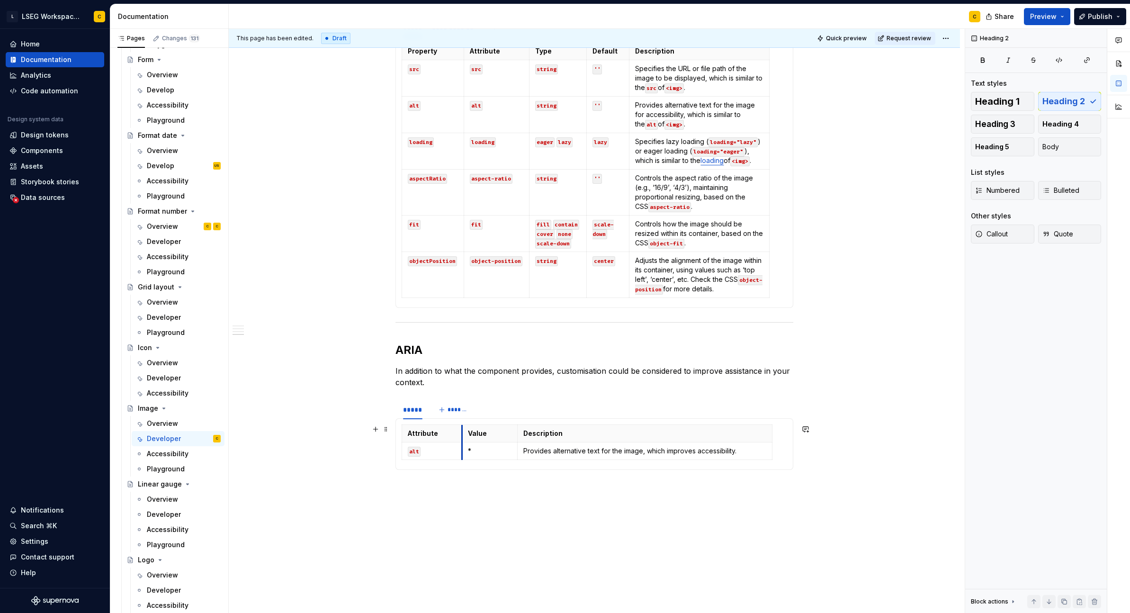
click at [462, 453] on td "*" at bounding box center [489, 451] width 55 height 18
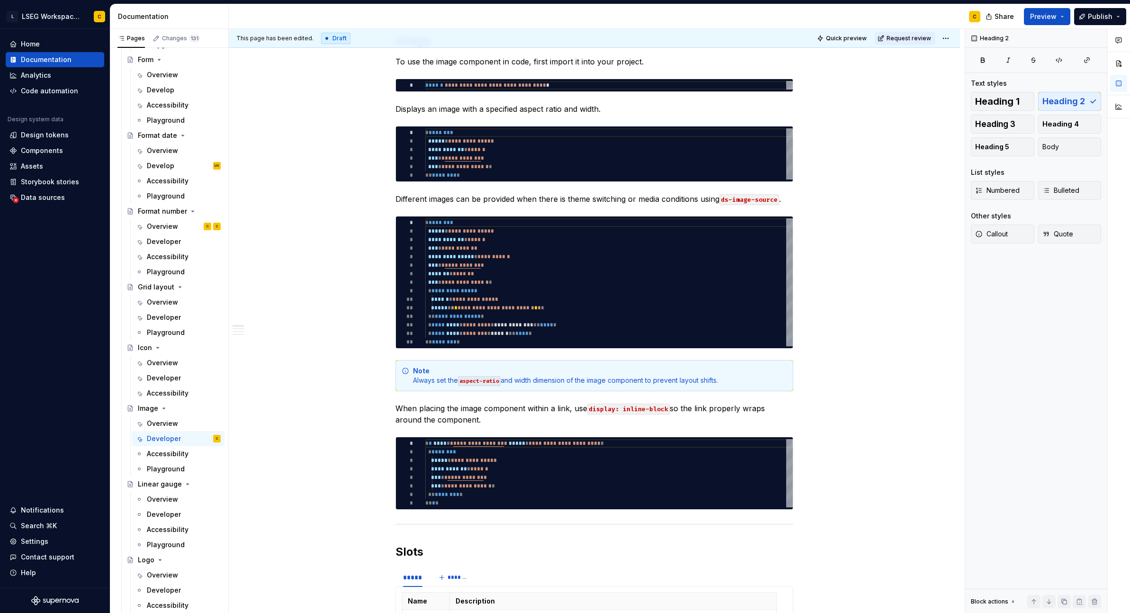
scroll to position [0, 0]
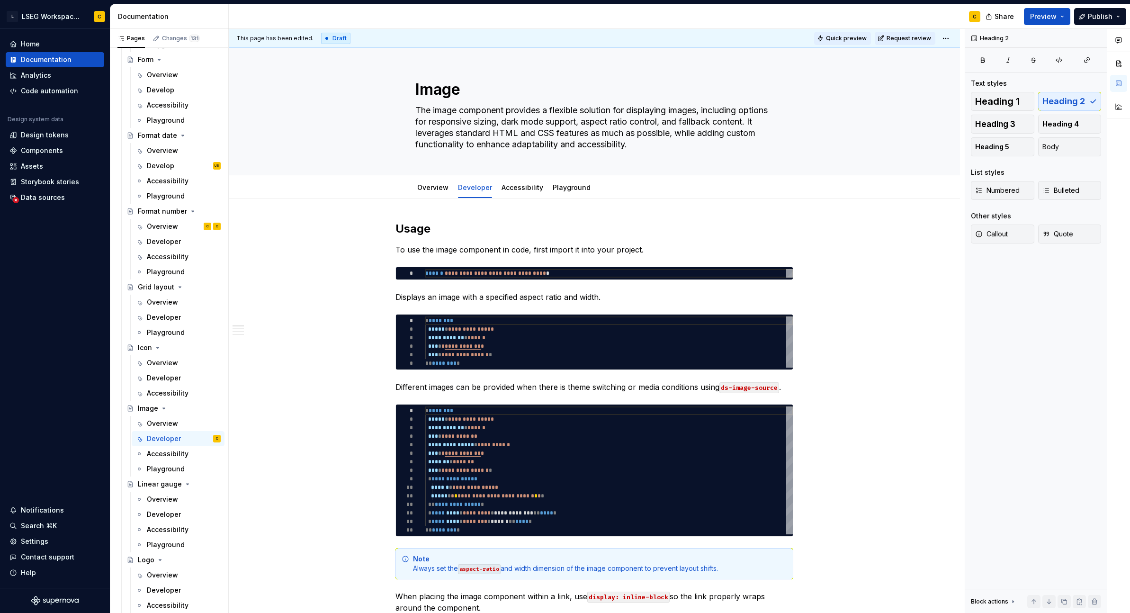
click at [849, 37] on span "Quick preview" at bounding box center [846, 39] width 41 height 8
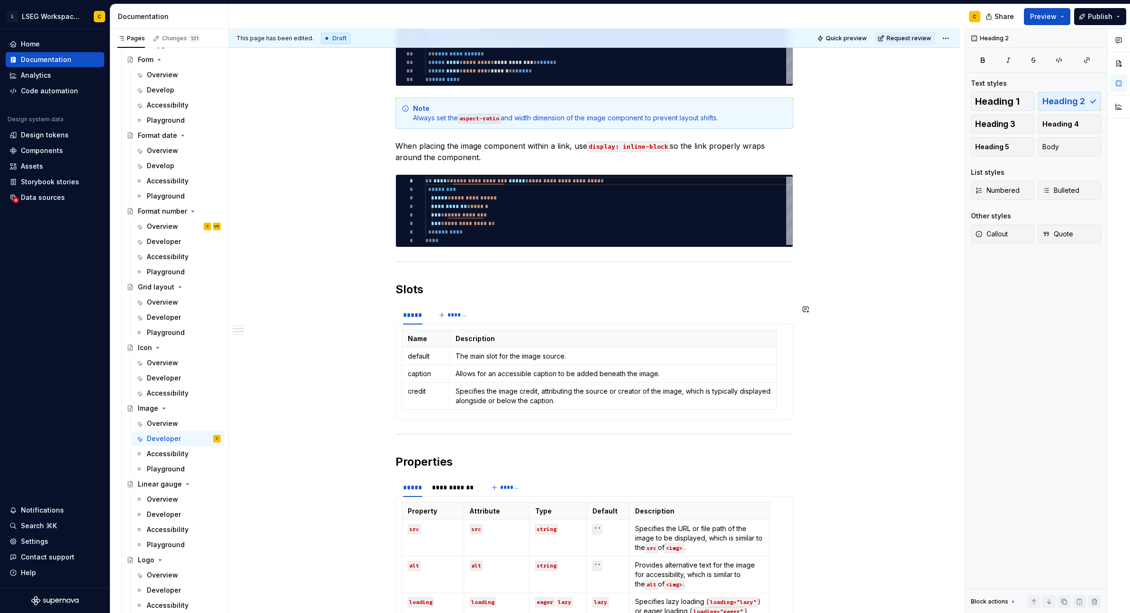
scroll to position [584, 0]
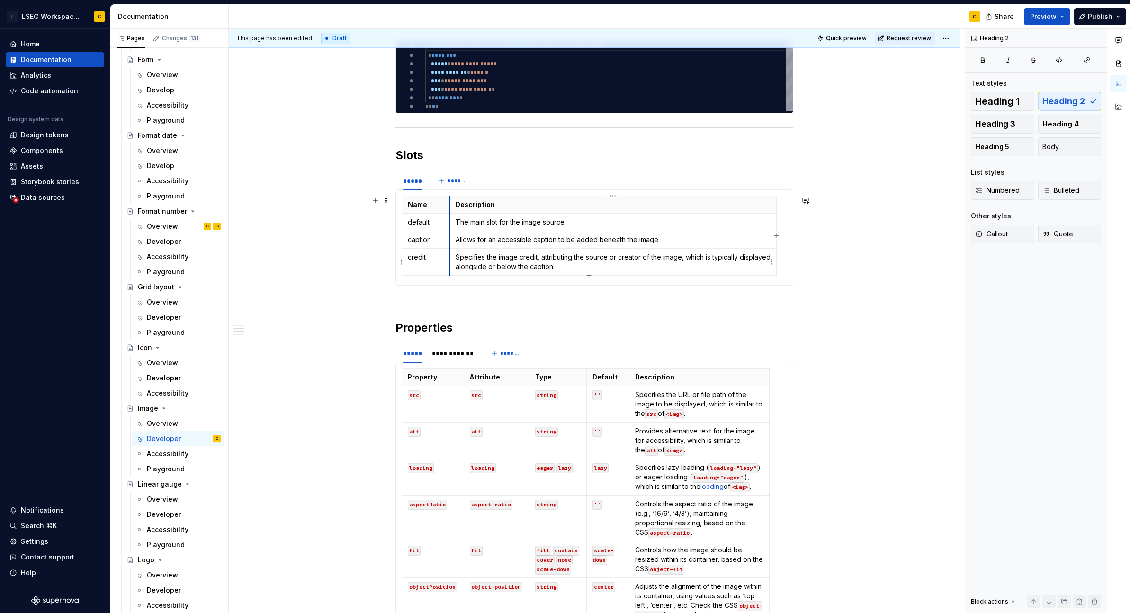
click at [449, 250] on td "Specifies the image credit, attributing the source or creator of the image, whi…" at bounding box center [612, 262] width 327 height 27
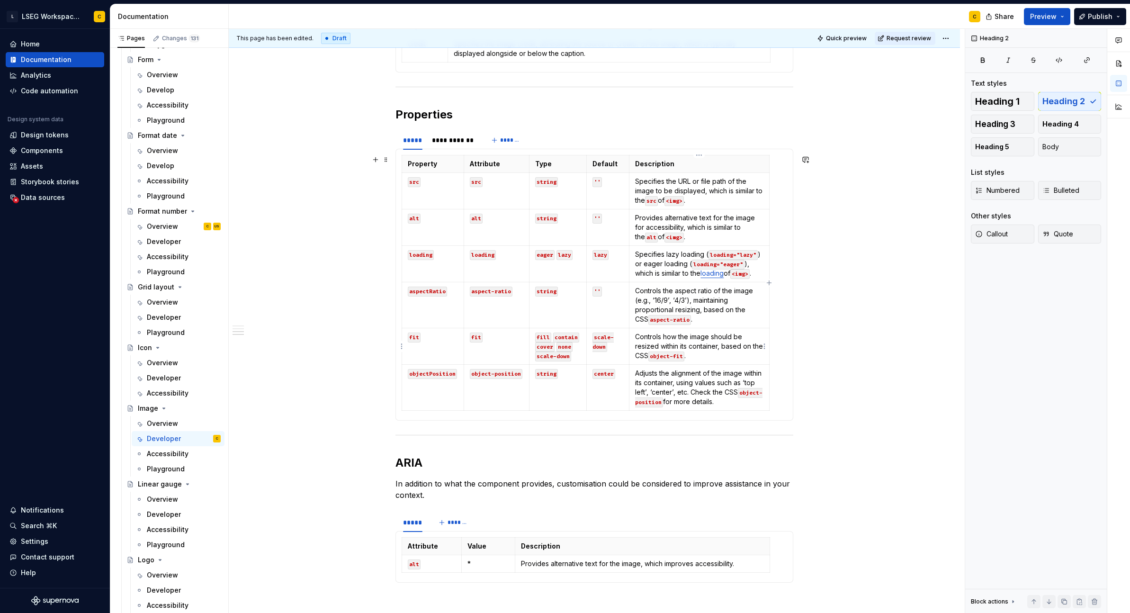
scroll to position [985, 0]
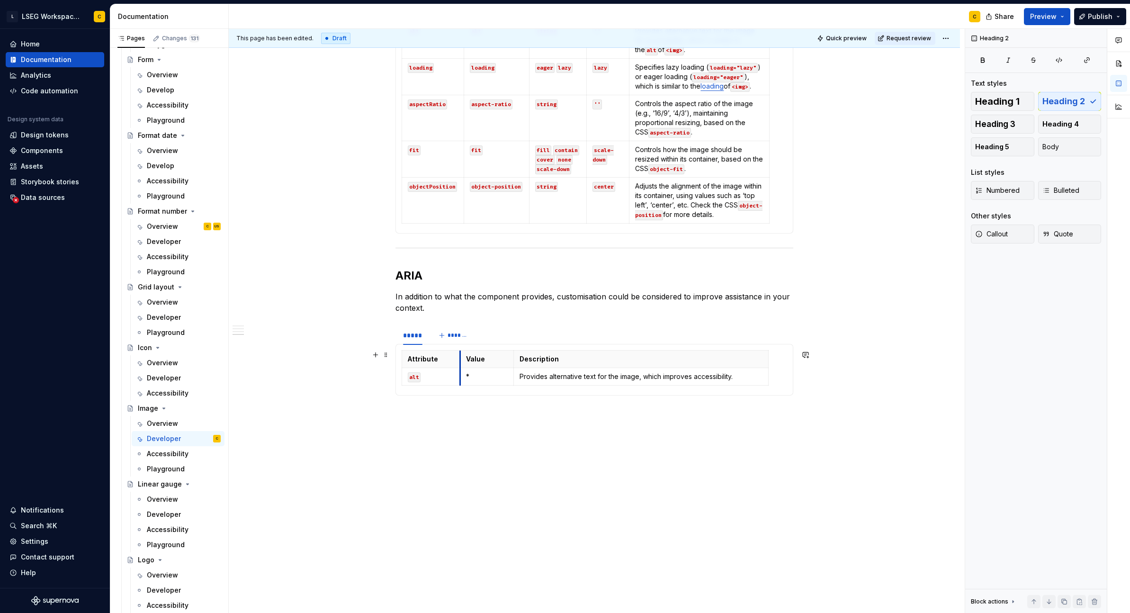
drag, startPoint x: 460, startPoint y: 380, endPoint x: 478, endPoint y: 376, distance: 18.5
click at [510, 376] on td "Provides alternative text for the image, which improves accessibility." at bounding box center [637, 377] width 255 height 18
click at [841, 38] on span "Quick preview" at bounding box center [846, 39] width 41 height 8
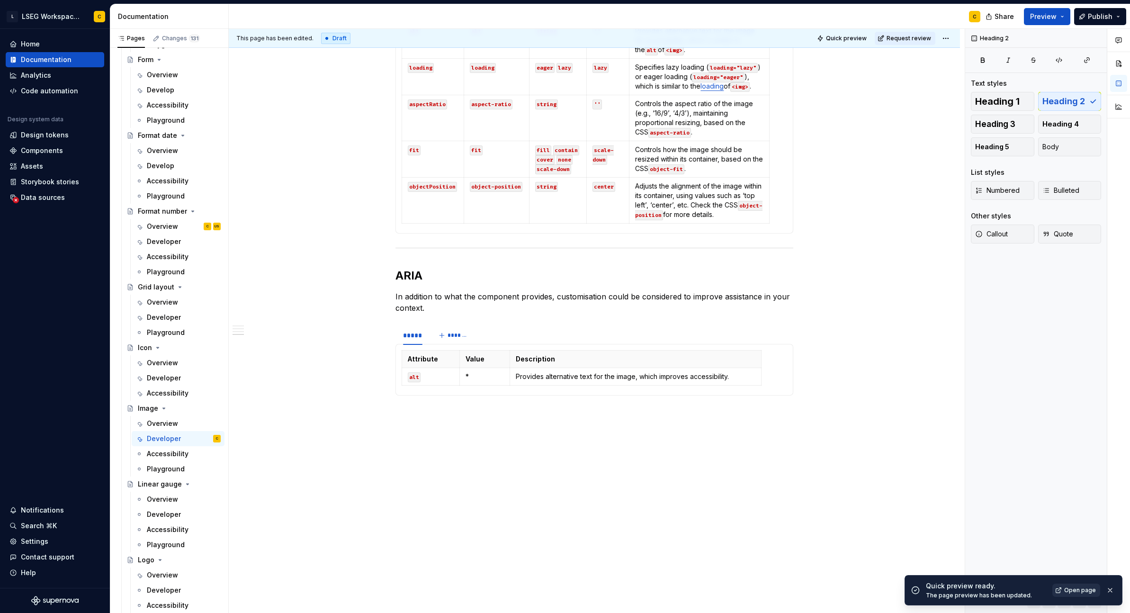
click at [1094, 593] on span "Open page" at bounding box center [1080, 590] width 32 height 8
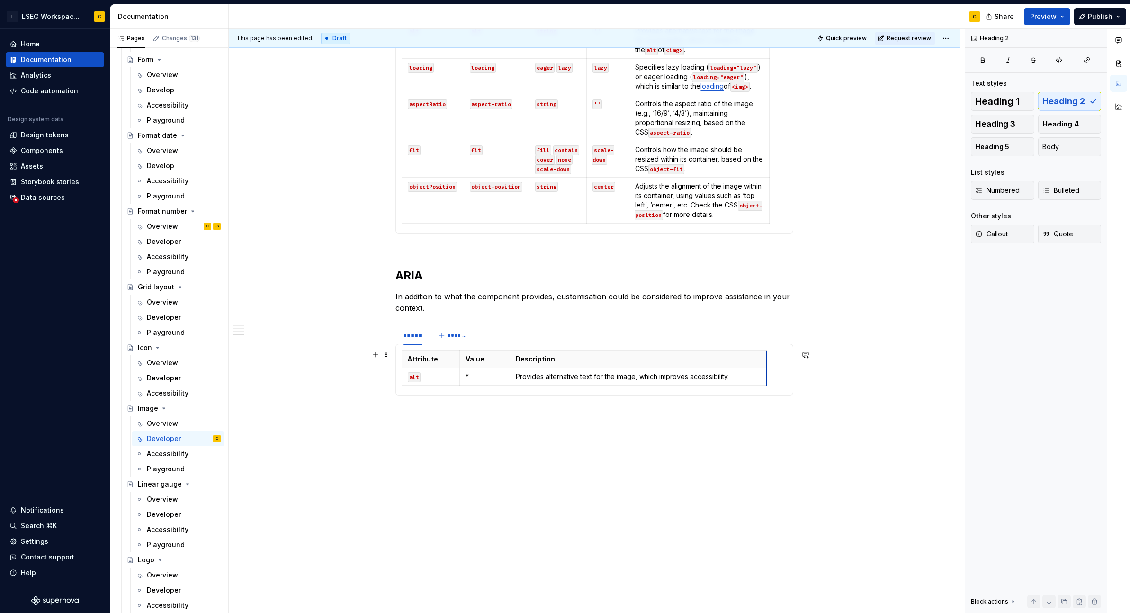
drag, startPoint x: 761, startPoint y: 377, endPoint x: 766, endPoint y: 377, distance: 5.2
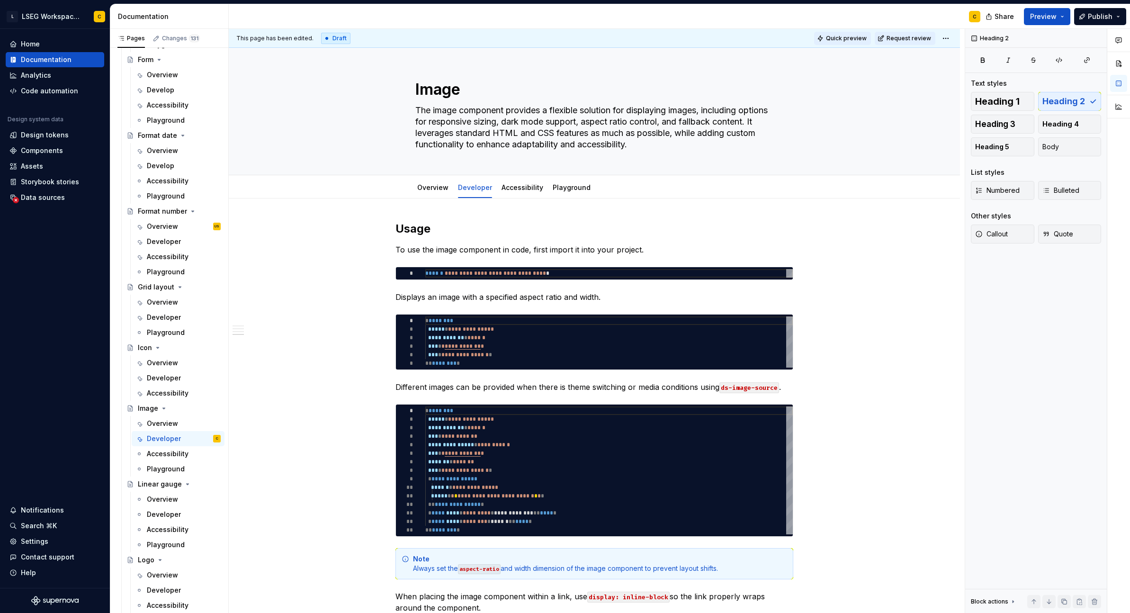
click at [851, 36] on span "Quick preview" at bounding box center [846, 39] width 41 height 8
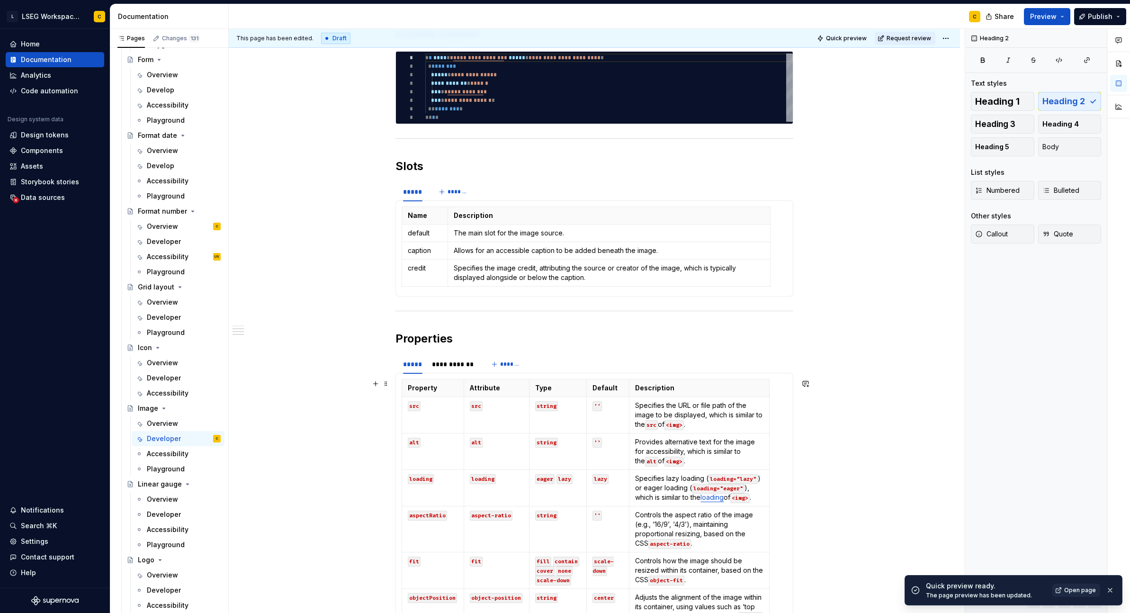
scroll to position [759, 0]
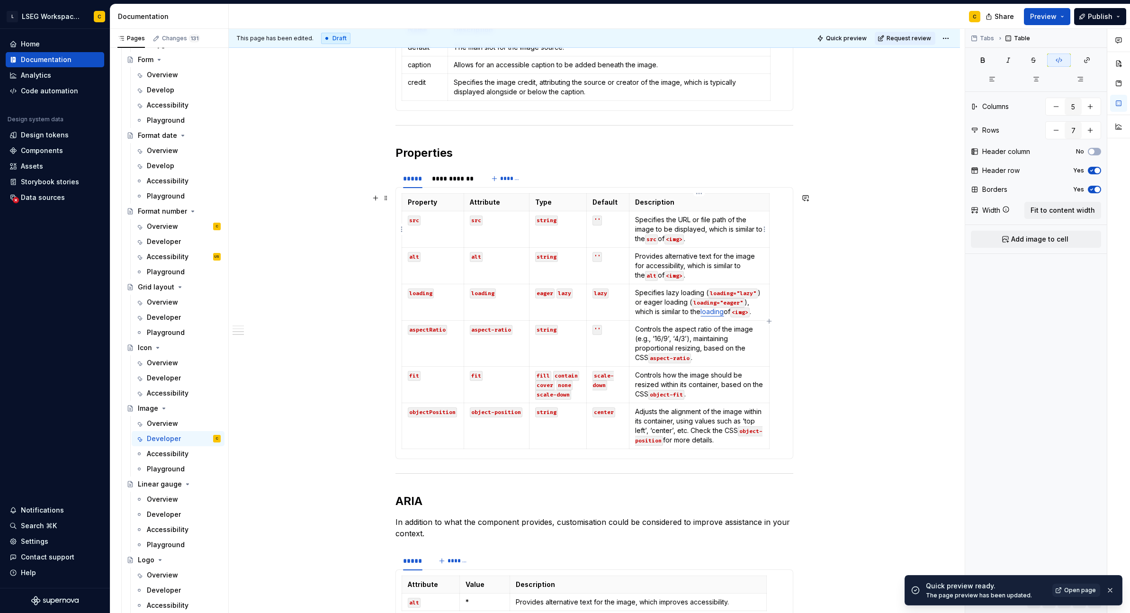
click at [658, 238] on code "src" at bounding box center [651, 239] width 13 height 10
type textarea "*"
click at [729, 222] on button "button" at bounding box center [728, 222] width 13 height 13
click at [744, 220] on button "button" at bounding box center [745, 222] width 13 height 13
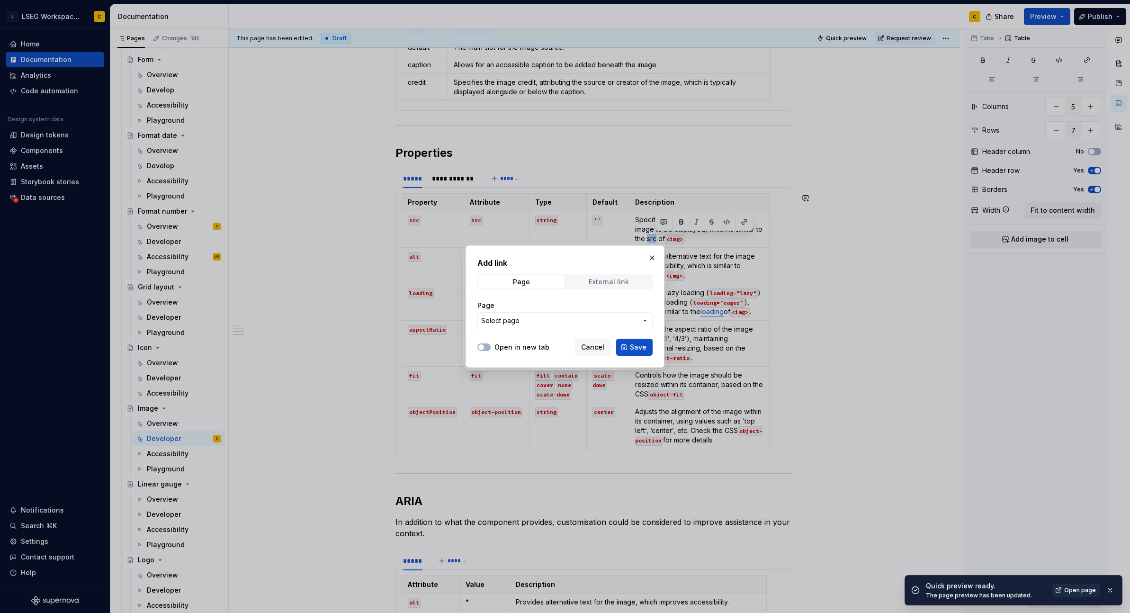
click at [581, 281] on span "External link" at bounding box center [609, 281] width 86 height 13
click at [523, 317] on input "URL" at bounding box center [564, 320] width 175 height 17
paste input "[URL][DOMAIN_NAME]"
type input "[URL][DOMAIN_NAME]"
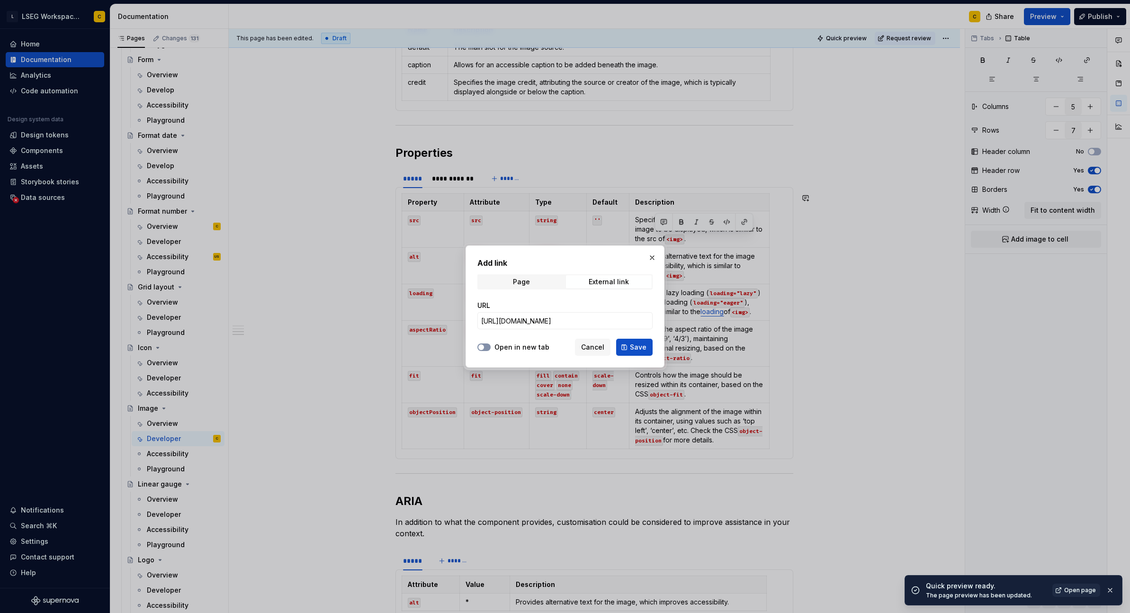
click at [486, 347] on button "Open in new tab" at bounding box center [483, 347] width 13 height 8
click at [640, 349] on span "Save" at bounding box center [638, 346] width 17 height 9
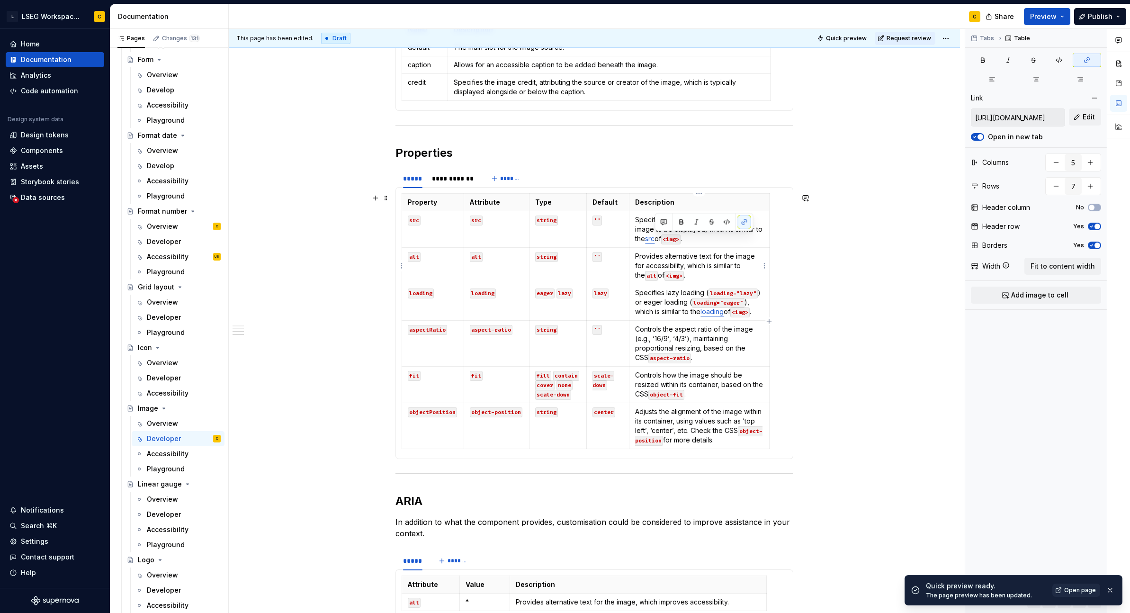
click at [645, 276] on code "alt" at bounding box center [651, 276] width 13 height 10
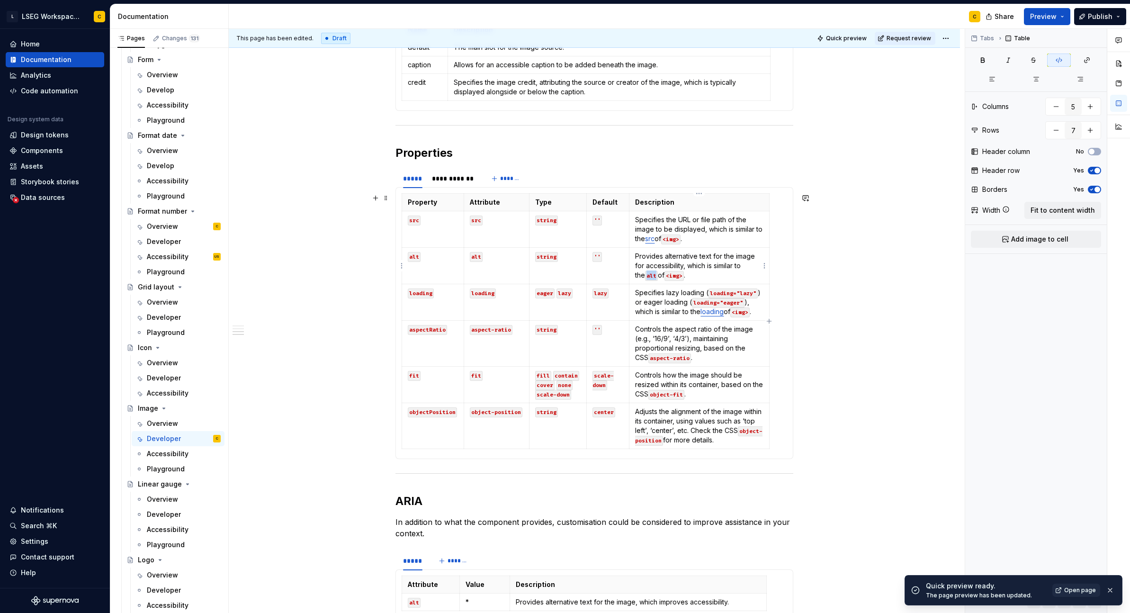
click at [645, 276] on code "alt" at bounding box center [651, 276] width 13 height 10
click at [711, 258] on button "button" at bounding box center [708, 259] width 13 height 13
click at [725, 260] on button "button" at bounding box center [724, 258] width 13 height 13
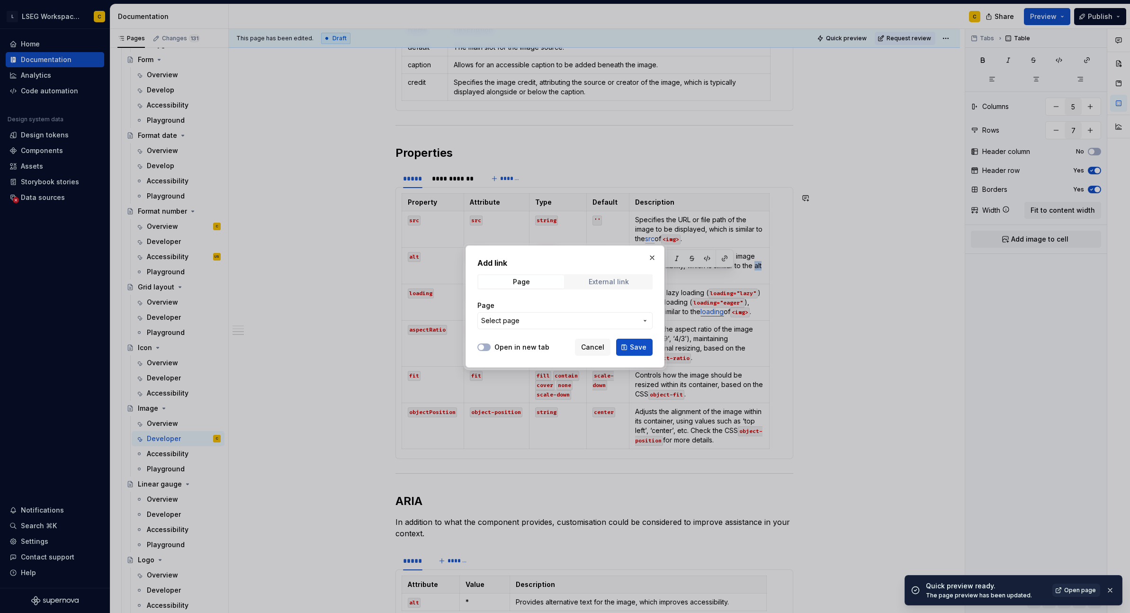
click at [622, 287] on span "External link" at bounding box center [609, 281] width 86 height 13
click at [566, 321] on input "URL" at bounding box center [564, 320] width 175 height 17
paste input "[URL][DOMAIN_NAME]"
type input "[URL][DOMAIN_NAME]"
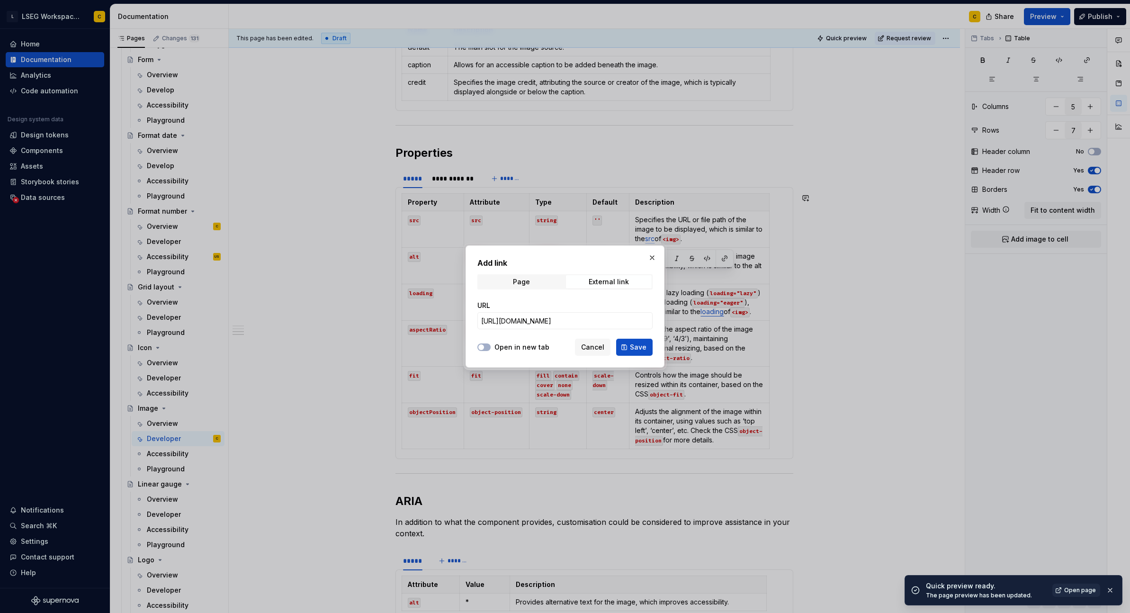
click at [510, 346] on label "Open in new tab" at bounding box center [521, 346] width 55 height 9
click at [491, 346] on button "Open in new tab" at bounding box center [483, 347] width 13 height 8
click at [629, 346] on button "Save" at bounding box center [634, 347] width 36 height 17
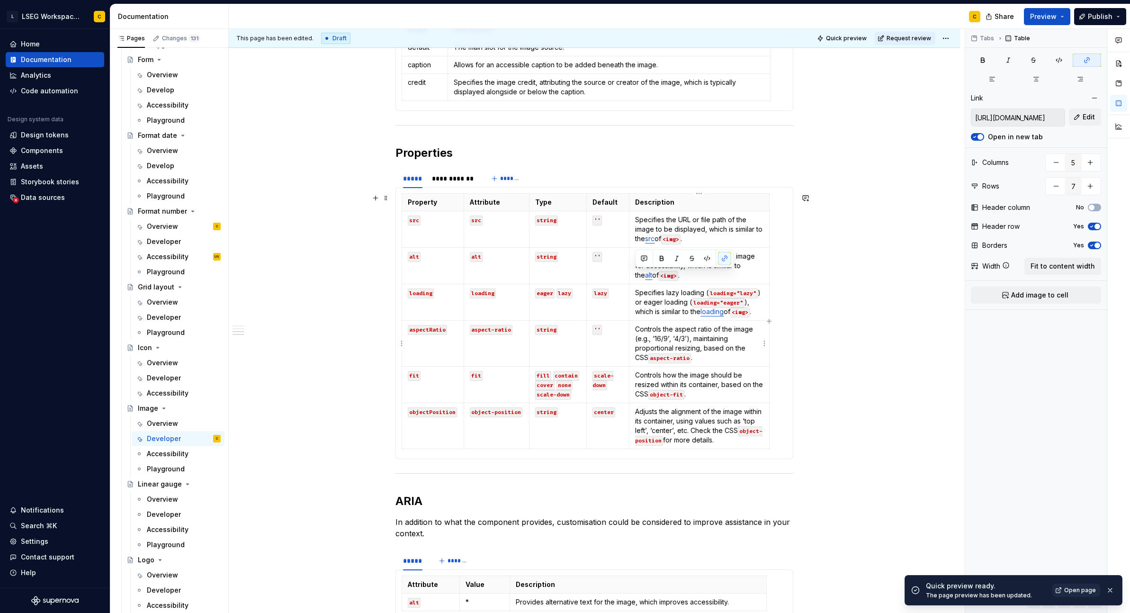
click at [665, 358] on code "aspect-ratio" at bounding box center [669, 358] width 43 height 10
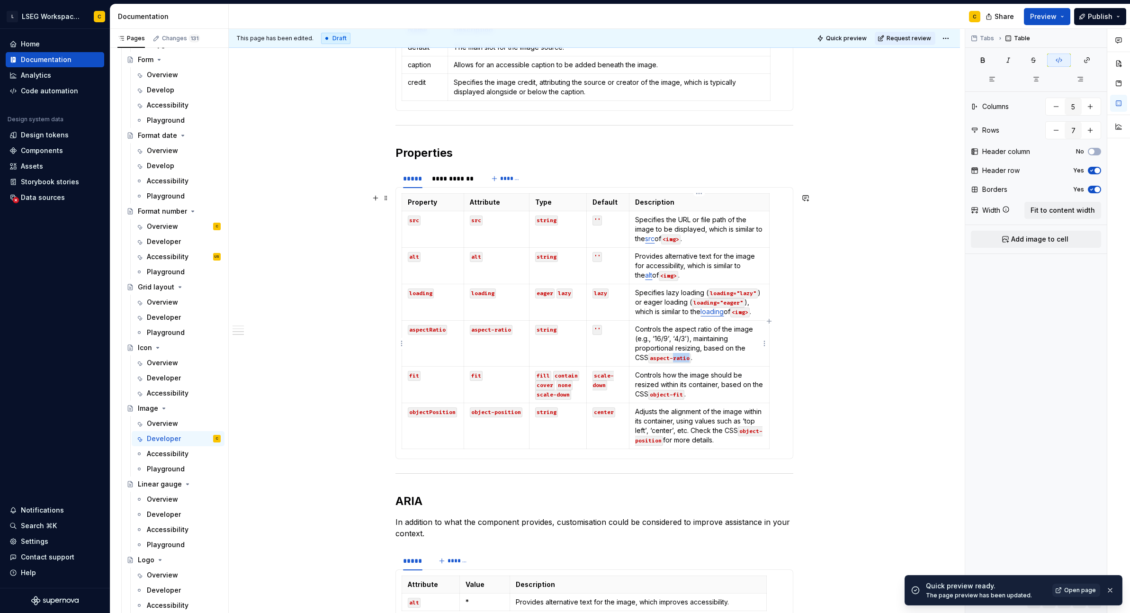
click at [665, 358] on code "aspect-ratio" at bounding box center [669, 358] width 43 height 10
drag, startPoint x: 636, startPoint y: 359, endPoint x: 677, endPoint y: 360, distance: 41.2
click at [677, 360] on p "Controls the aspect ratio of the image (e.g., ‘16/9’, ‘4/3’), maintaining propo…" at bounding box center [699, 343] width 128 height 38
click at [708, 345] on button "button" at bounding box center [708, 341] width 13 height 13
click at [721, 344] on button "button" at bounding box center [725, 341] width 13 height 13
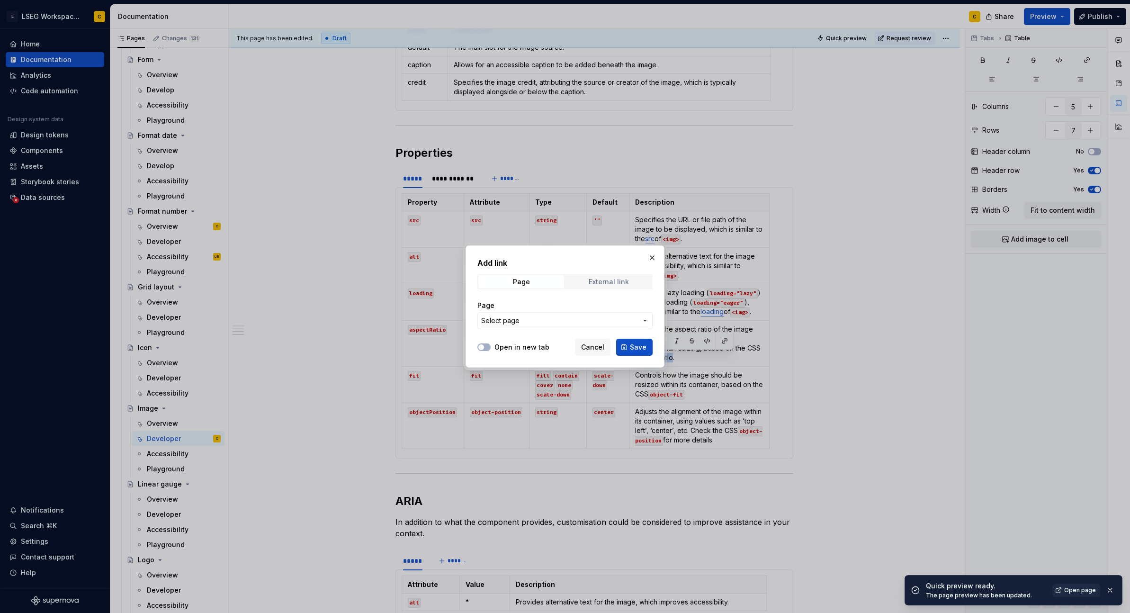
click at [586, 282] on span "External link" at bounding box center [609, 281] width 86 height 13
click at [546, 323] on input "URL" at bounding box center [564, 320] width 175 height 17
paste input "[URL][DOMAIN_NAME]"
type input "[URL][DOMAIN_NAME]"
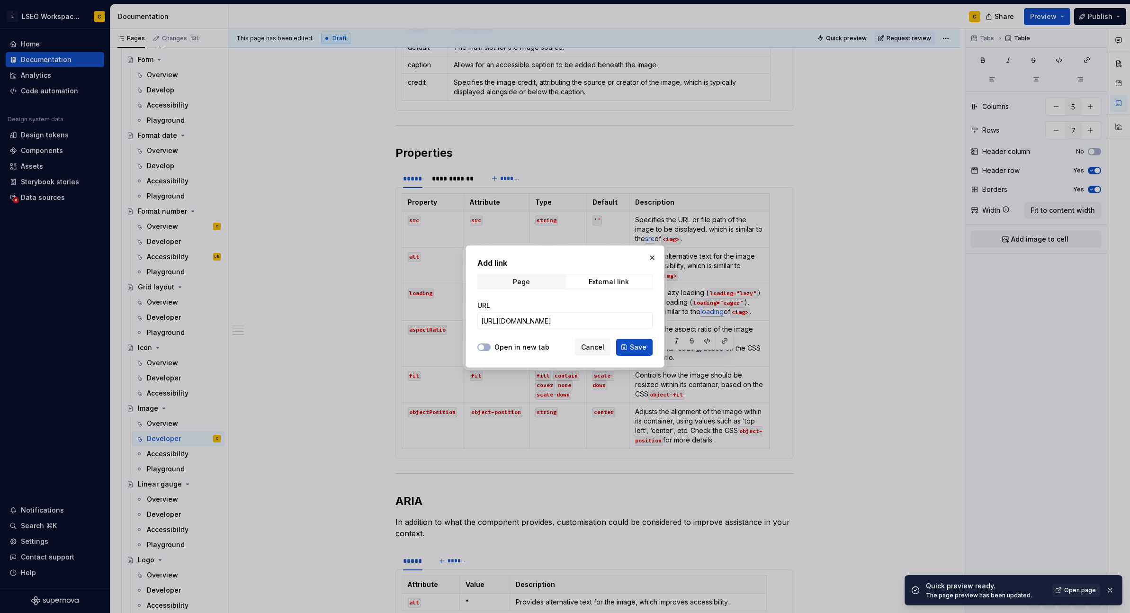
click at [501, 347] on label "Open in new tab" at bounding box center [521, 346] width 55 height 9
click at [491, 347] on button "Open in new tab" at bounding box center [483, 347] width 13 height 8
click at [622, 344] on button "Save" at bounding box center [634, 347] width 36 height 17
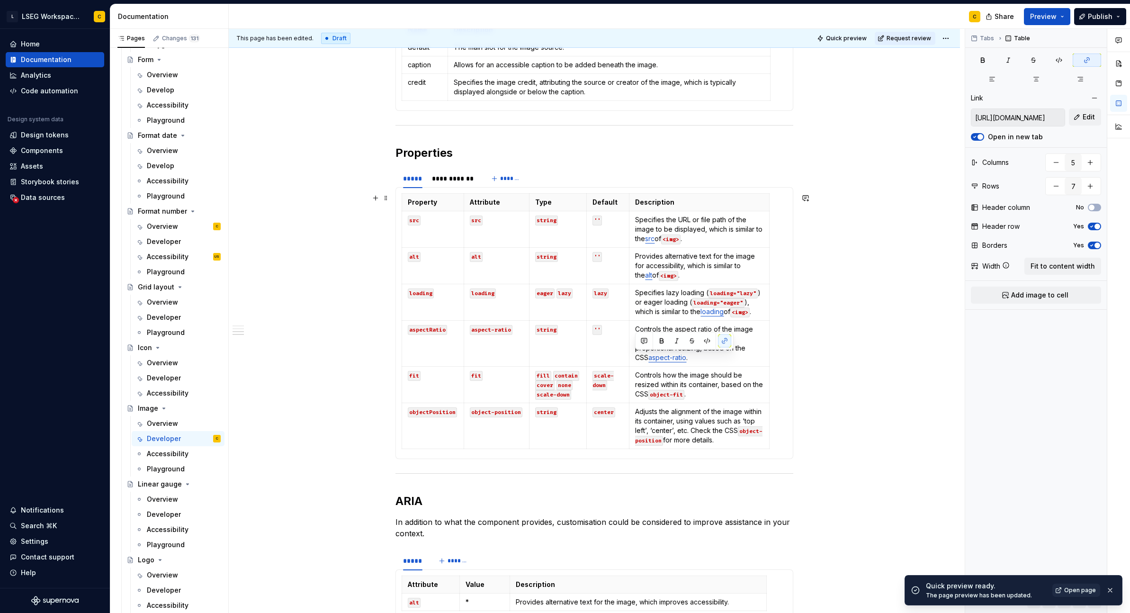
click at [857, 368] on div "**********" at bounding box center [594, 138] width 731 height 1399
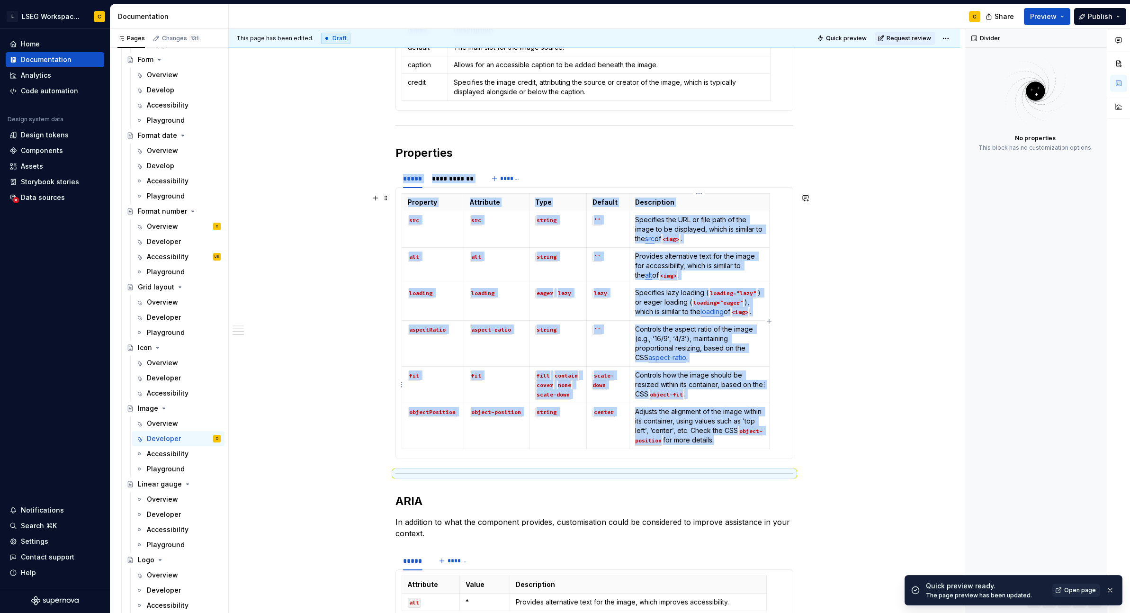
click at [652, 393] on code "object-fit" at bounding box center [666, 395] width 36 height 10
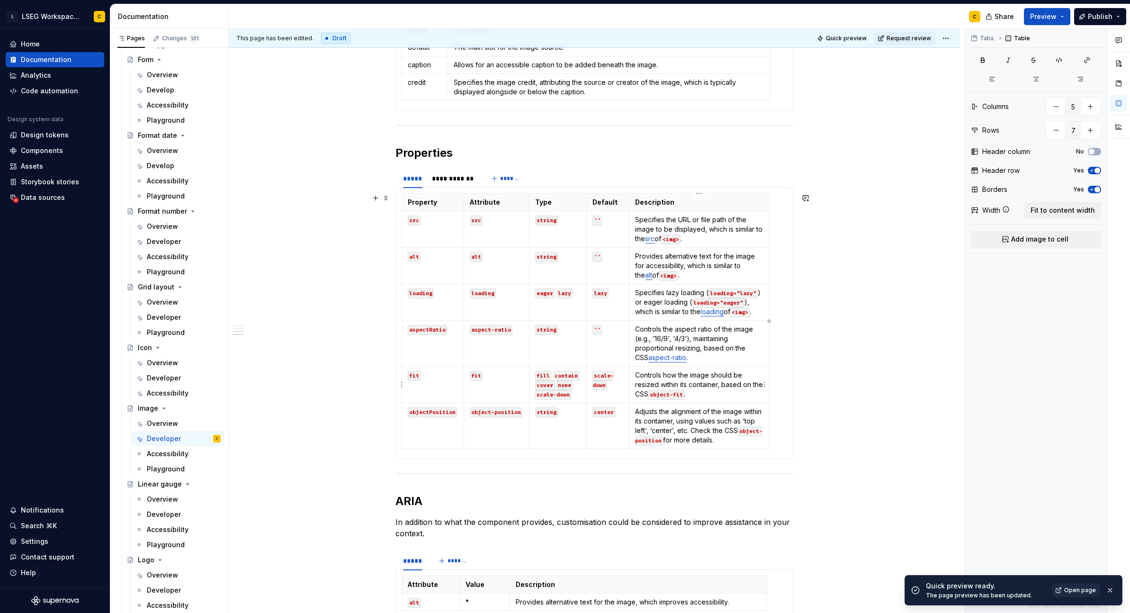
click at [684, 394] on code "object-fit" at bounding box center [666, 395] width 36 height 10
click at [682, 396] on code "object-fit" at bounding box center [666, 395] width 36 height 10
click at [663, 397] on code "object-fit" at bounding box center [666, 395] width 36 height 10
click at [652, 394] on code "object-fit" at bounding box center [666, 395] width 36 height 10
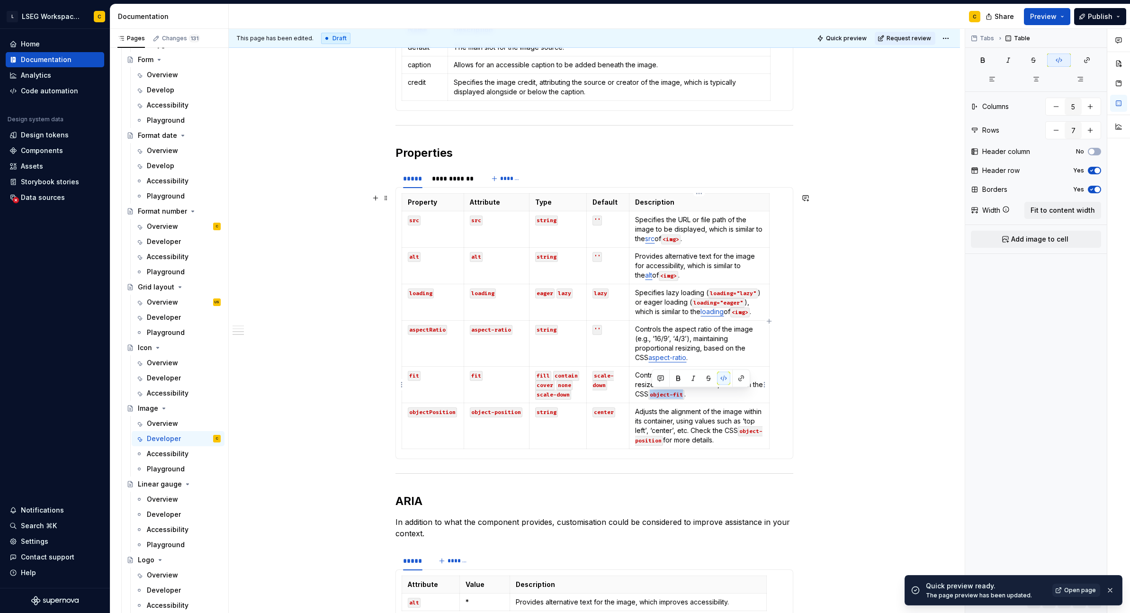
drag, startPoint x: 651, startPoint y: 394, endPoint x: 684, endPoint y: 393, distance: 32.7
click at [684, 393] on code "object-fit" at bounding box center [666, 395] width 36 height 10
click at [722, 378] on button "button" at bounding box center [723, 378] width 13 height 13
click at [741, 376] on button "button" at bounding box center [740, 378] width 13 height 13
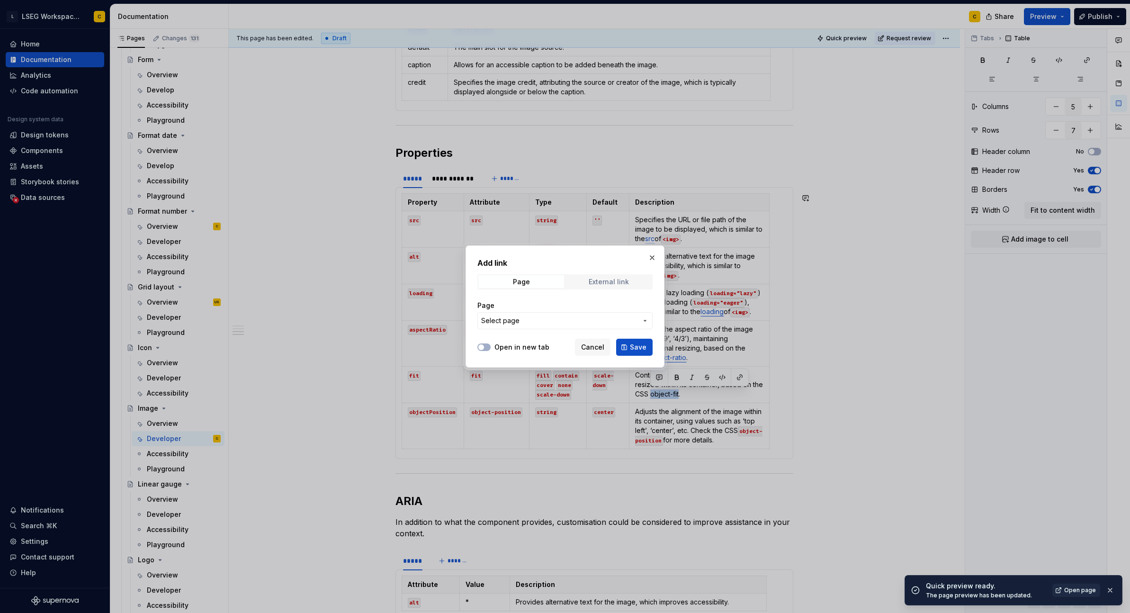
click at [620, 282] on div "External link" at bounding box center [609, 282] width 40 height 8
drag, startPoint x: 565, startPoint y: 318, endPoint x: 547, endPoint y: 327, distance: 19.5
click at [565, 319] on input "URL" at bounding box center [564, 320] width 175 height 17
paste input "[URL][DOMAIN_NAME]"
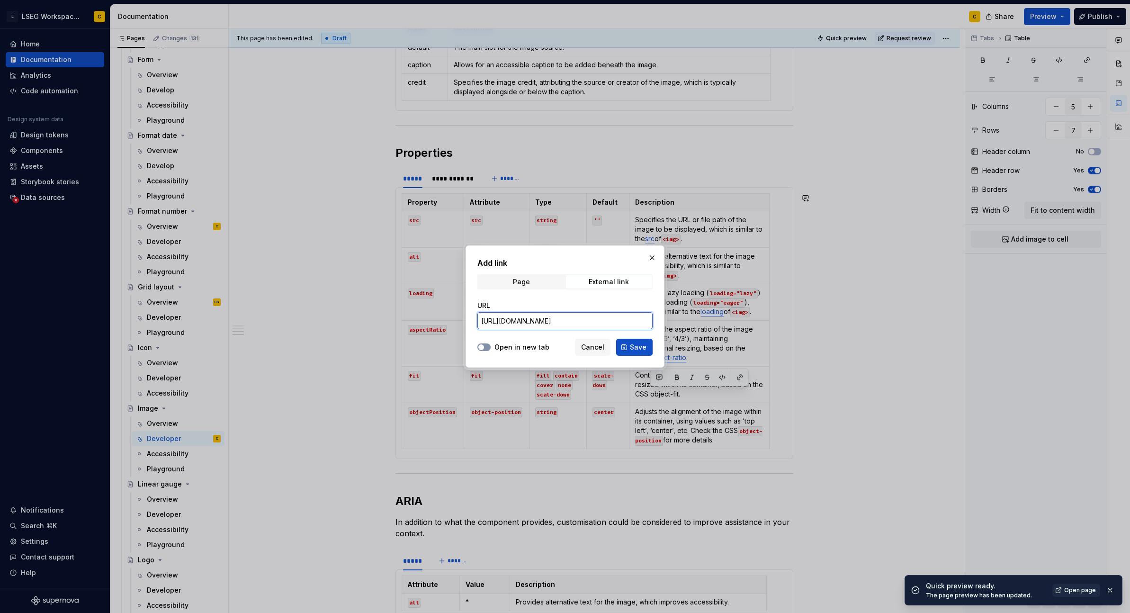
type input "[URL][DOMAIN_NAME]"
click at [486, 346] on button "Open in new tab" at bounding box center [483, 347] width 13 height 8
click at [627, 348] on button "Save" at bounding box center [634, 347] width 36 height 17
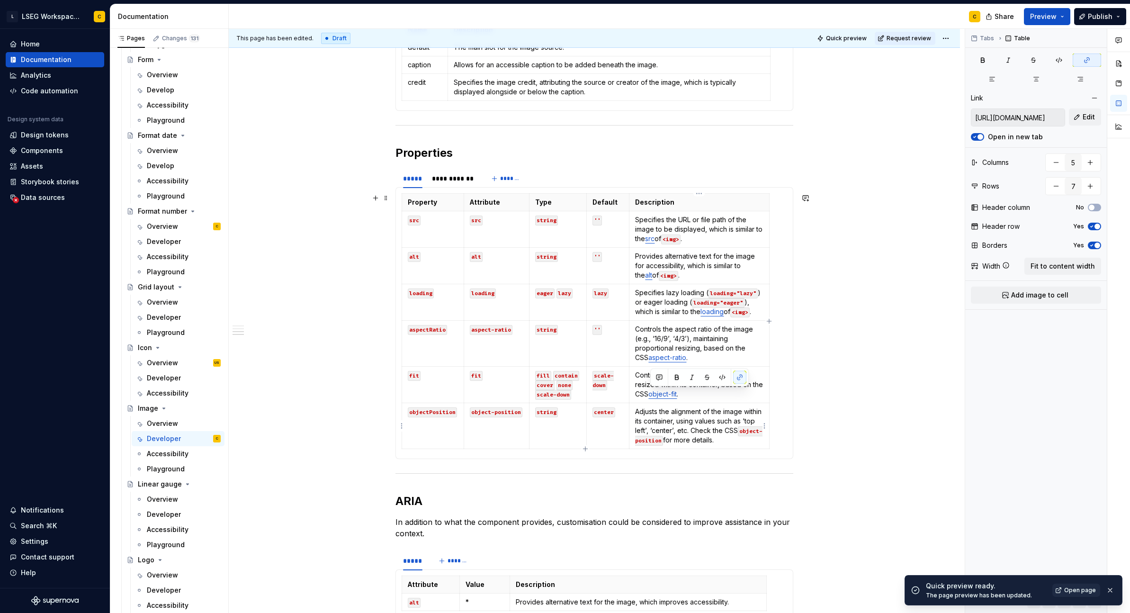
click at [648, 442] on code "object-position" at bounding box center [698, 435] width 127 height 19
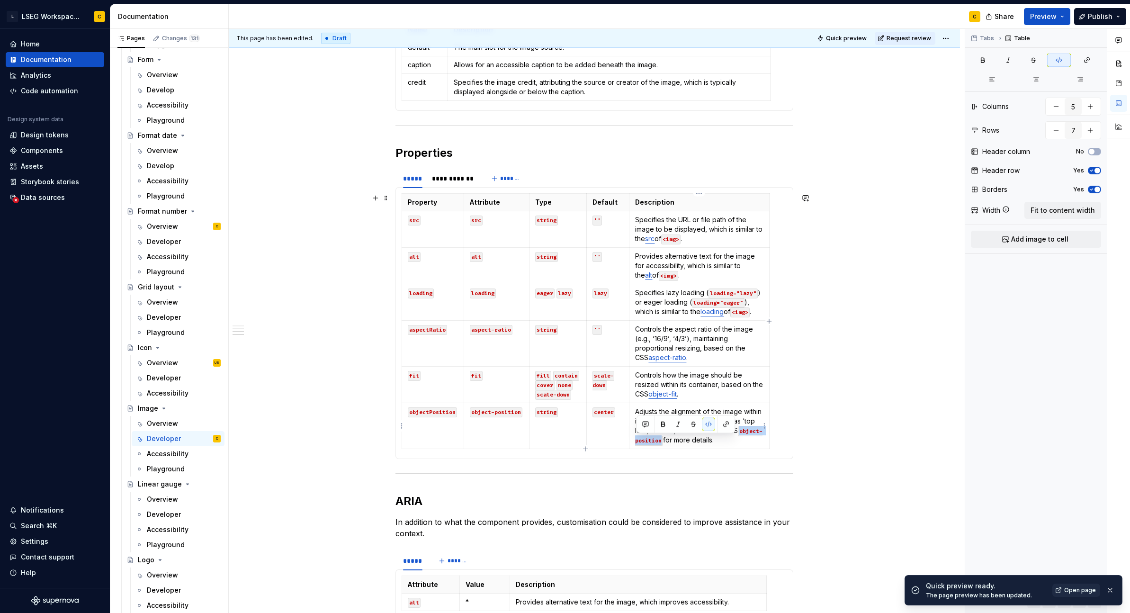
drag, startPoint x: 636, startPoint y: 440, endPoint x: 685, endPoint y: 440, distance: 48.8
click at [685, 440] on code "object-position" at bounding box center [698, 435] width 127 height 19
click at [711, 425] on button "button" at bounding box center [708, 424] width 13 height 13
click at [732, 425] on button "button" at bounding box center [725, 424] width 13 height 13
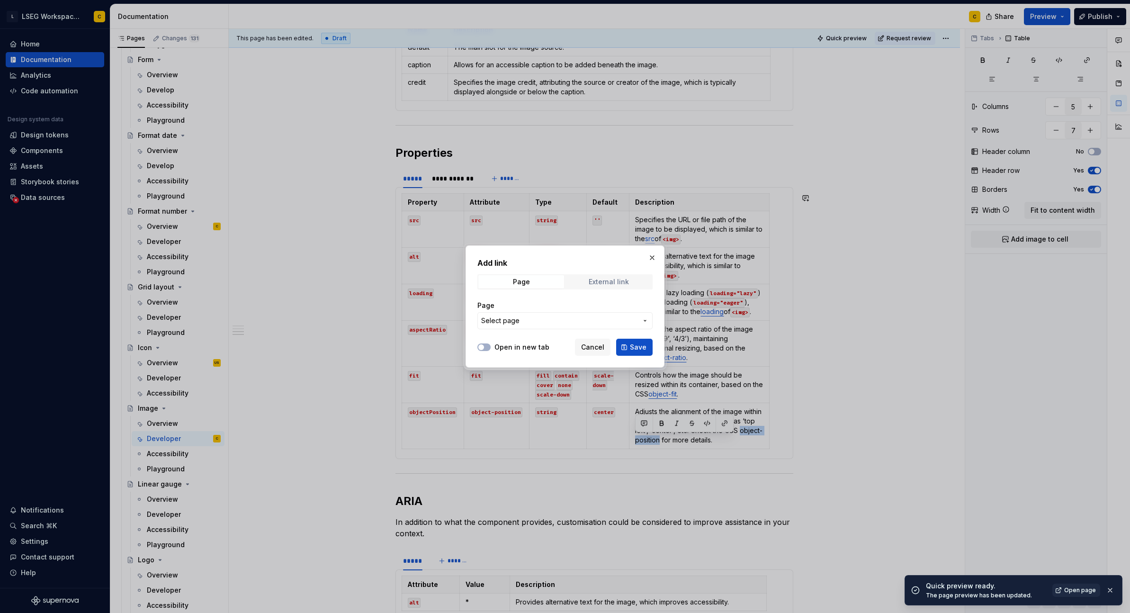
click at [613, 281] on div "External link" at bounding box center [609, 282] width 40 height 8
click at [528, 318] on input "URL" at bounding box center [564, 320] width 175 height 17
paste input "[URL][DOMAIN_NAME]"
type input "[URL][DOMAIN_NAME]"
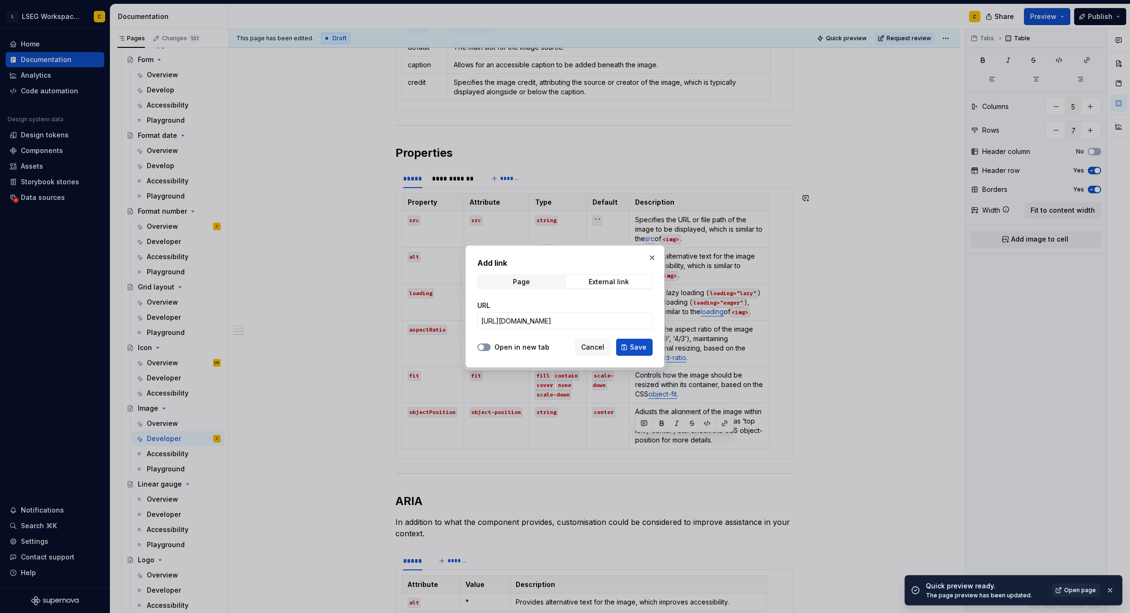
click at [481, 345] on span "button" at bounding box center [481, 347] width 6 height 6
click at [654, 346] on div "Add link Page External link URL [URL][DOMAIN_NAME] Open in new tab Cancel Save" at bounding box center [565, 306] width 199 height 122
drag, startPoint x: 638, startPoint y: 345, endPoint x: 926, endPoint y: 379, distance: 290.4
click at [637, 345] on span "Save" at bounding box center [638, 346] width 17 height 9
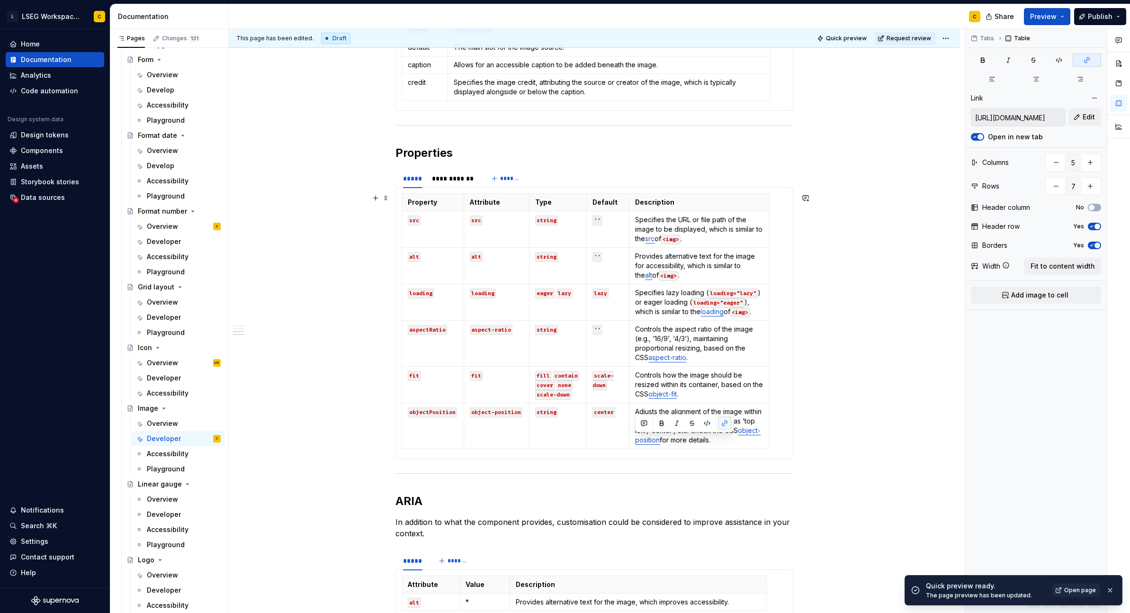
click at [886, 407] on div "**********" at bounding box center [597, 321] width 736 height 584
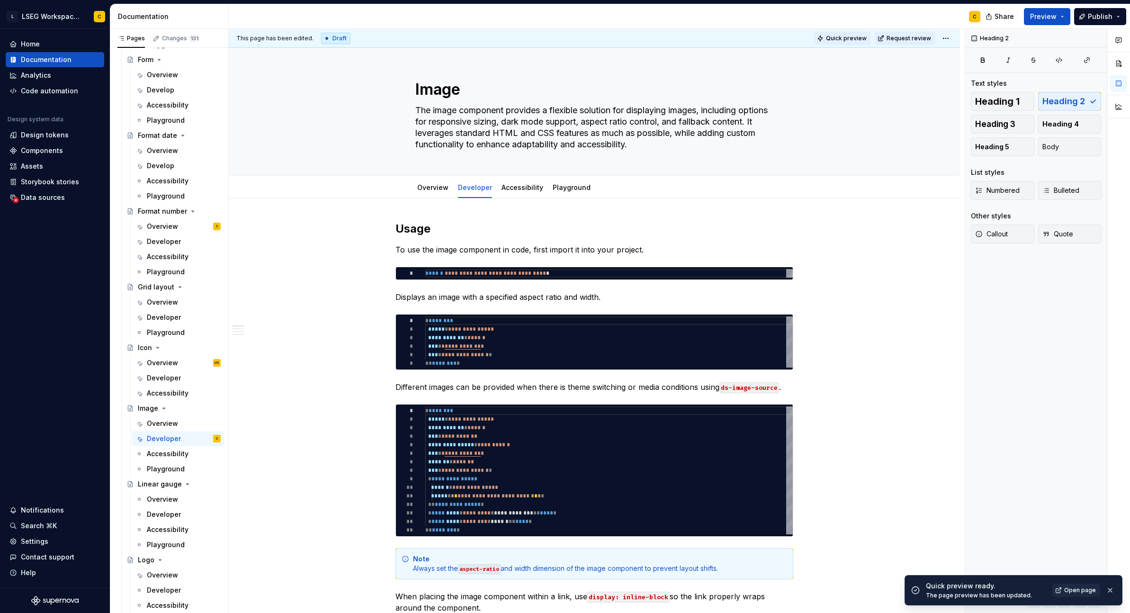
click at [843, 38] on span "Quick preview" at bounding box center [846, 39] width 41 height 8
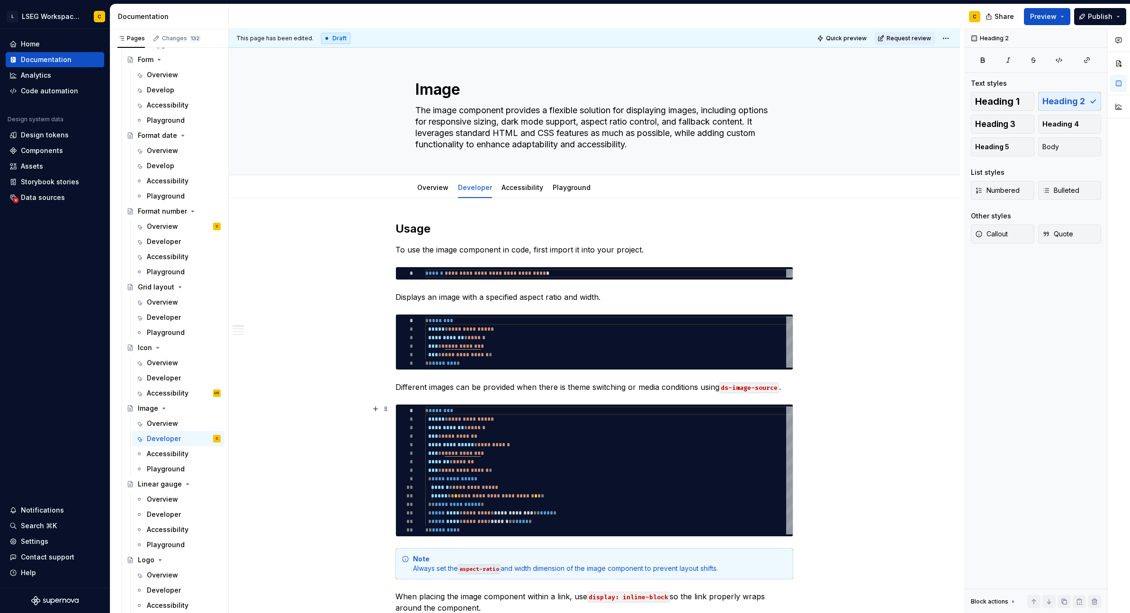
scroll to position [985, 0]
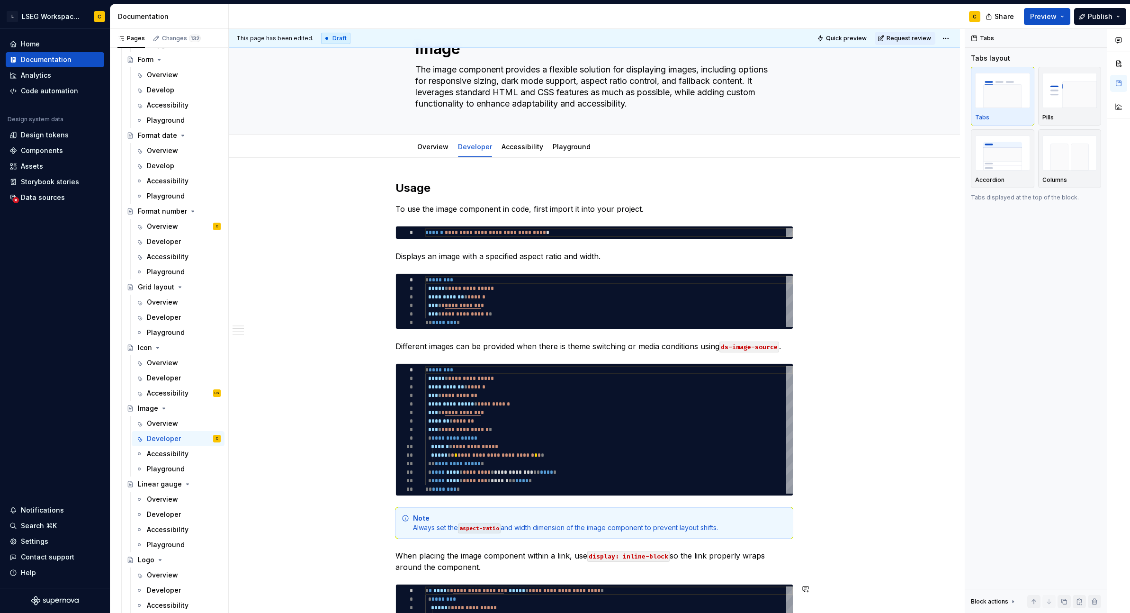
scroll to position [0, 0]
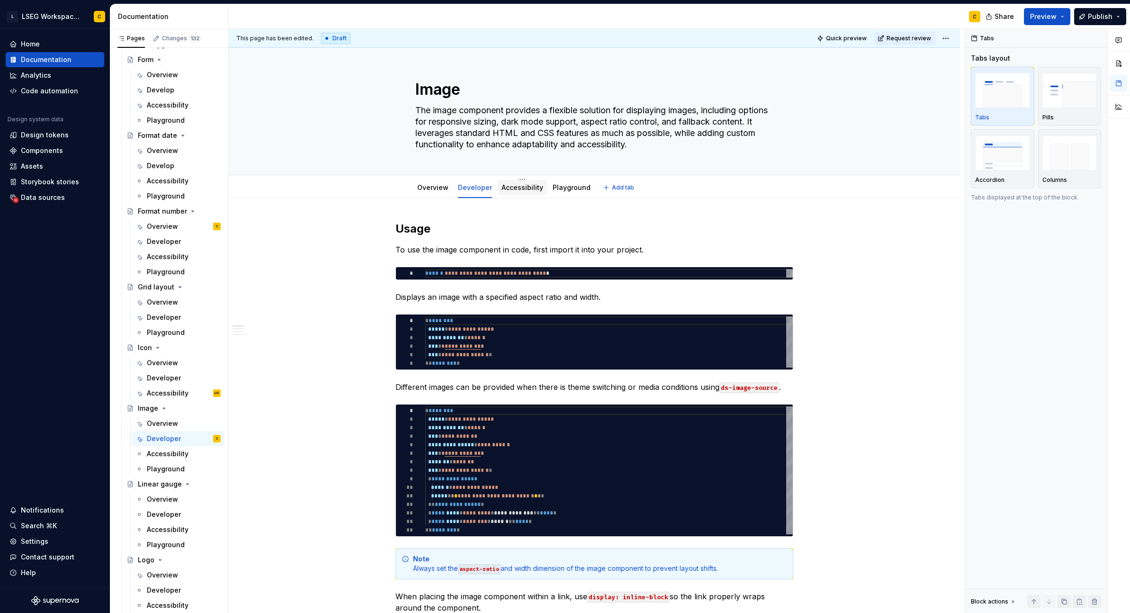
click at [526, 186] on link "Accessibility" at bounding box center [522, 187] width 42 height 8
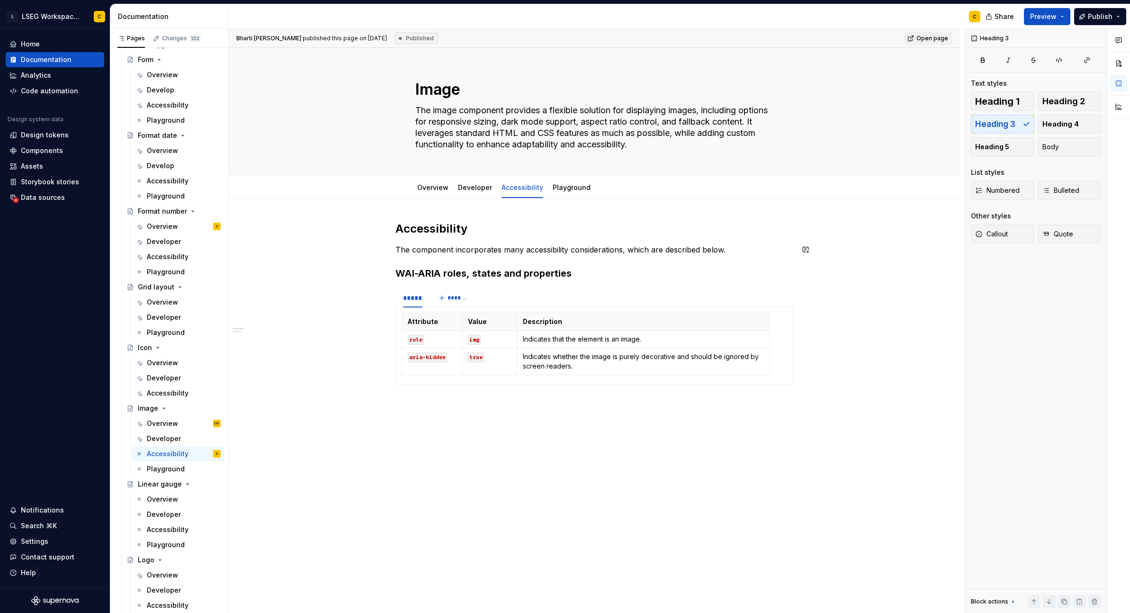
click at [500, 263] on div "Accessibility The component incorporates many accessibility considerations, whi…" at bounding box center [594, 314] width 398 height 187
click at [636, 249] on p "The component incorporates many accessibility considerations, which are describ…" at bounding box center [594, 249] width 398 height 11
click at [730, 250] on p "The component incorporates many accessibility considerations, which are describ…" at bounding box center [594, 249] width 398 height 11
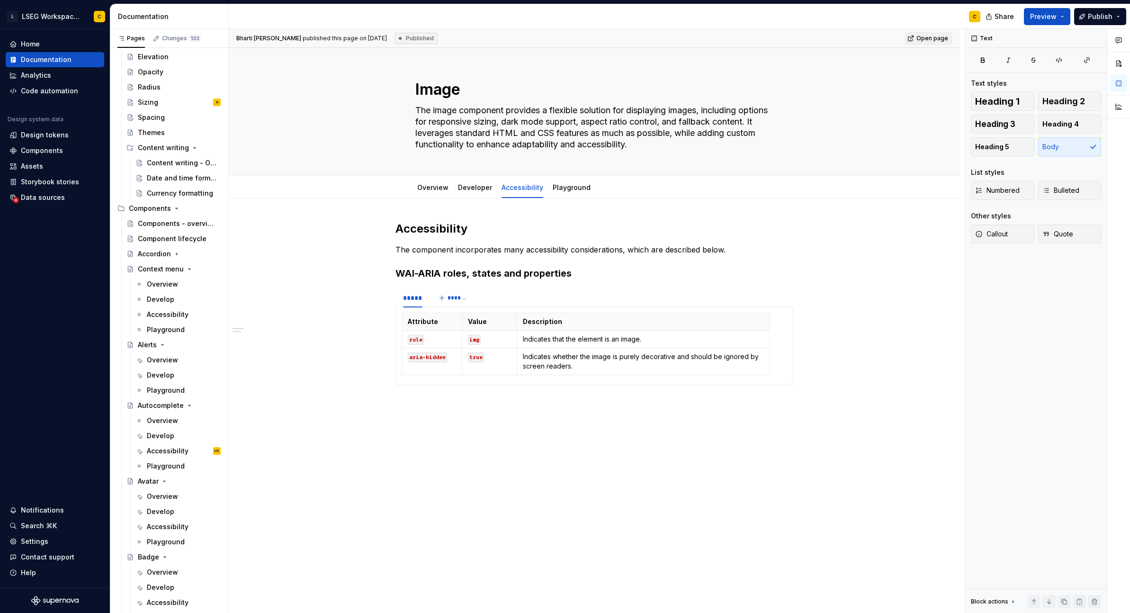
scroll to position [516, 0]
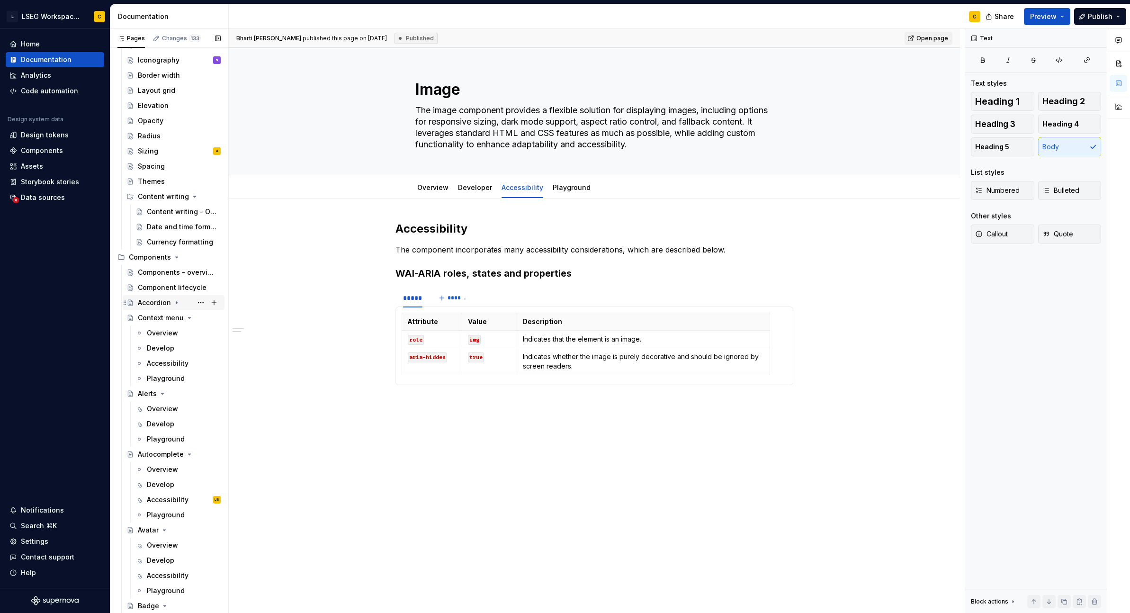
click at [156, 301] on div "Accordion" at bounding box center [154, 302] width 33 height 9
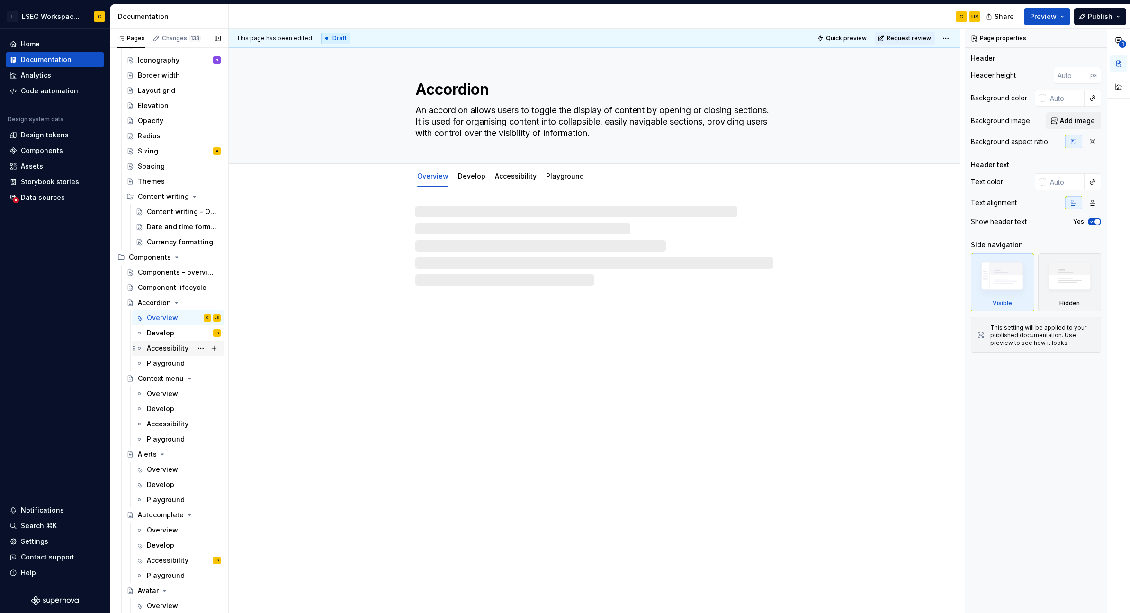
click at [159, 348] on div "Accessibility" at bounding box center [168, 347] width 42 height 9
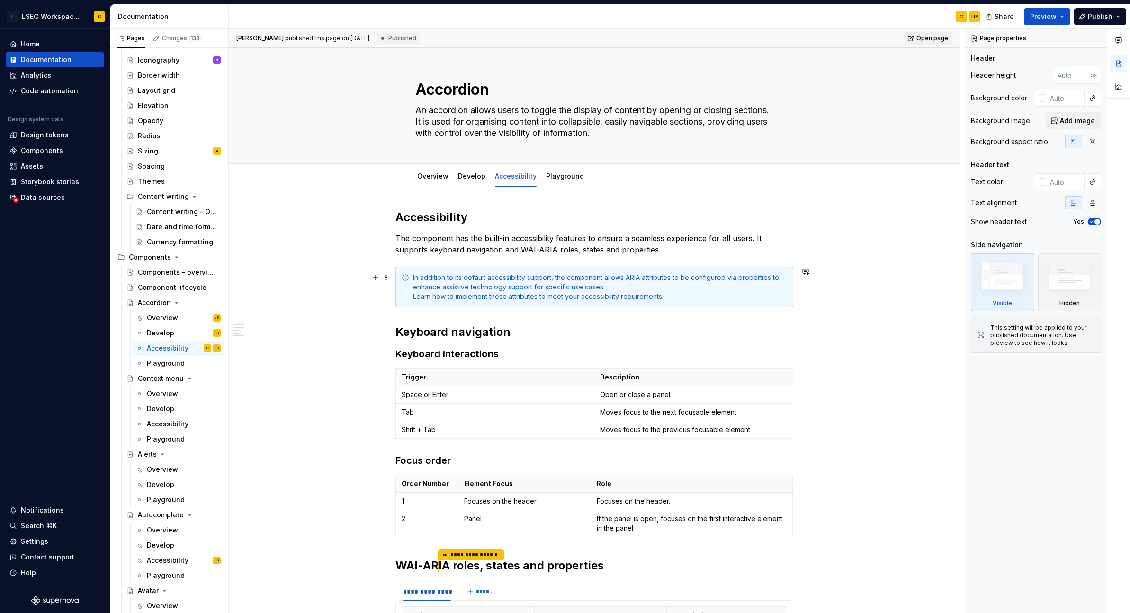
click at [699, 305] on div "In addition to its default accessibility support, the component allows ARIA att…" at bounding box center [594, 287] width 398 height 41
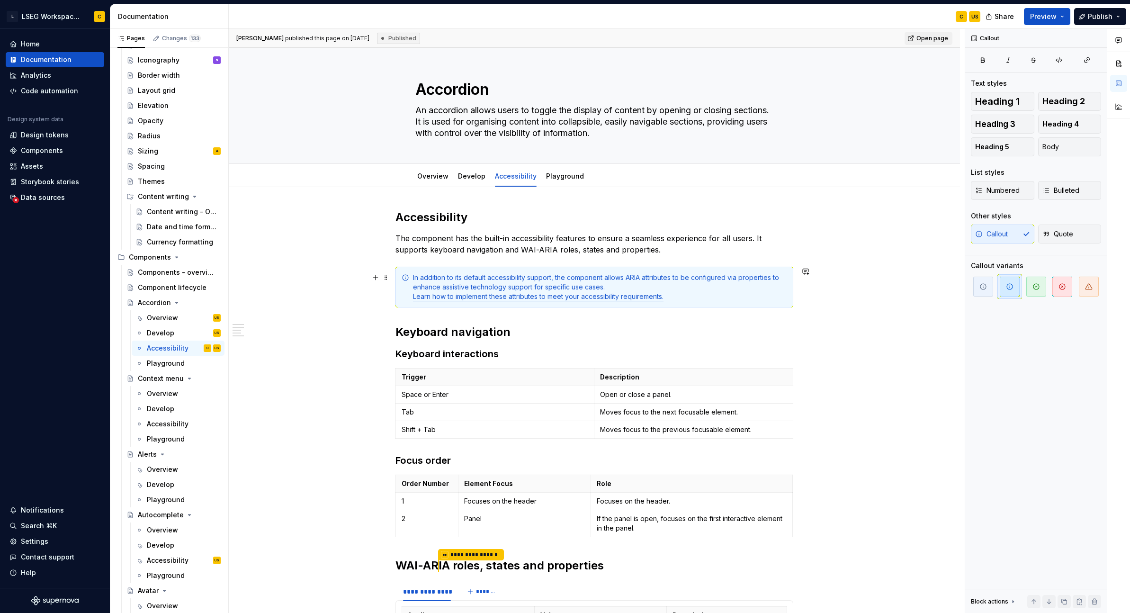
type textarea "*"
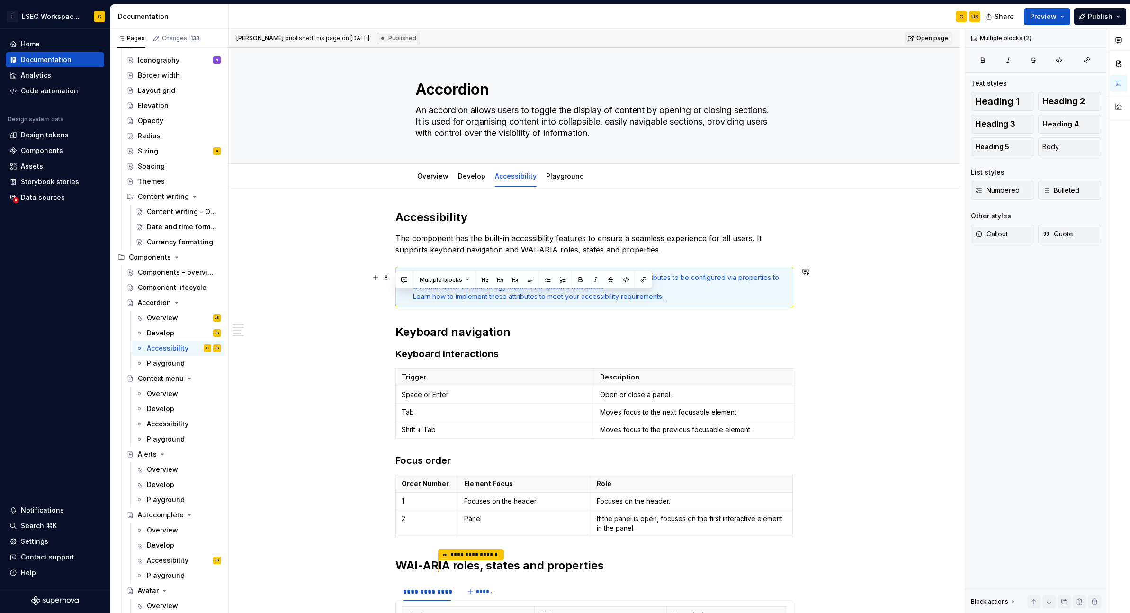
click at [699, 305] on div "In addition to its default accessibility support, the component allows ARIA att…" at bounding box center [594, 287] width 398 height 41
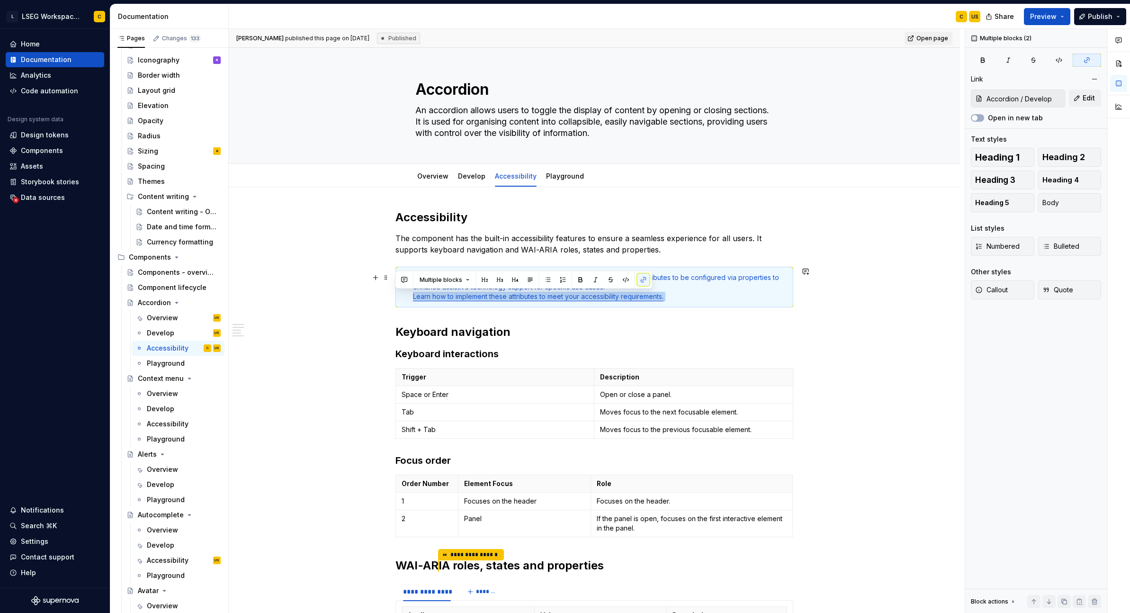
click at [699, 305] on div "In addition to its default accessibility support, the component allows ARIA att…" at bounding box center [594, 287] width 398 height 41
click at [810, 315] on div "**********" at bounding box center [594, 610] width 731 height 846
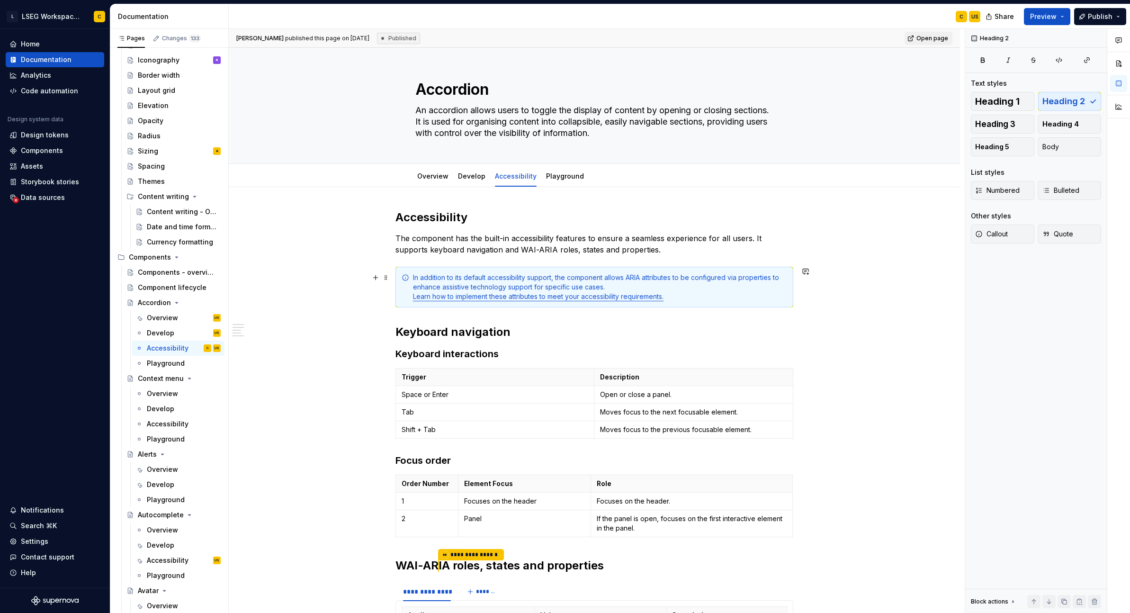
click at [803, 300] on div "**********" at bounding box center [594, 610] width 731 height 846
click at [503, 296] on link "Learn how to implement these attributes to meet your accessibility requirements." at bounding box center [538, 296] width 251 height 8
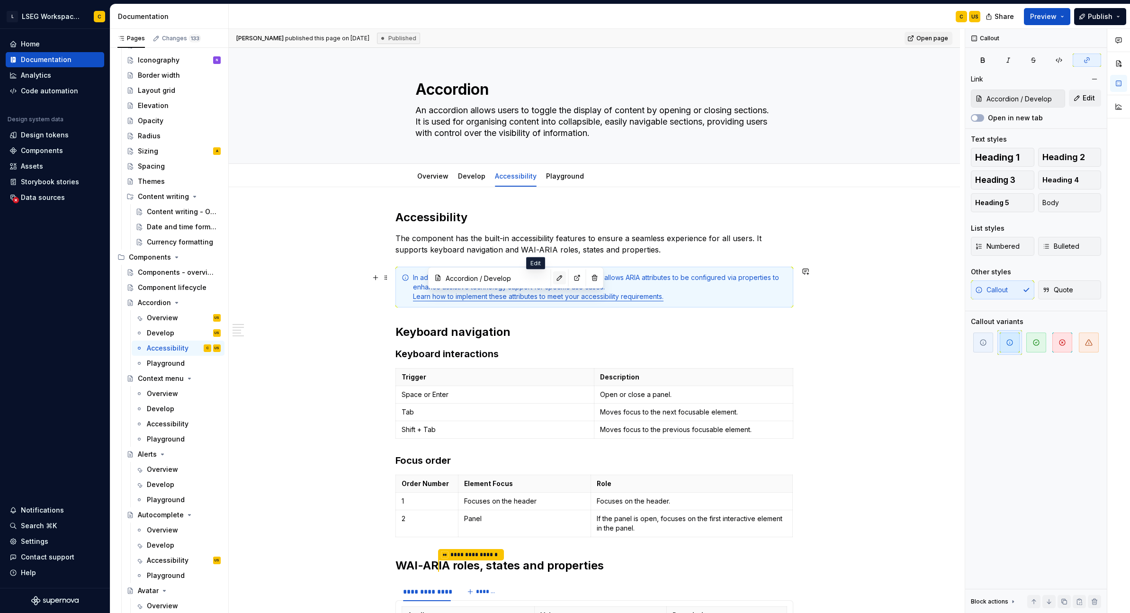
click at [553, 279] on button "button" at bounding box center [559, 277] width 13 height 13
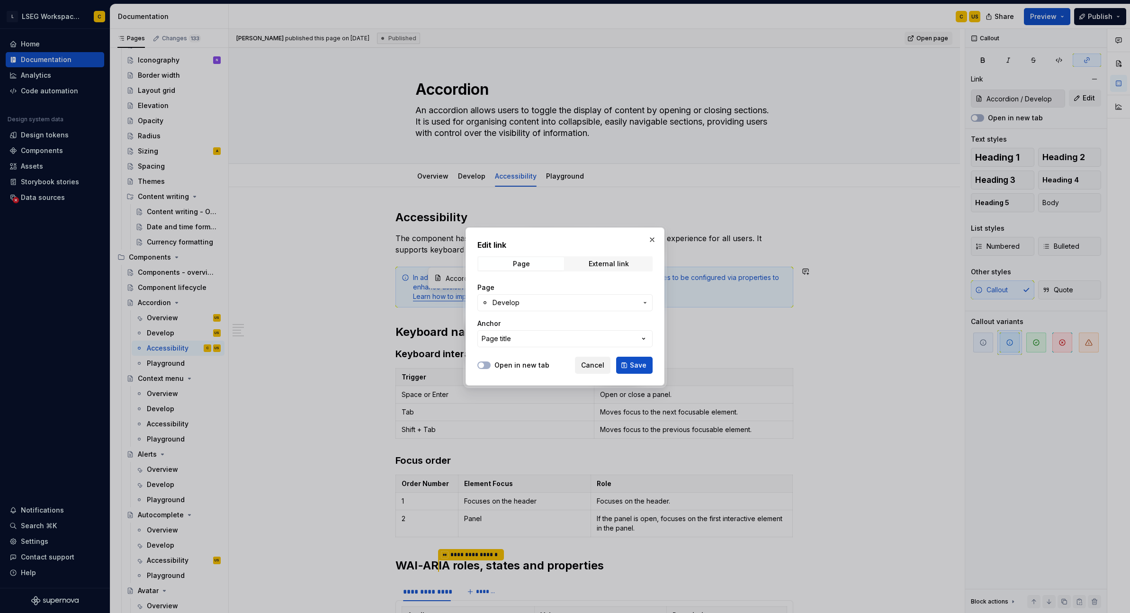
click at [593, 366] on span "Cancel" at bounding box center [592, 364] width 23 height 9
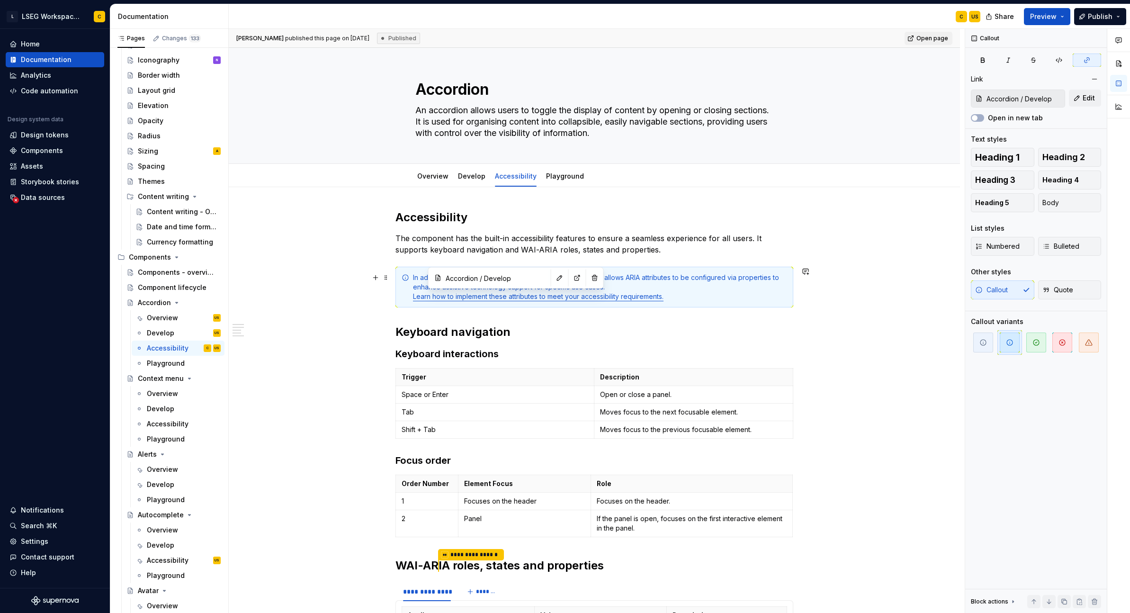
click at [797, 304] on div "**********" at bounding box center [594, 610] width 731 height 846
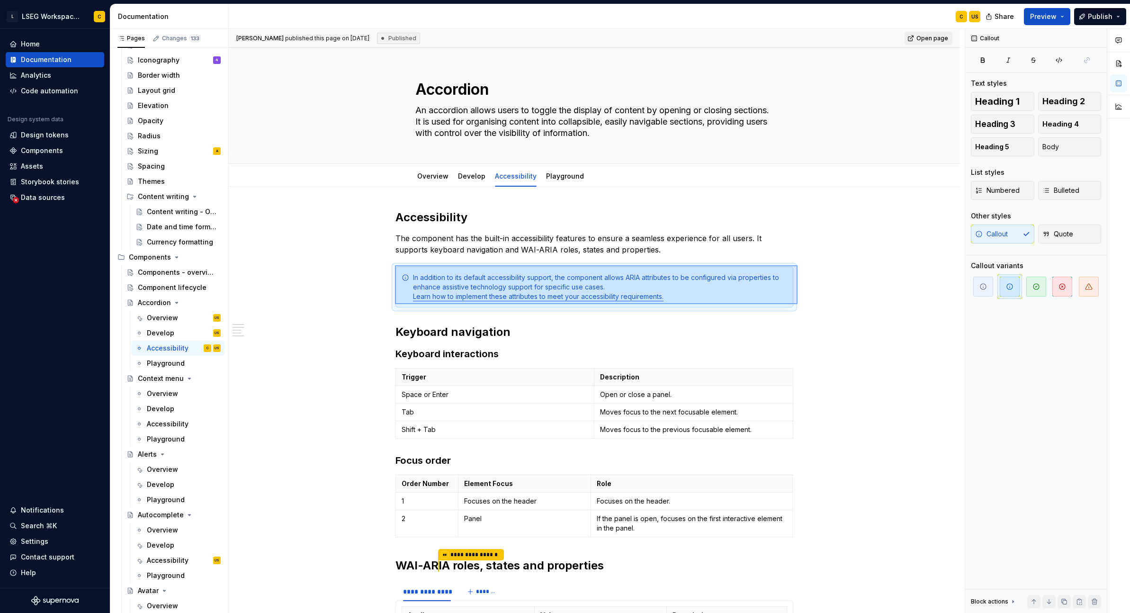
drag, startPoint x: 797, startPoint y: 304, endPoint x: 395, endPoint y: 266, distance: 404.3
click at [394, 265] on div "[PERSON_NAME] published this page on [DATE] Published Open page Accordion An ac…" at bounding box center [597, 321] width 736 height 584
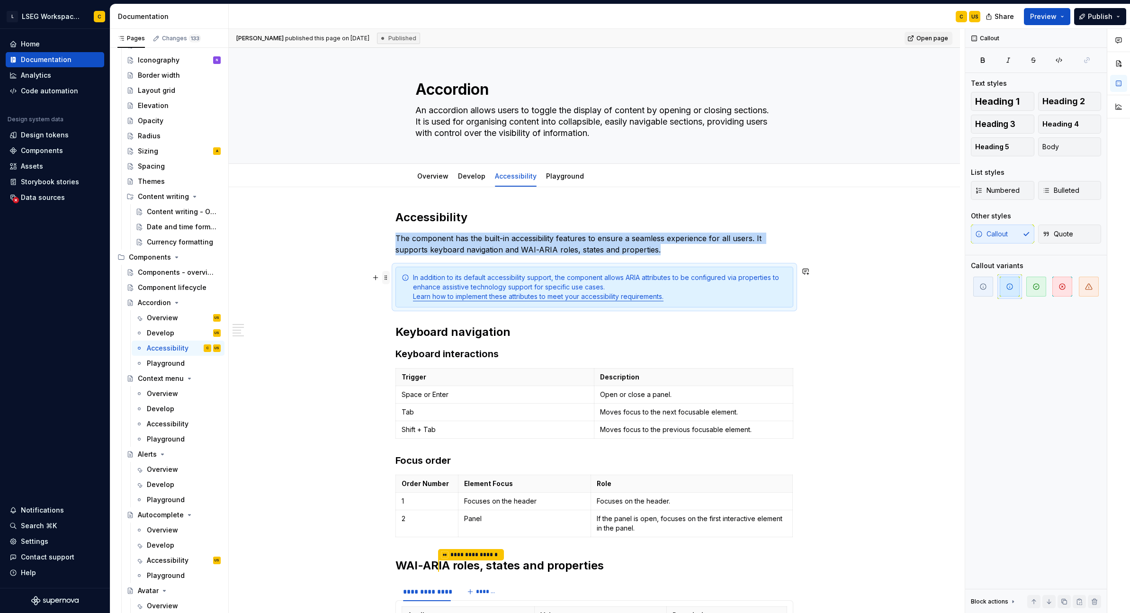
click at [385, 281] on span at bounding box center [386, 277] width 8 height 13
click at [855, 351] on div "**********" at bounding box center [594, 610] width 731 height 846
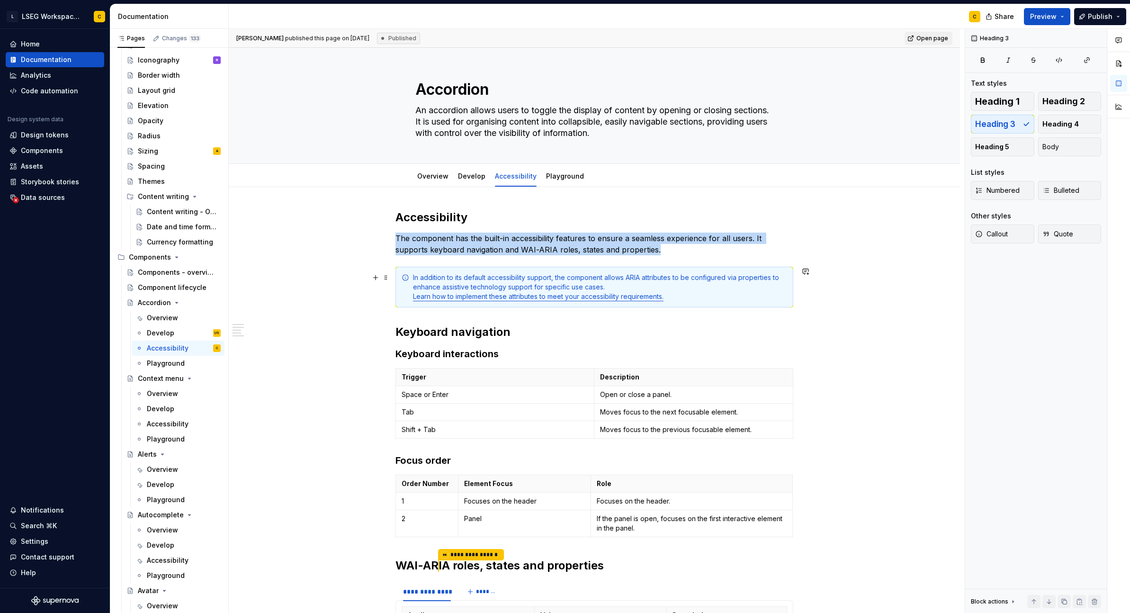
click at [431, 280] on div "In addition to its default accessibility support, the component allows ARIA att…" at bounding box center [600, 287] width 374 height 28
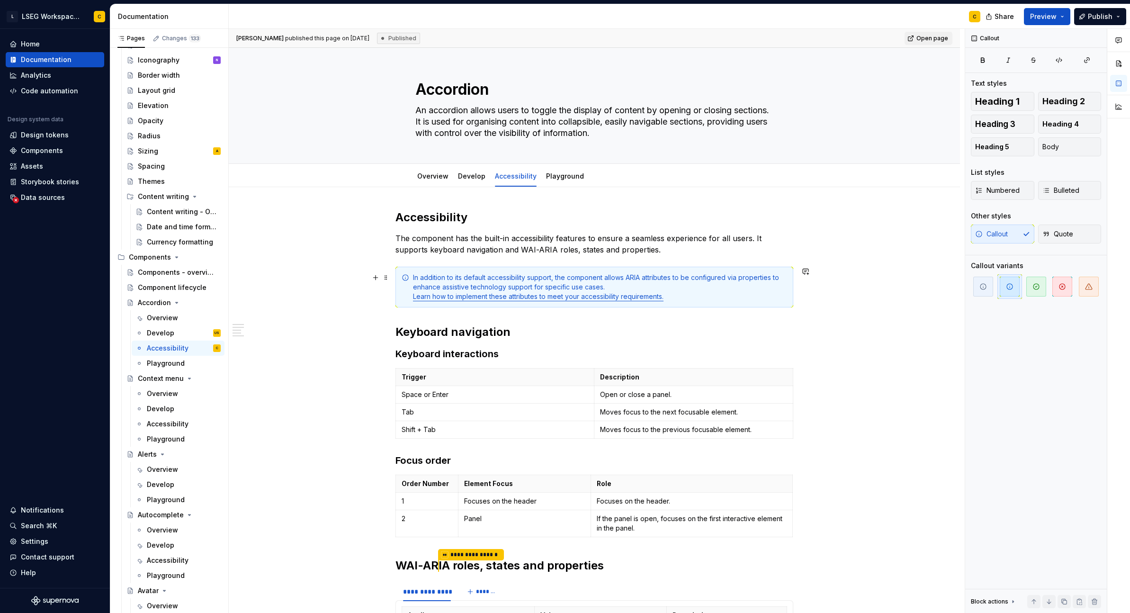
drag, startPoint x: 492, startPoint y: 286, endPoint x: 703, endPoint y: 303, distance: 212.3
click at [703, 303] on div "In addition to its default accessibility support, the component allows ARIA att…" at bounding box center [594, 287] width 398 height 41
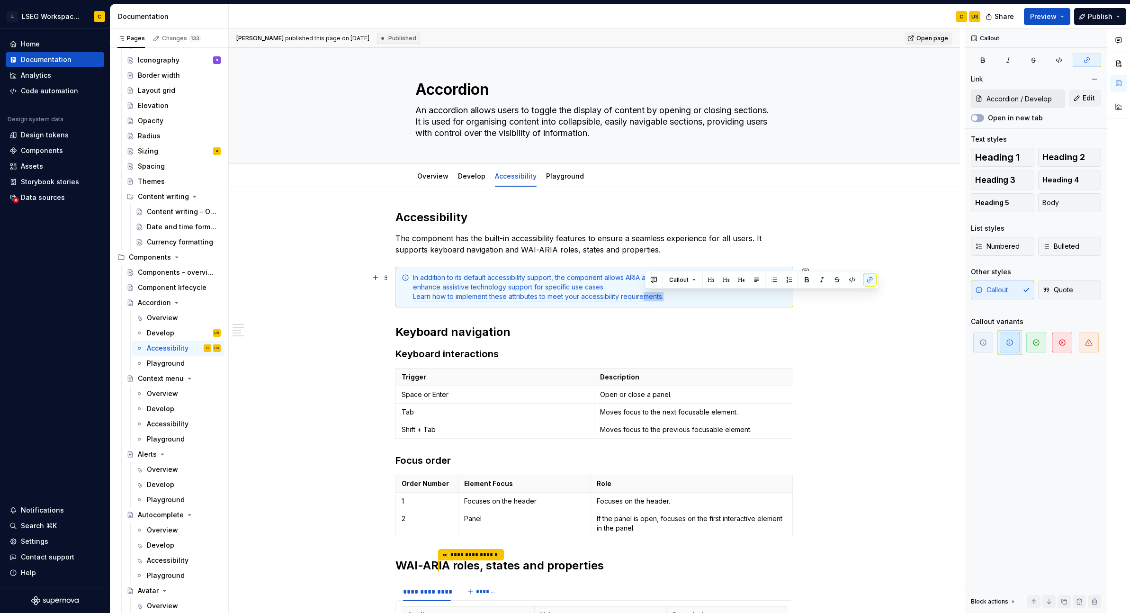
click at [688, 302] on div "In addition to its default accessibility support, the component allows ARIA att…" at bounding box center [594, 287] width 398 height 41
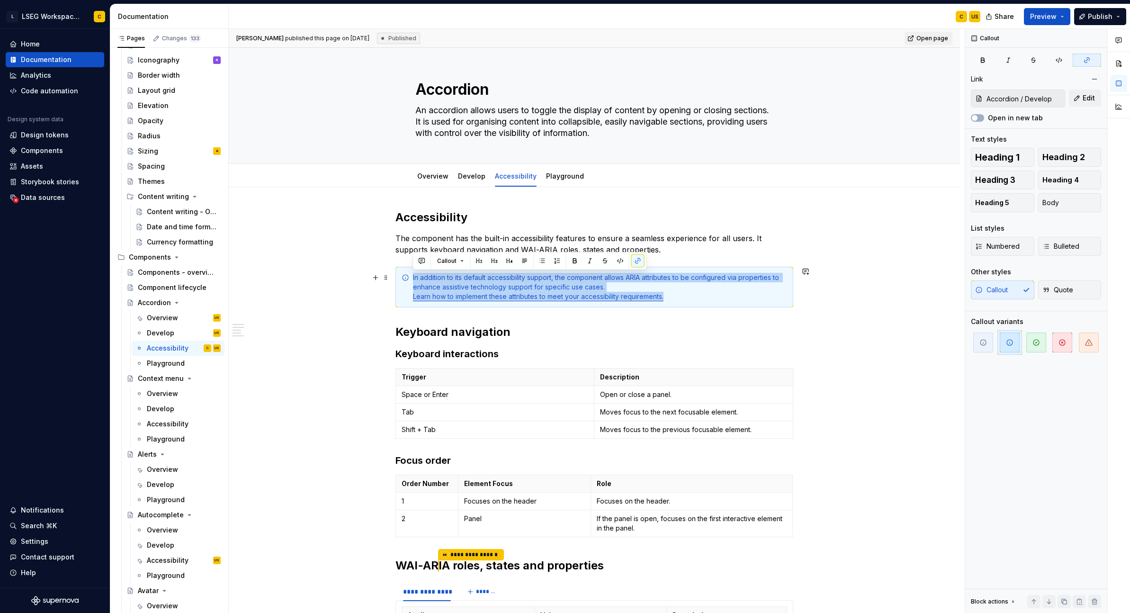
drag, startPoint x: 681, startPoint y: 301, endPoint x: 412, endPoint y: 275, distance: 270.7
click at [412, 275] on div "In addition to its default accessibility support, the component allows ARIA att…" at bounding box center [594, 287] width 398 height 41
copy div "In addition to its default accessibility support, the component allows ARIA att…"
click at [900, 431] on div "**********" at bounding box center [594, 610] width 731 height 846
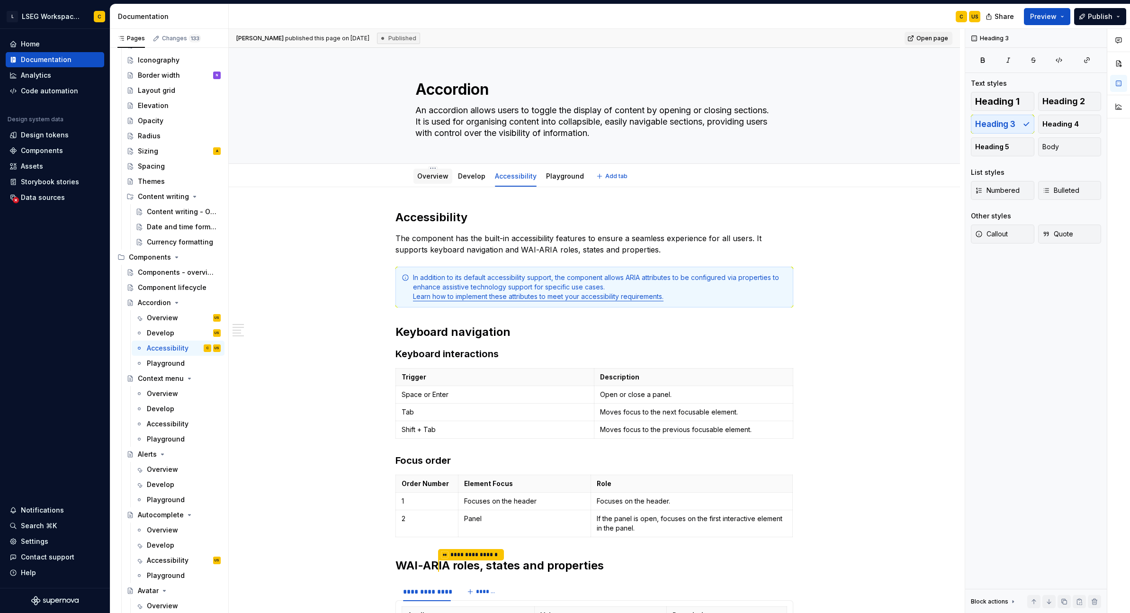
click at [432, 178] on link "Overview" at bounding box center [432, 176] width 31 height 8
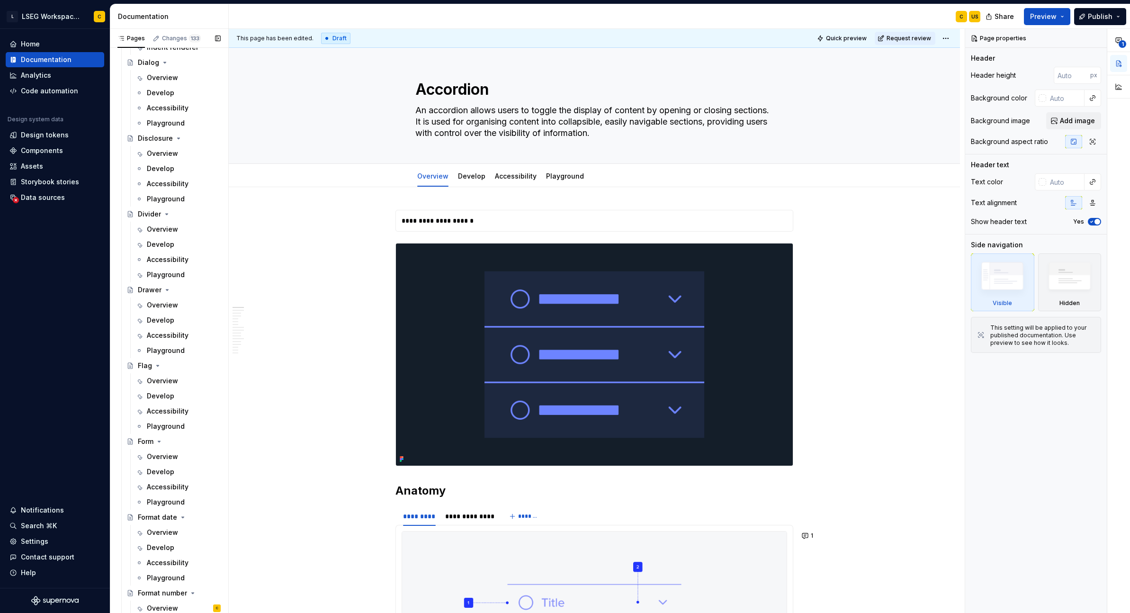
scroll to position [2489, 0]
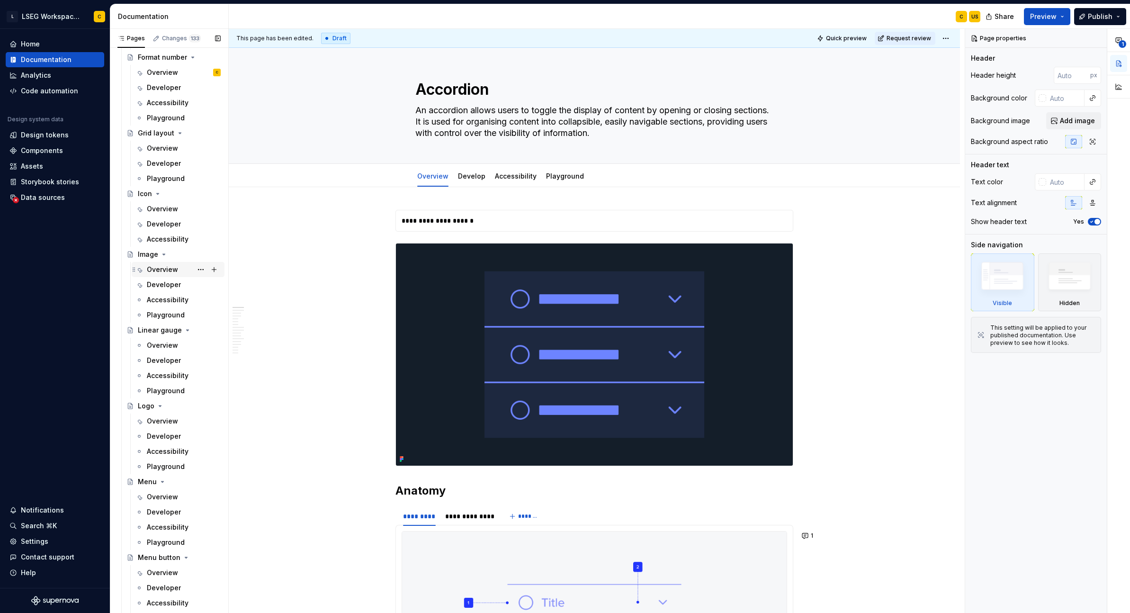
click at [152, 270] on div "Overview" at bounding box center [162, 269] width 31 height 9
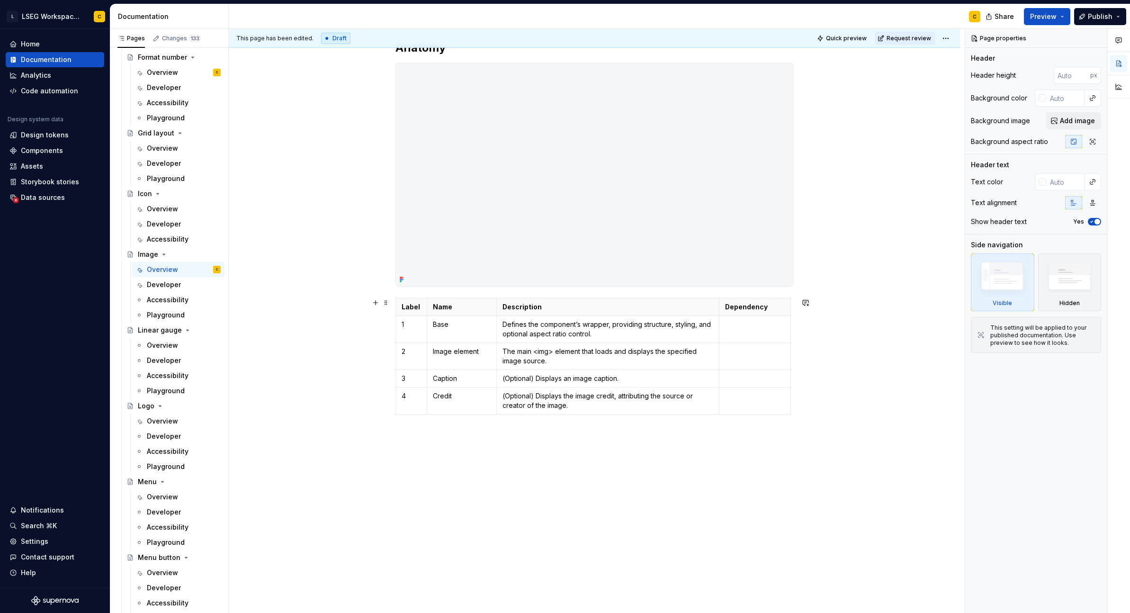
scroll to position [241, 0]
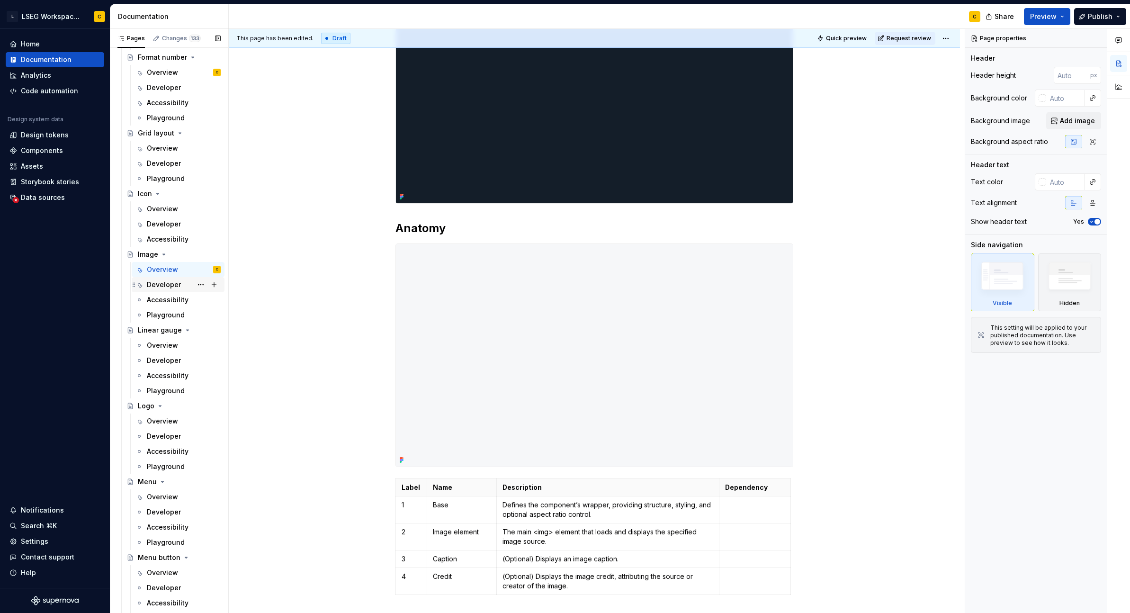
click at [158, 286] on div "Developer" at bounding box center [164, 284] width 34 height 9
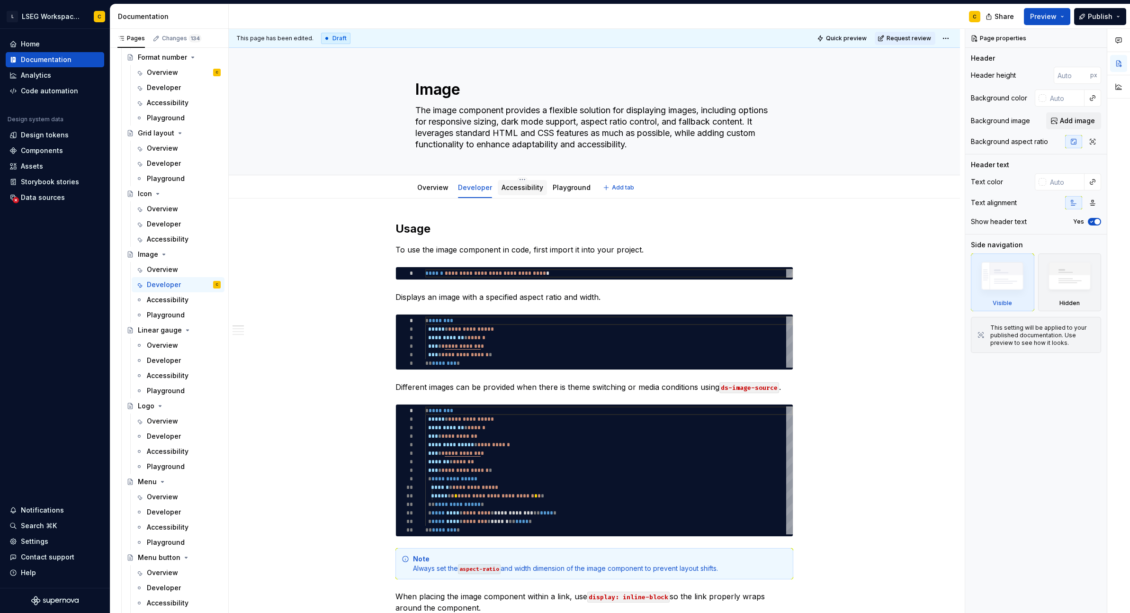
click at [525, 187] on link "Accessibility" at bounding box center [522, 187] width 42 height 8
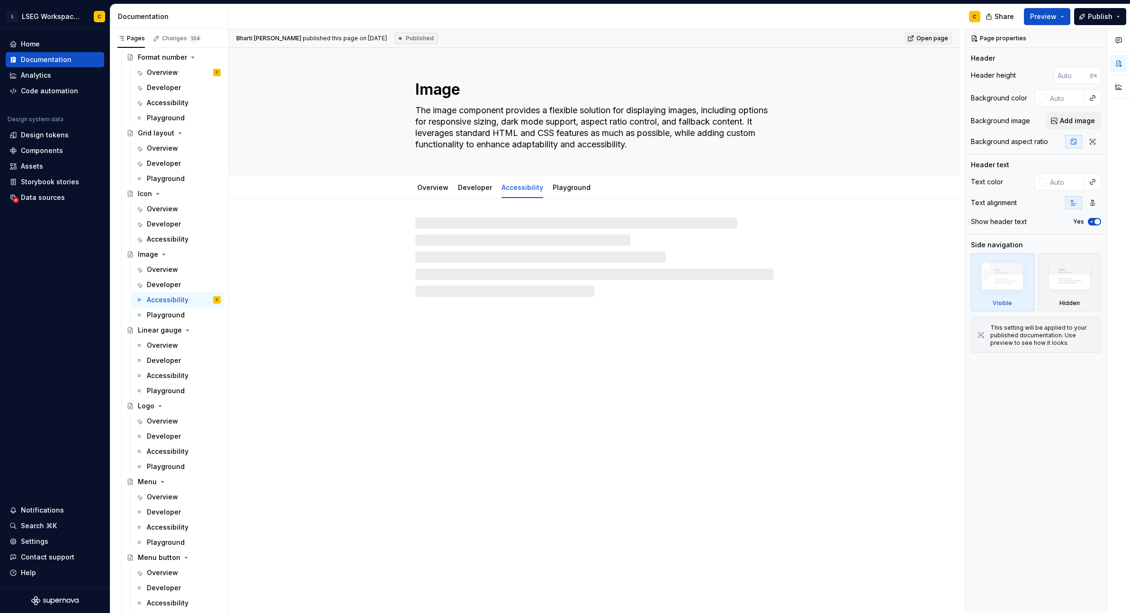
type textarea "*"
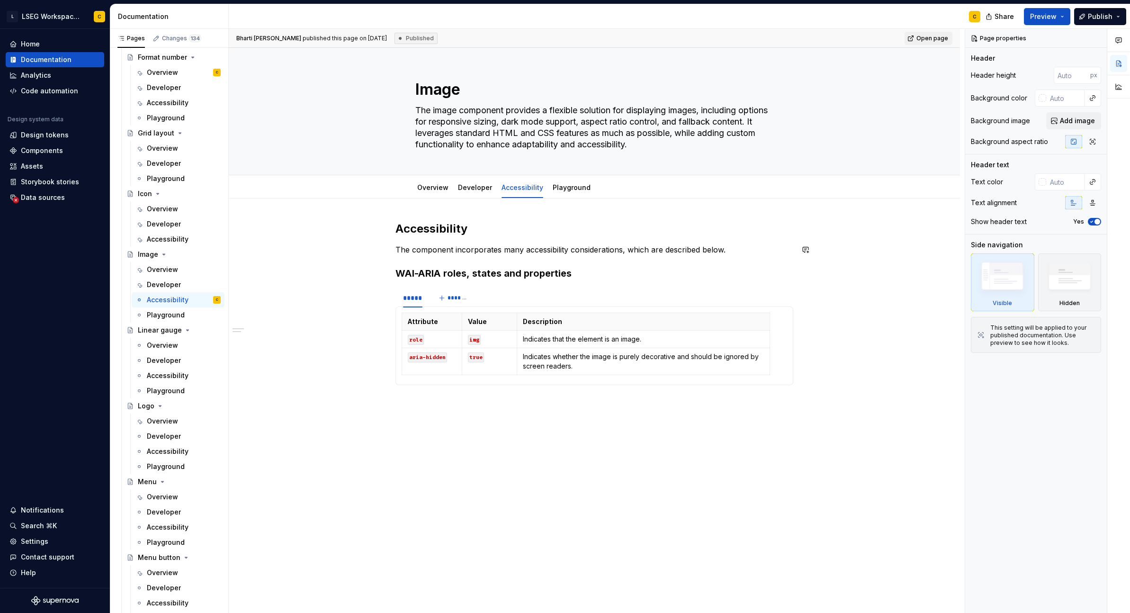
click at [515, 236] on h2 "Accessibility" at bounding box center [594, 228] width 398 height 15
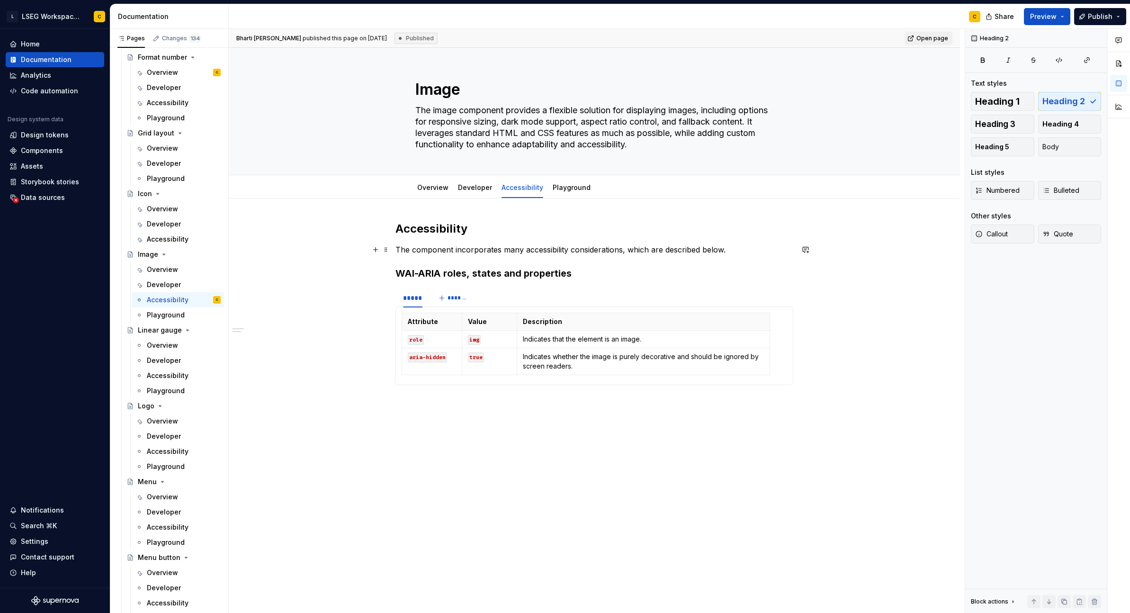
click at [765, 251] on p "The component incorporates many accessibility considerations, which are describ…" at bounding box center [594, 249] width 398 height 11
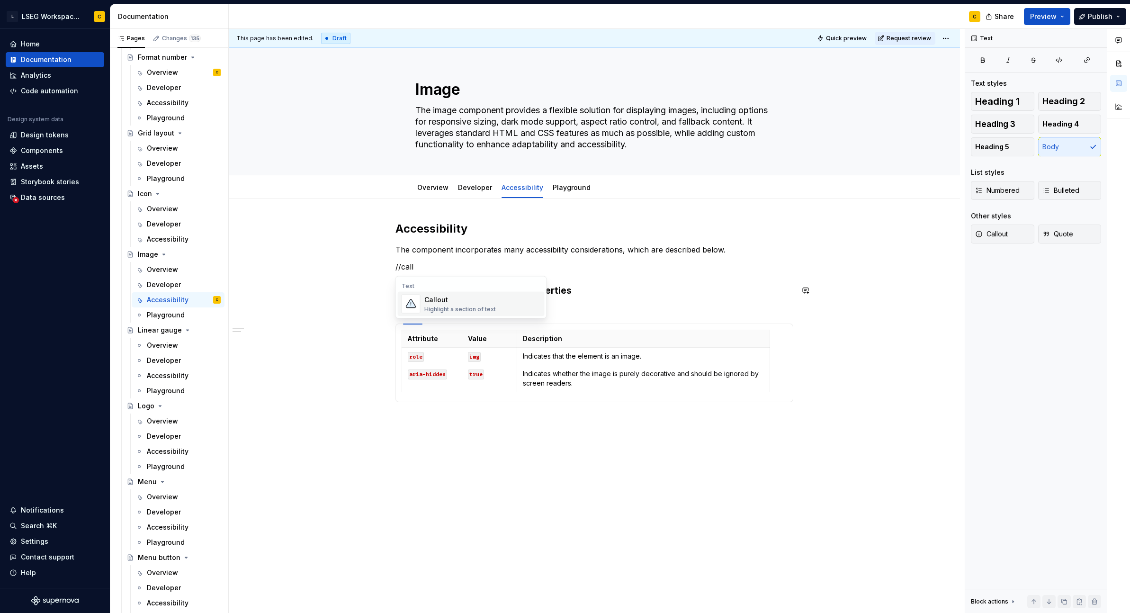
click at [468, 303] on div "Callout" at bounding box center [460, 299] width 72 height 9
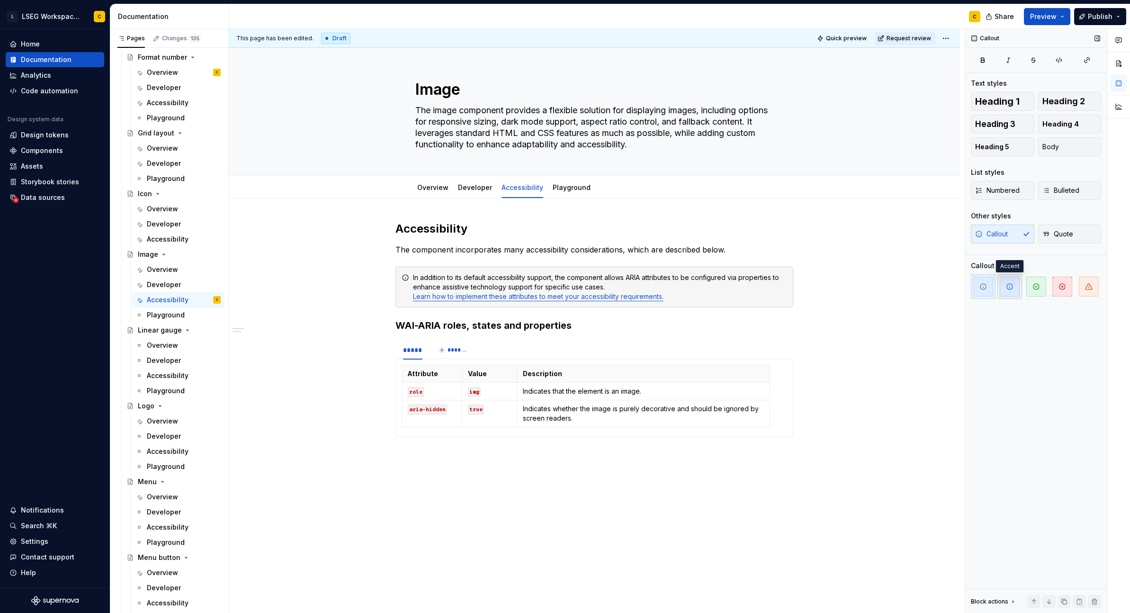
click at [1012, 287] on icon "button" at bounding box center [1010, 287] width 8 height 8
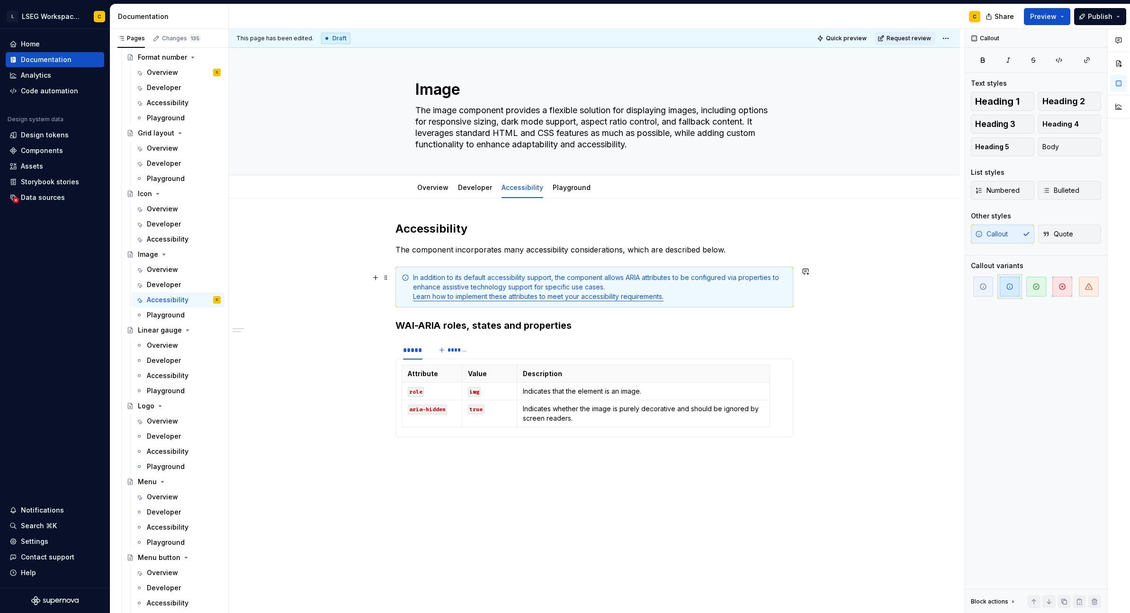
click at [688, 296] on div "In addition to its default accessibility support, the component allows ARIA att…" at bounding box center [600, 287] width 374 height 28
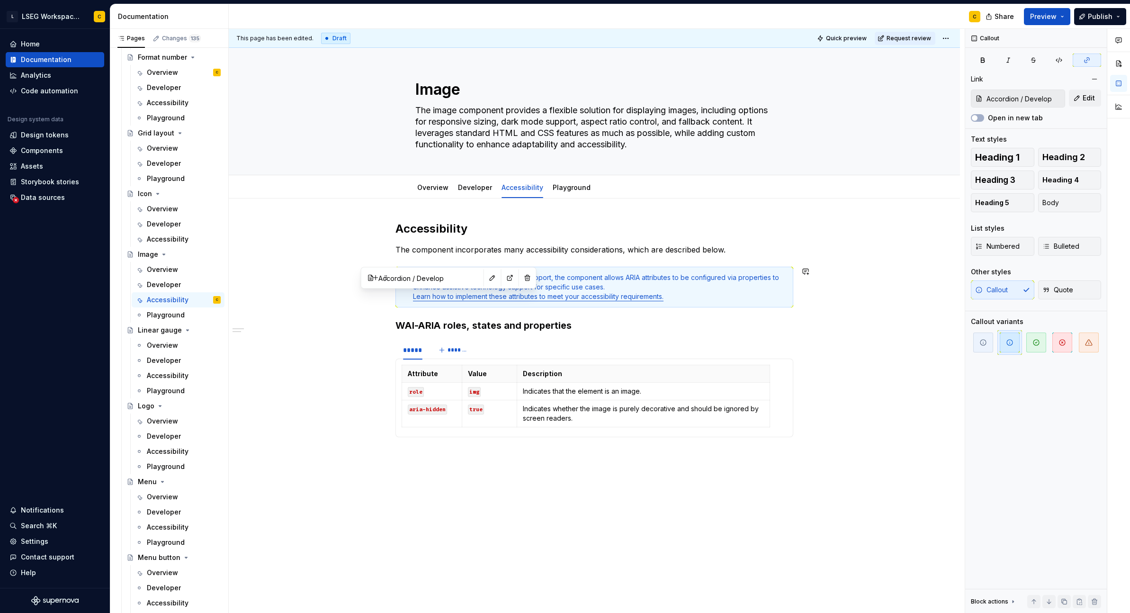
click at [438, 296] on link "Learn how to implement these attributes to meet your accessibility requirements." at bounding box center [538, 296] width 251 height 8
type textarea "*"
click at [486, 279] on button "button" at bounding box center [492, 277] width 13 height 13
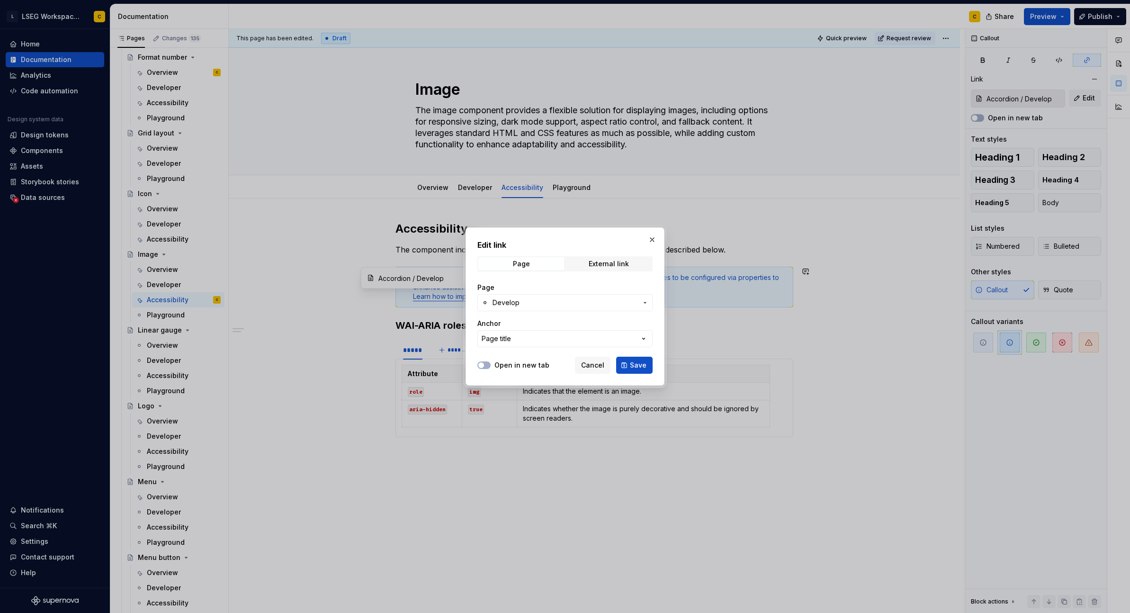
click at [539, 305] on span "Develop" at bounding box center [565, 302] width 145 height 9
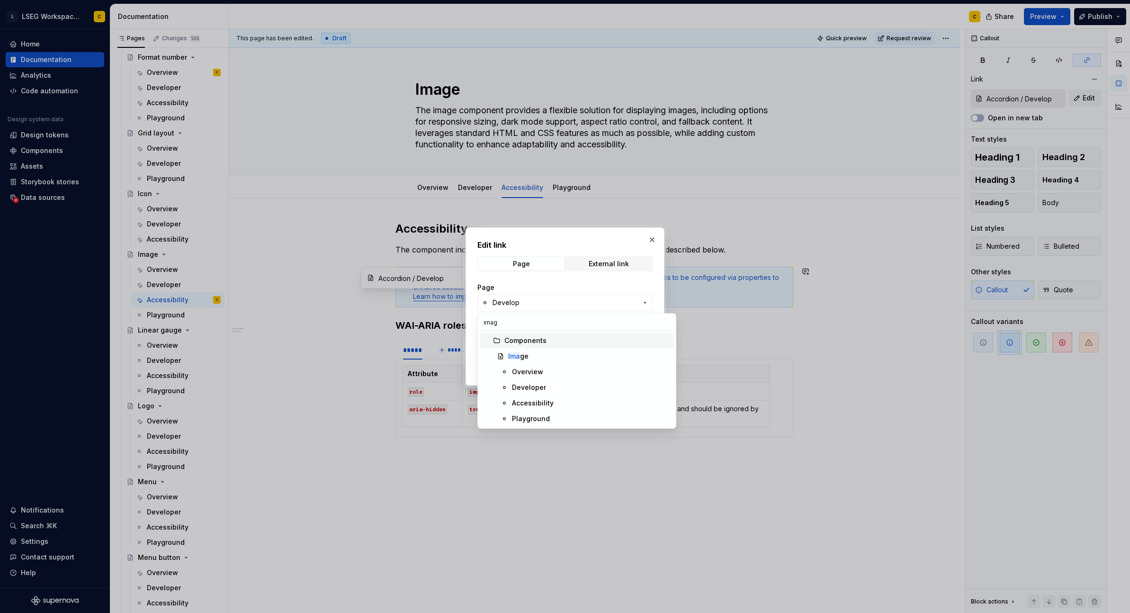
type input "image"
click at [535, 388] on div "Developer" at bounding box center [529, 387] width 34 height 9
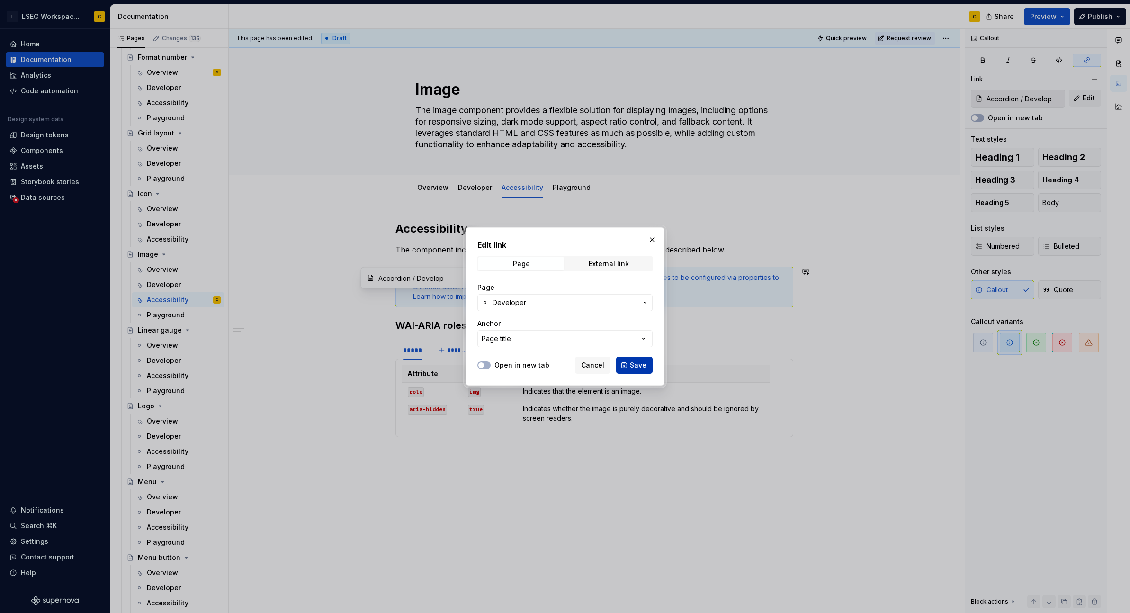
click at [640, 363] on span "Save" at bounding box center [638, 364] width 17 height 9
type input "Image / Developer"
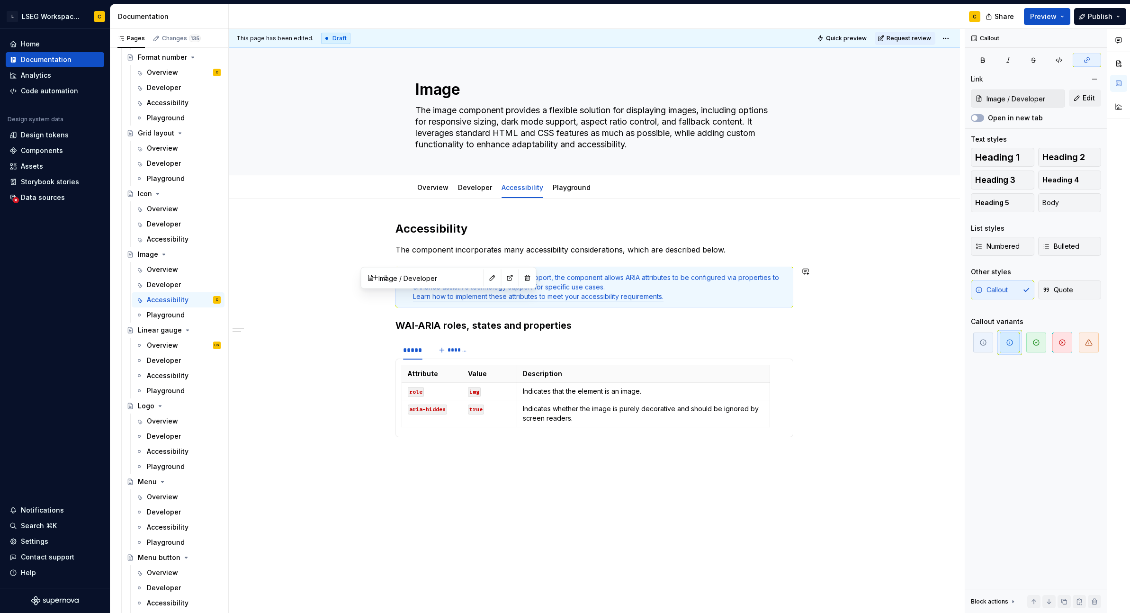
scroll to position [6, 0]
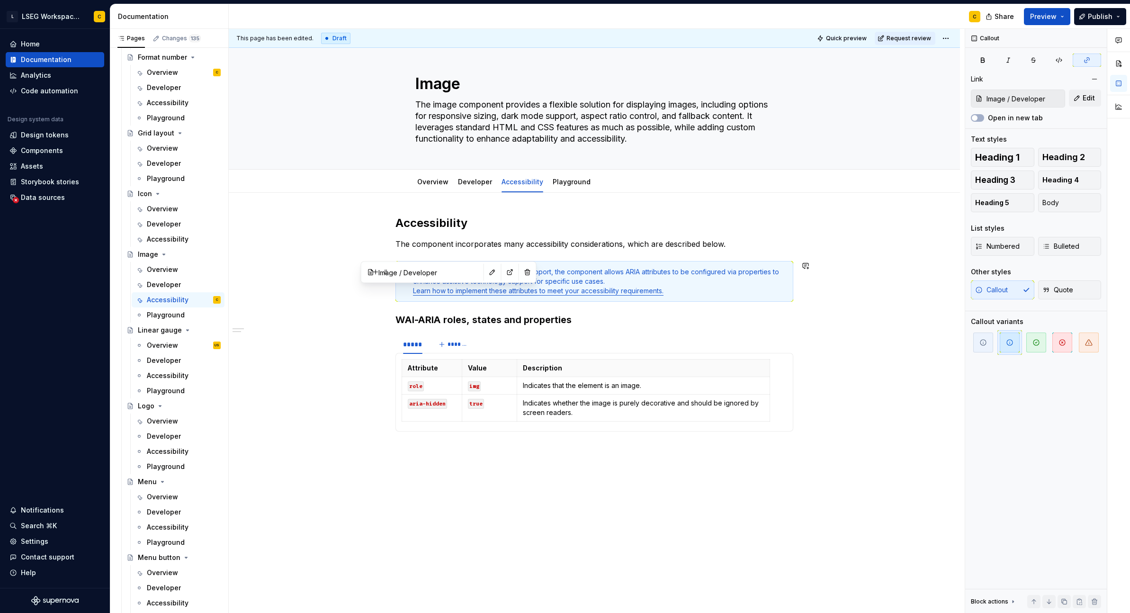
click at [742, 322] on h3 "WAI-ARIA roles, states and properties" at bounding box center [594, 319] width 398 height 13
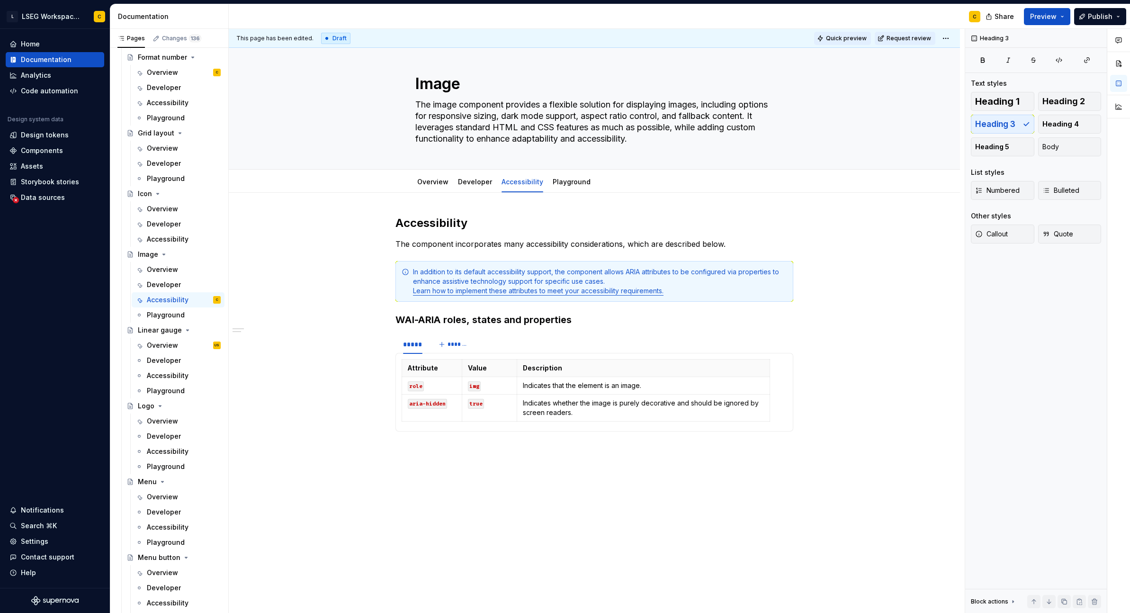
click at [835, 40] on span "Quick preview" at bounding box center [846, 39] width 41 height 8
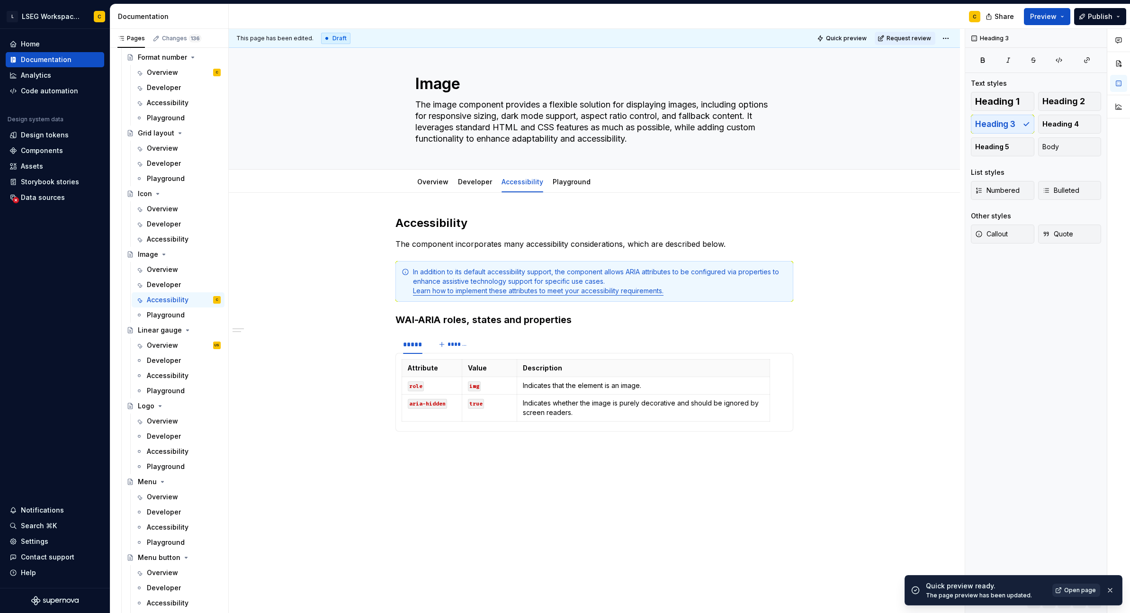
click at [1083, 589] on span "Open page" at bounding box center [1080, 590] width 32 height 8
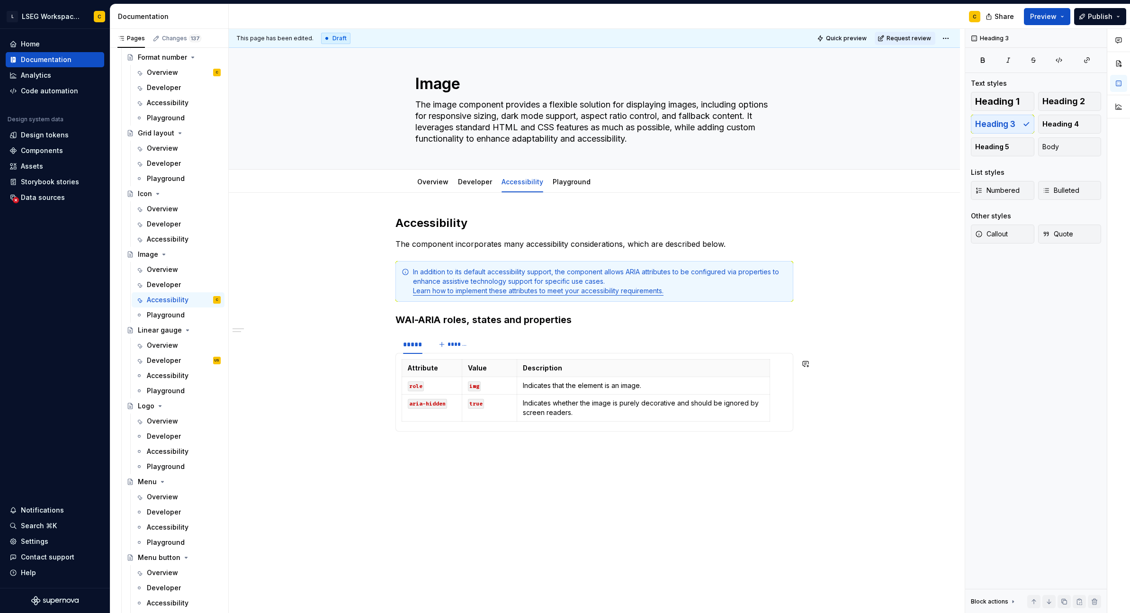
scroll to position [42, 0]
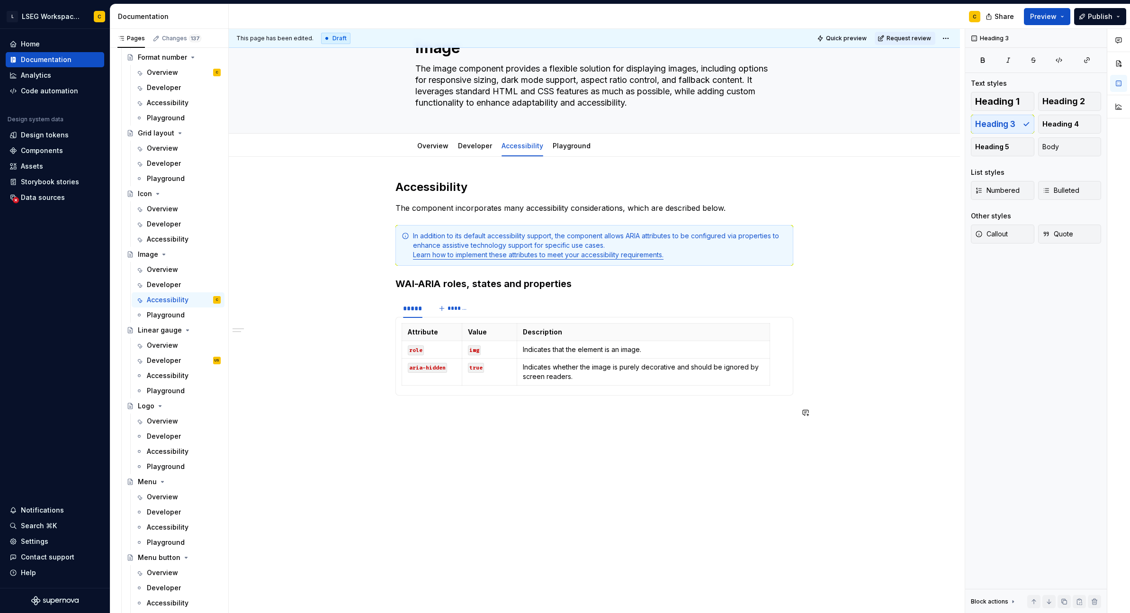
click at [851, 395] on div "Accessibility The component incorporates many accessibility considerations, whi…" at bounding box center [594, 385] width 731 height 457
click at [577, 458] on div "Accessibility The component incorporates many accessibility considerations, whi…" at bounding box center [594, 385] width 731 height 457
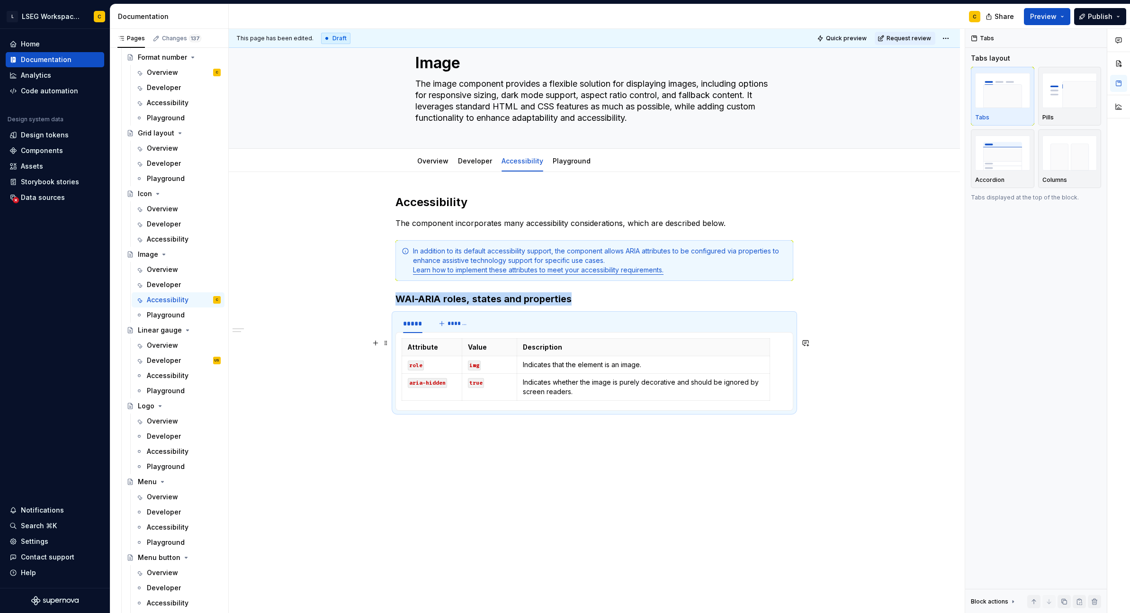
scroll to position [0, 0]
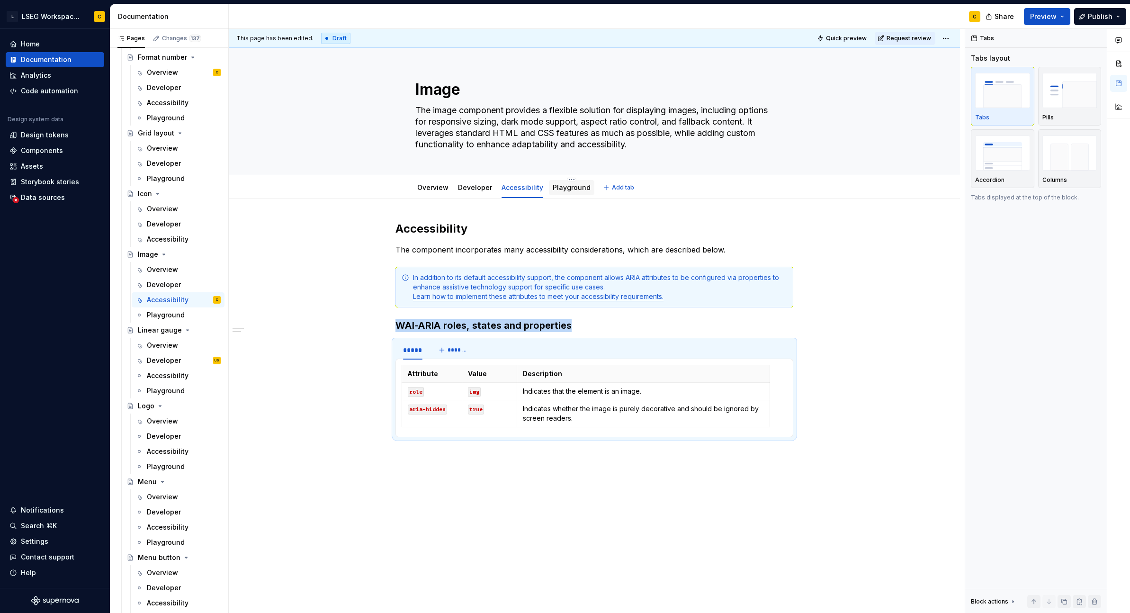
click at [557, 190] on link "Playground" at bounding box center [572, 187] width 38 height 8
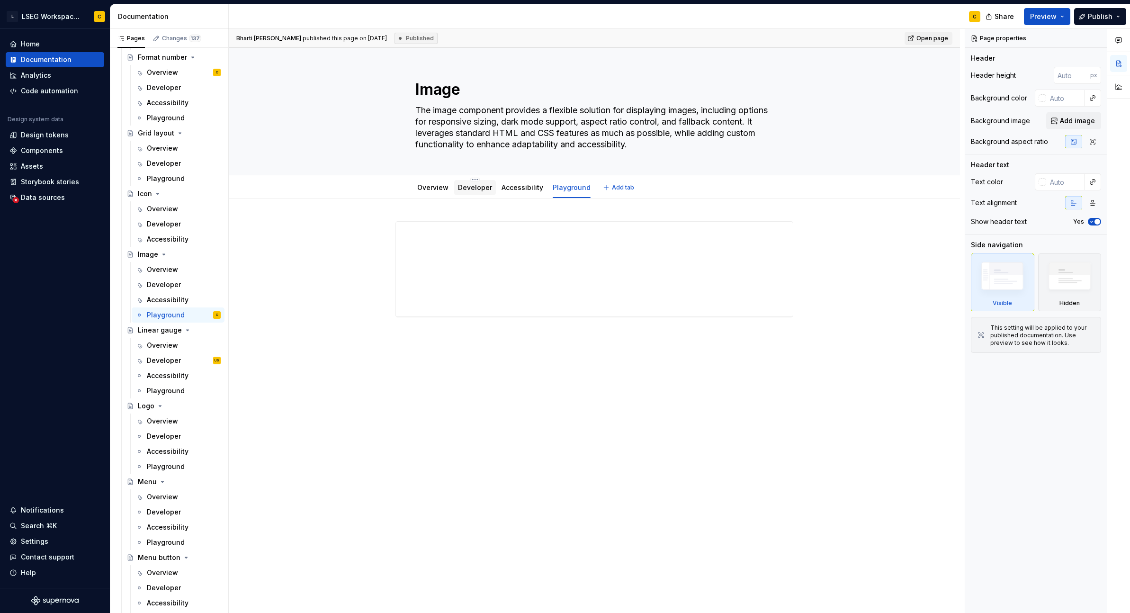
click at [476, 189] on link "Developer" at bounding box center [475, 187] width 34 height 8
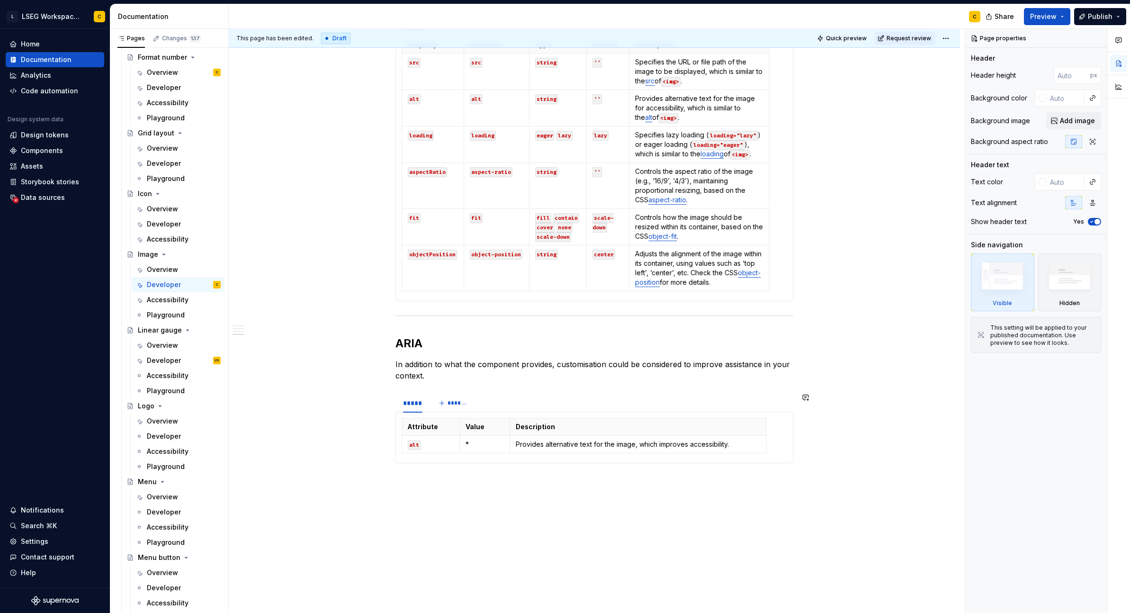
scroll to position [969, 0]
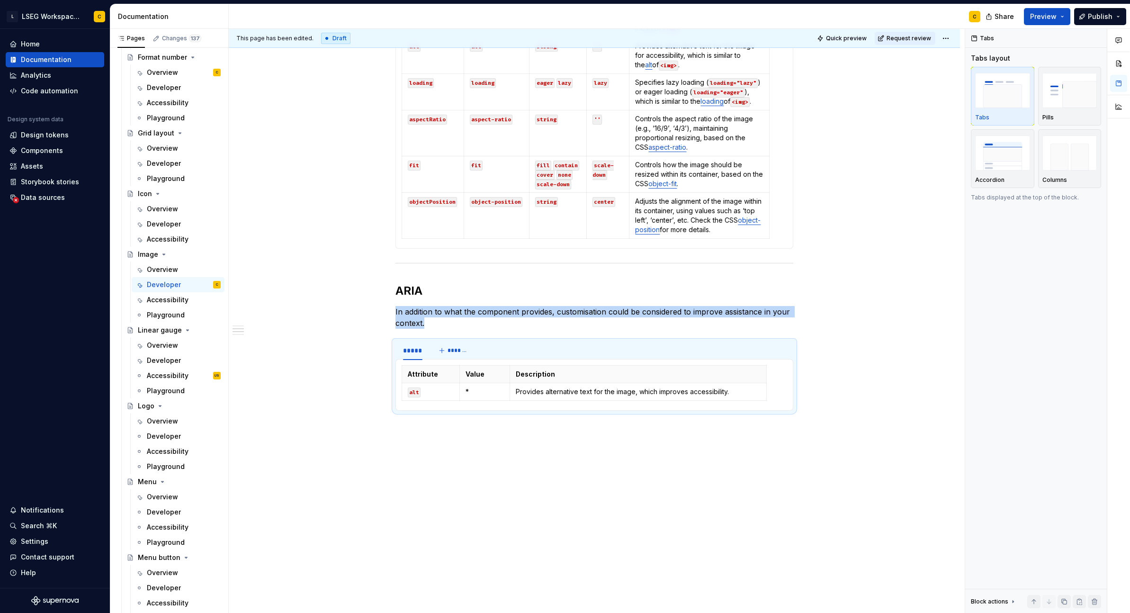
scroll to position [0, 0]
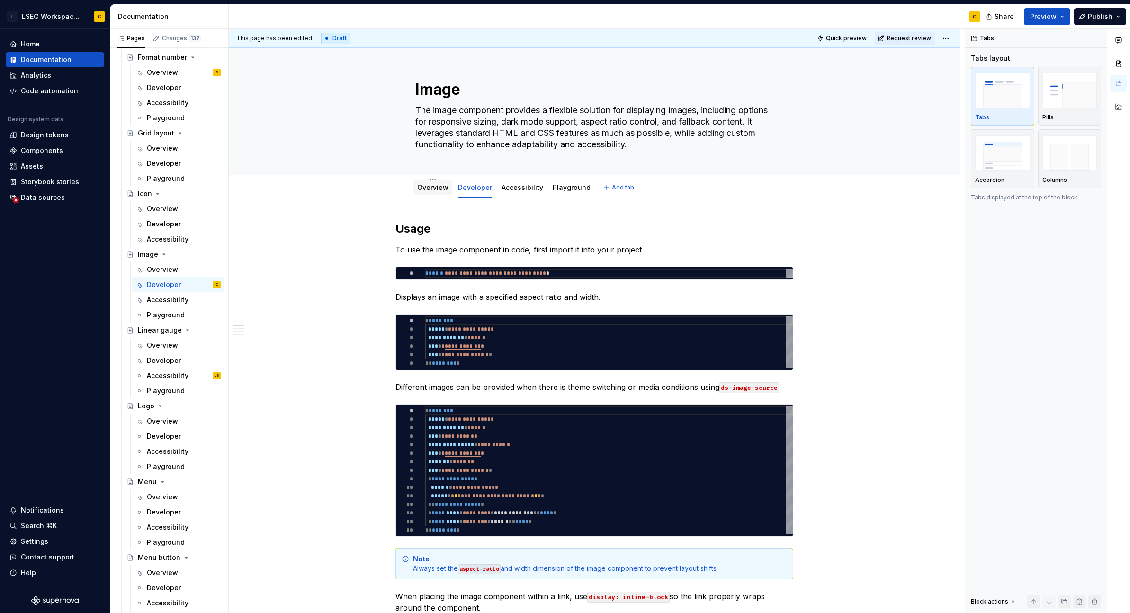
click at [433, 188] on link "Overview" at bounding box center [432, 187] width 31 height 8
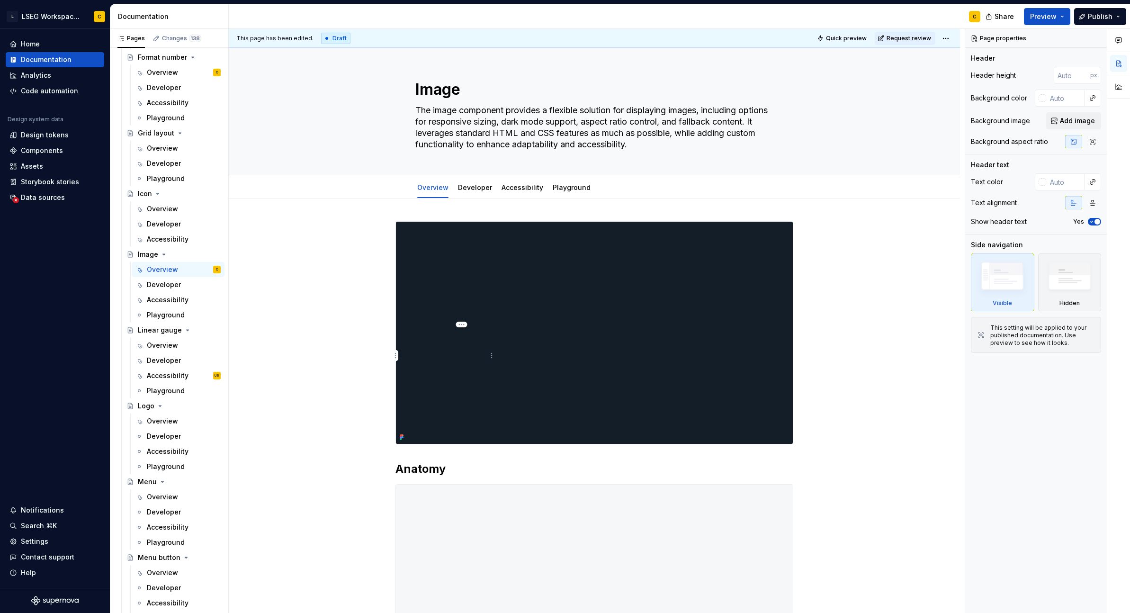
scroll to position [421, 0]
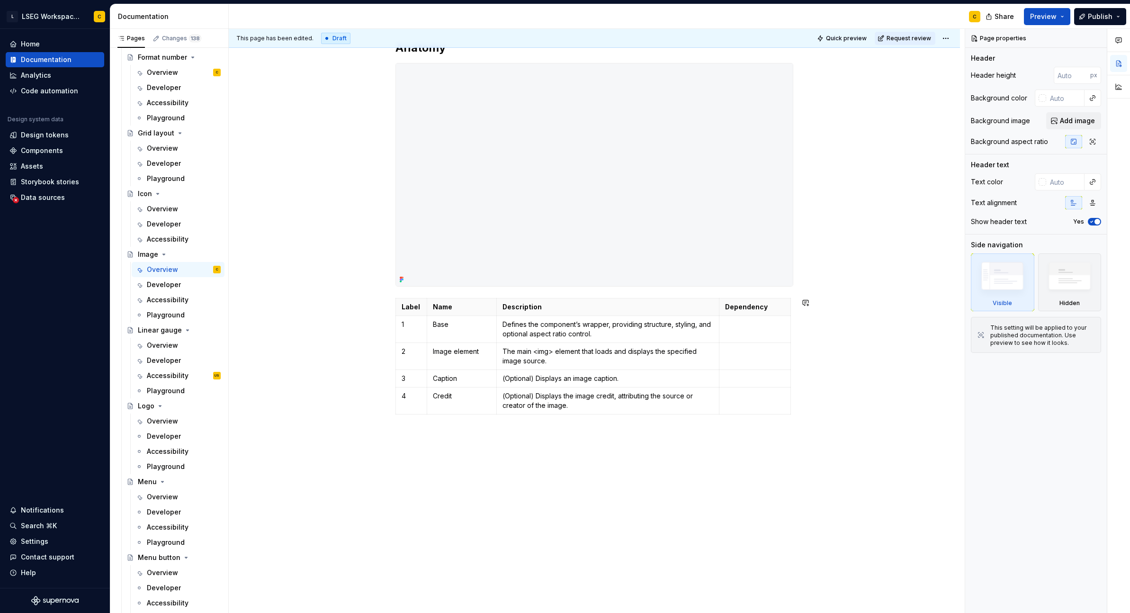
click at [446, 457] on div "Anatomy Label Name Description Dependency 1 Base Defines the component’s wrappe…" at bounding box center [594, 195] width 731 height 836
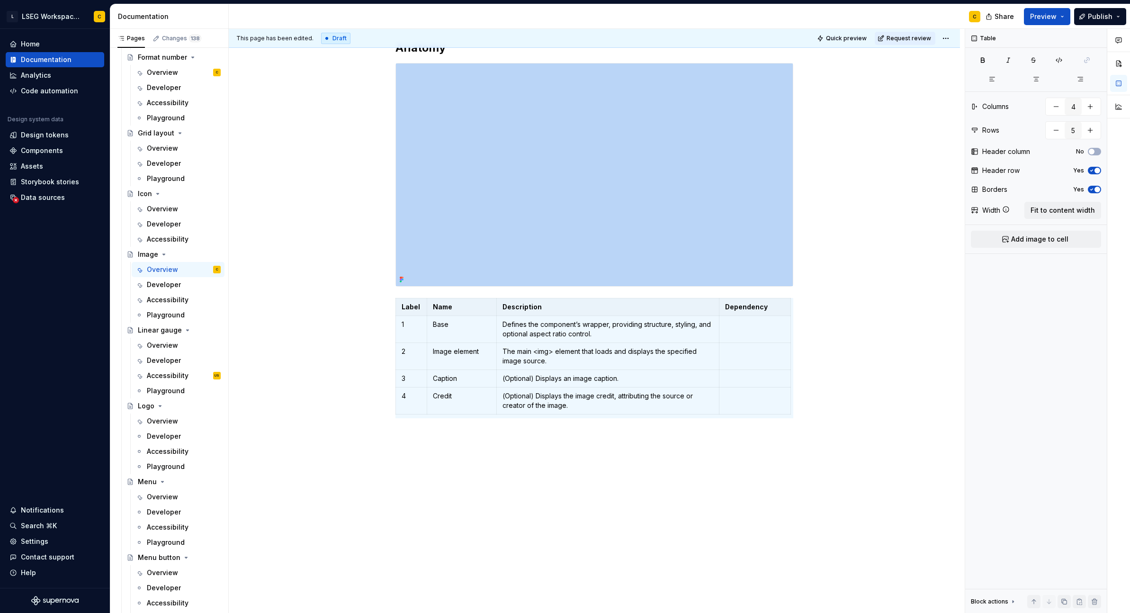
scroll to position [0, 0]
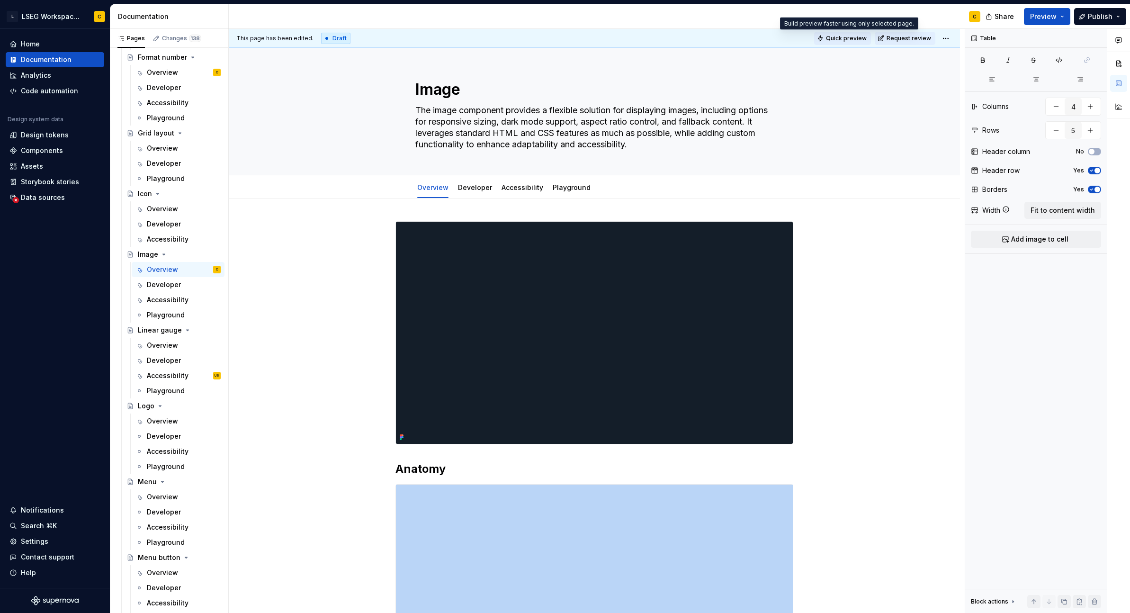
click at [855, 39] on span "Quick preview" at bounding box center [846, 39] width 41 height 8
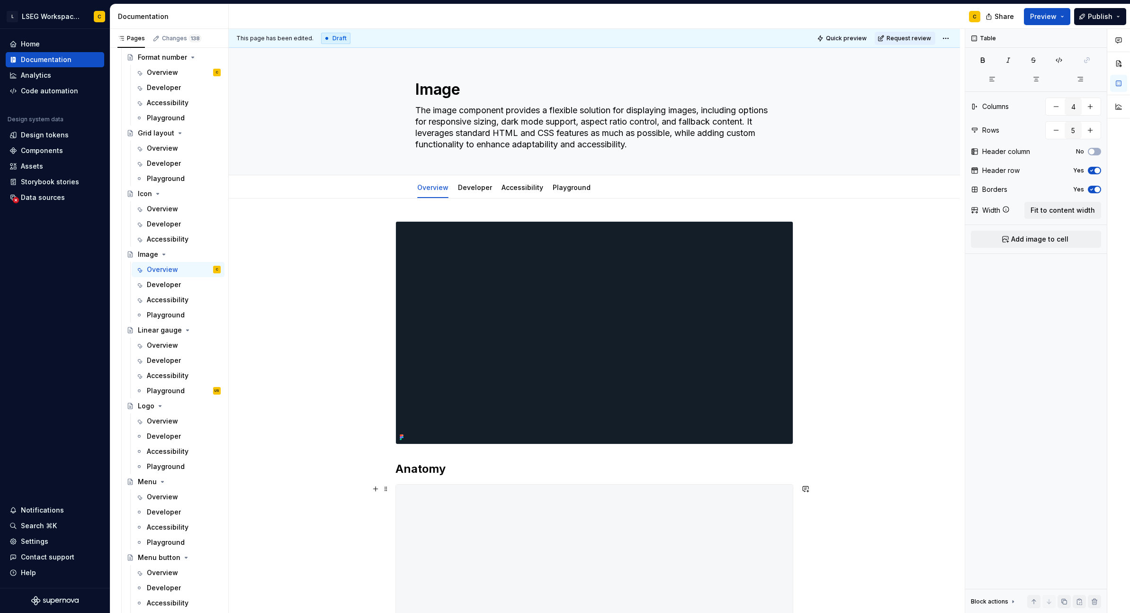
type textarea "*"
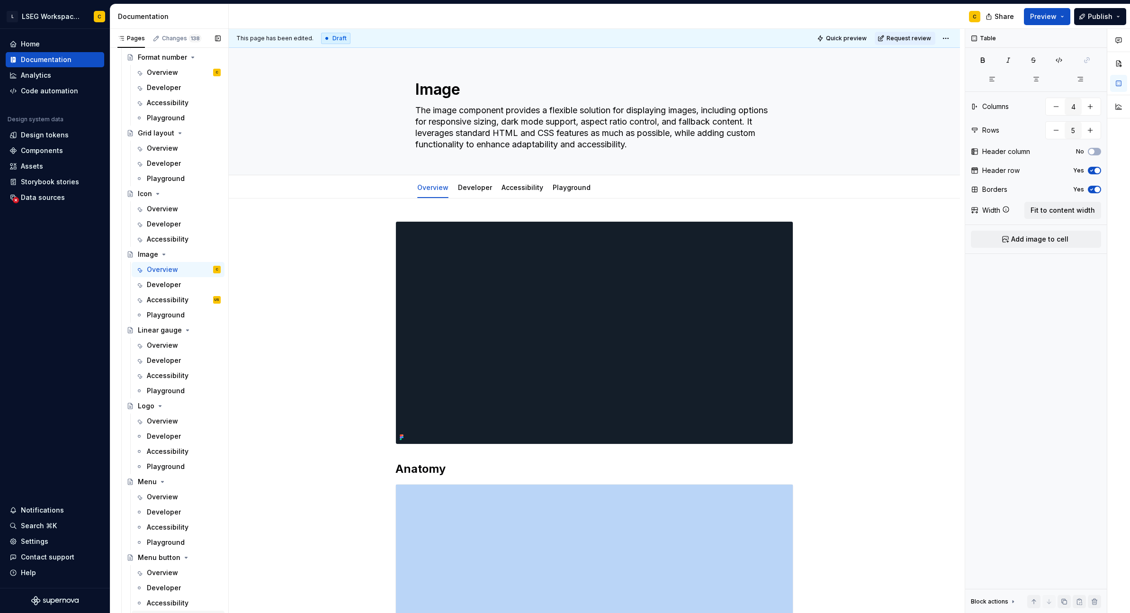
scroll to position [2588, 0]
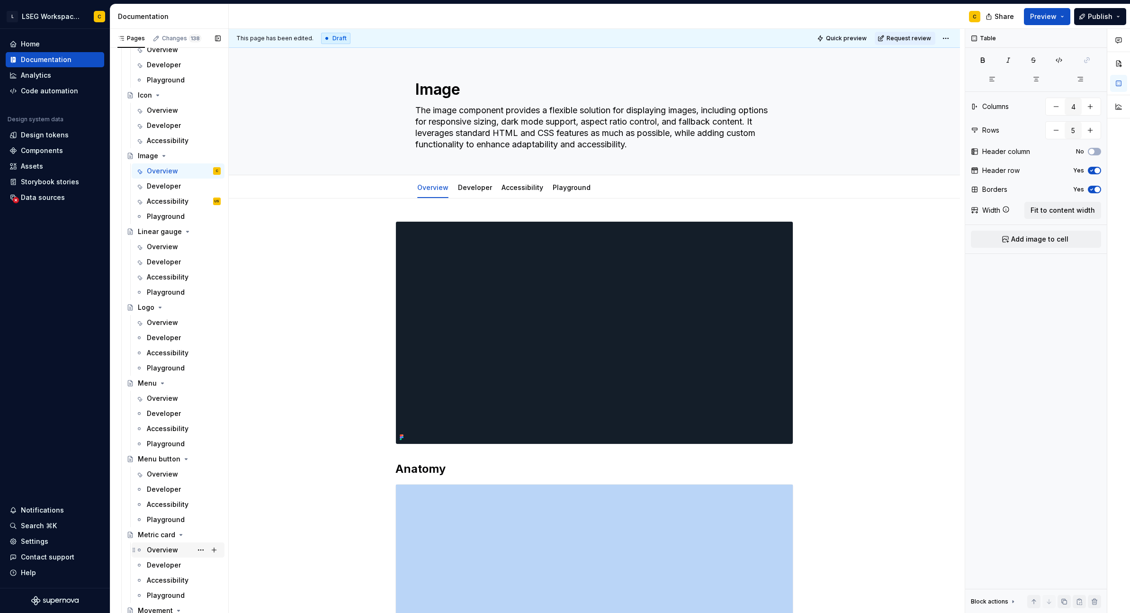
click at [168, 545] on div "Overview" at bounding box center [162, 549] width 31 height 9
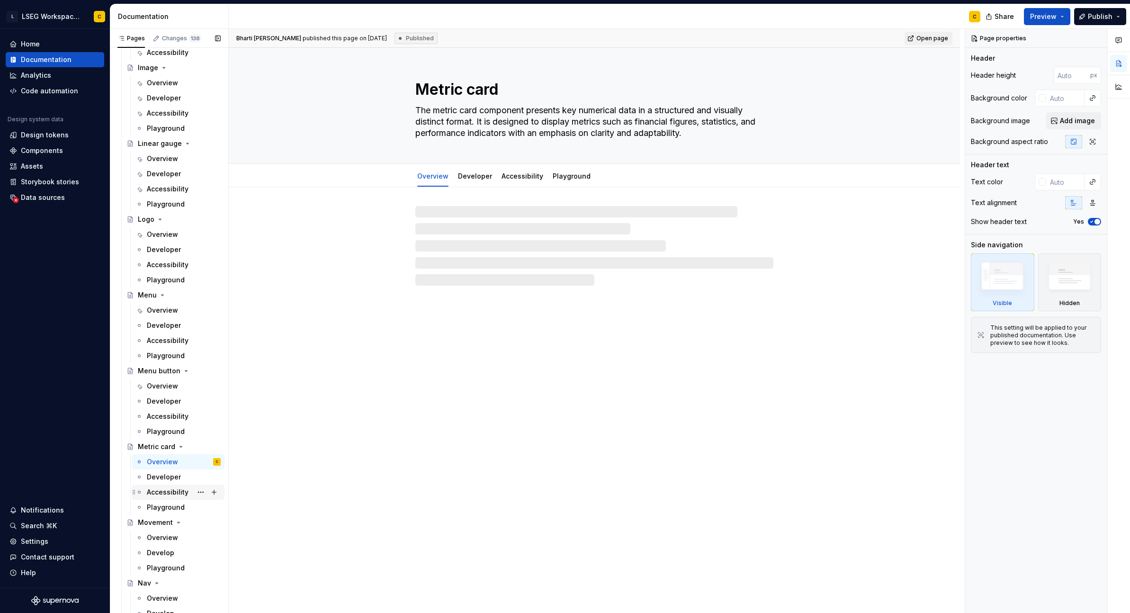
click at [164, 486] on div "Accessibility" at bounding box center [184, 491] width 74 height 13
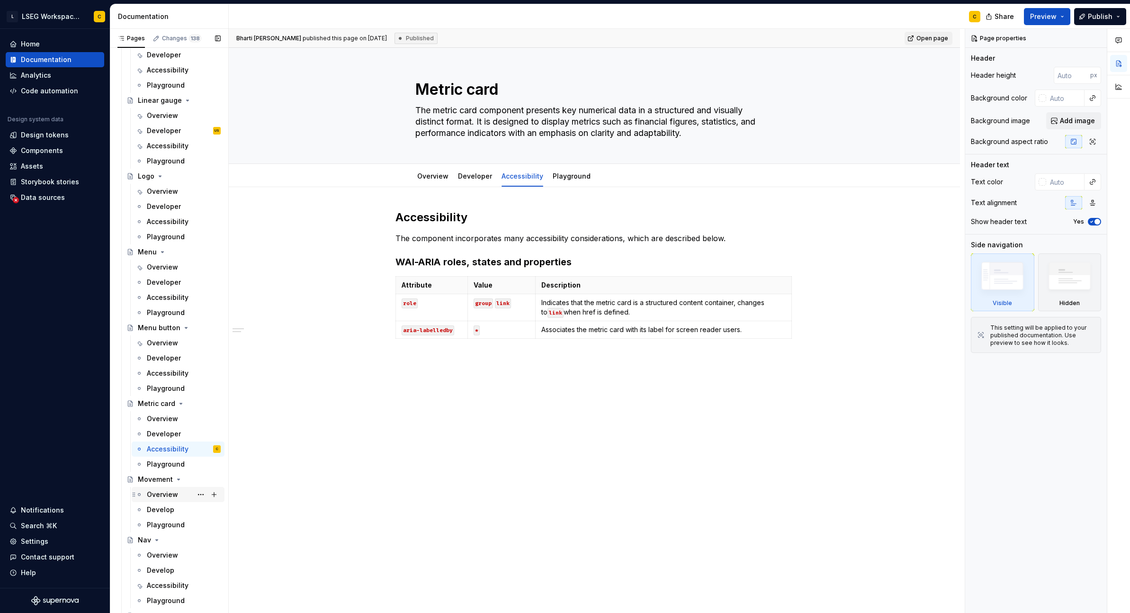
scroll to position [2871, 0]
click at [166, 434] on div "Accessibility" at bounding box center [168, 433] width 42 height 9
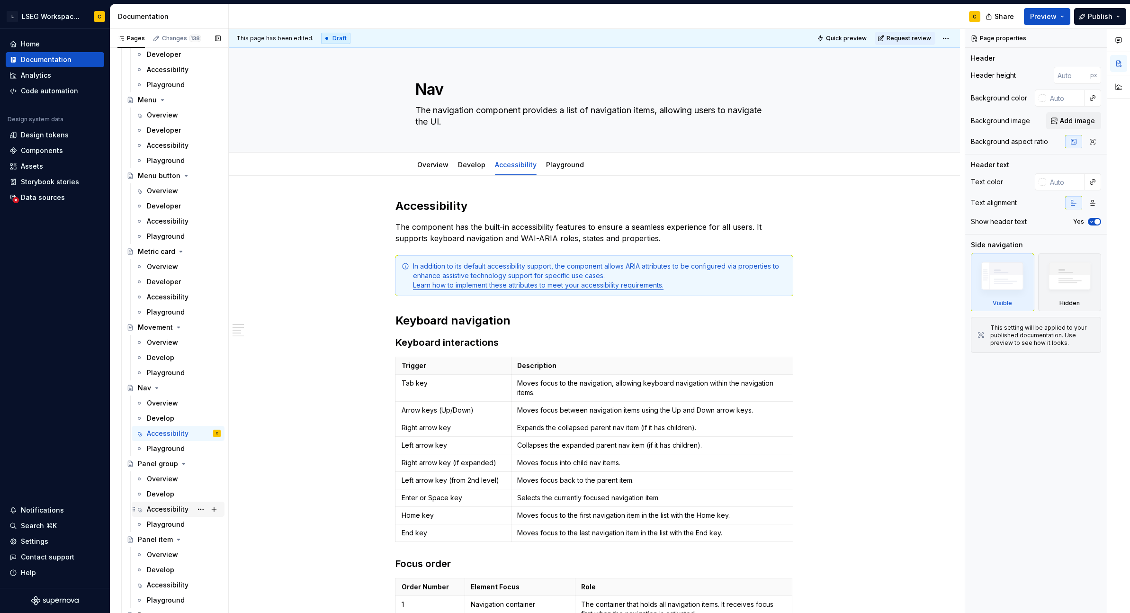
click at [161, 509] on div "Accessibility" at bounding box center [168, 508] width 42 height 9
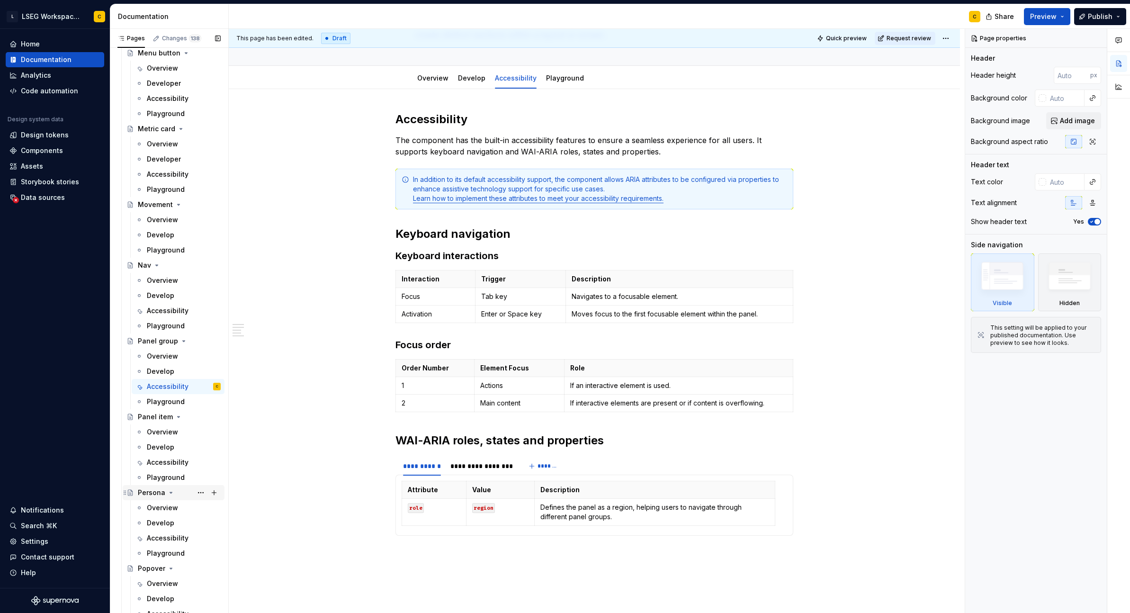
scroll to position [3042, 0]
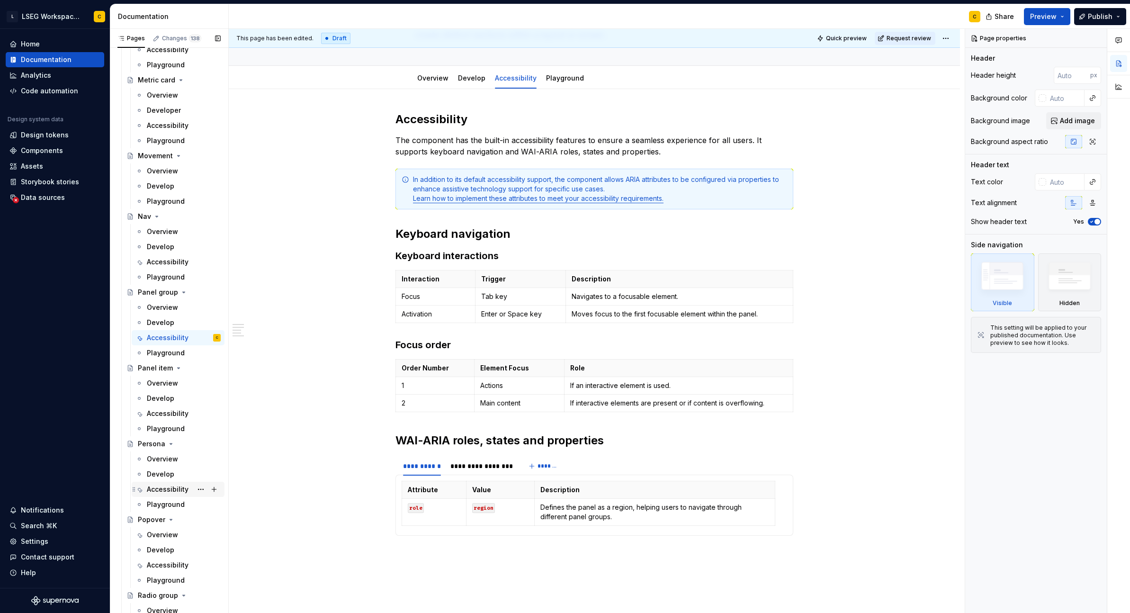
click at [175, 484] on div "Accessibility" at bounding box center [168, 488] width 42 height 9
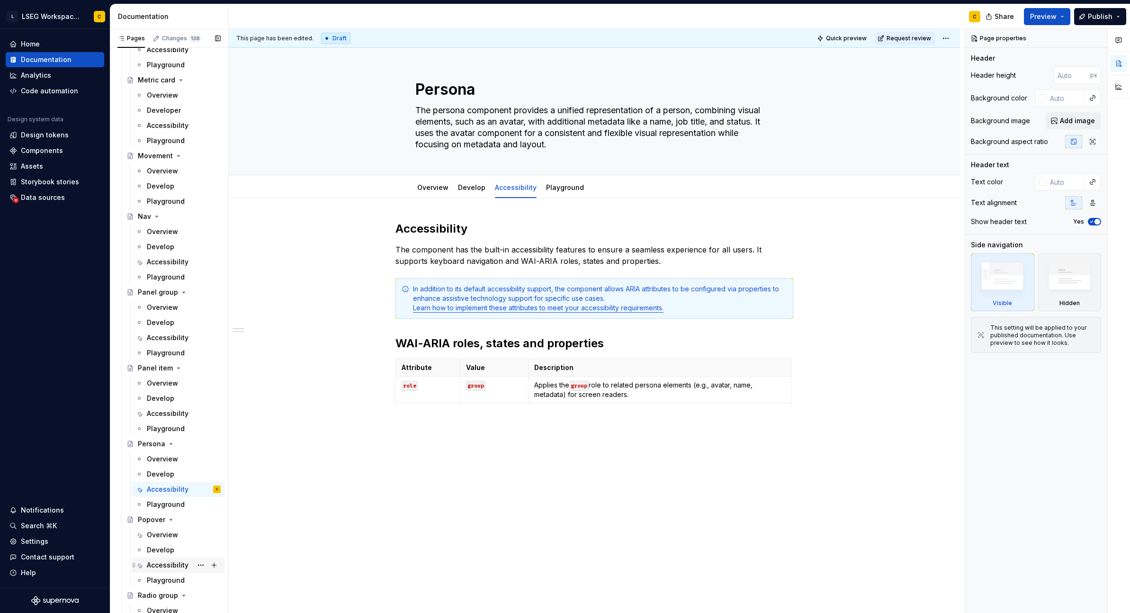
click at [151, 562] on div "Accessibility" at bounding box center [168, 564] width 42 height 9
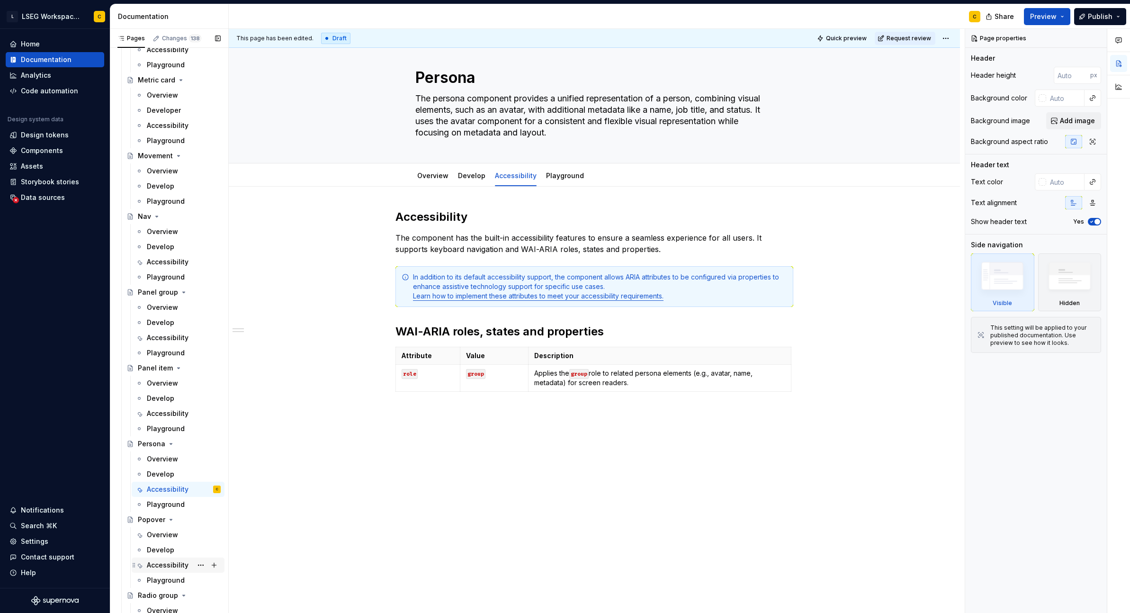
scroll to position [3158, 0]
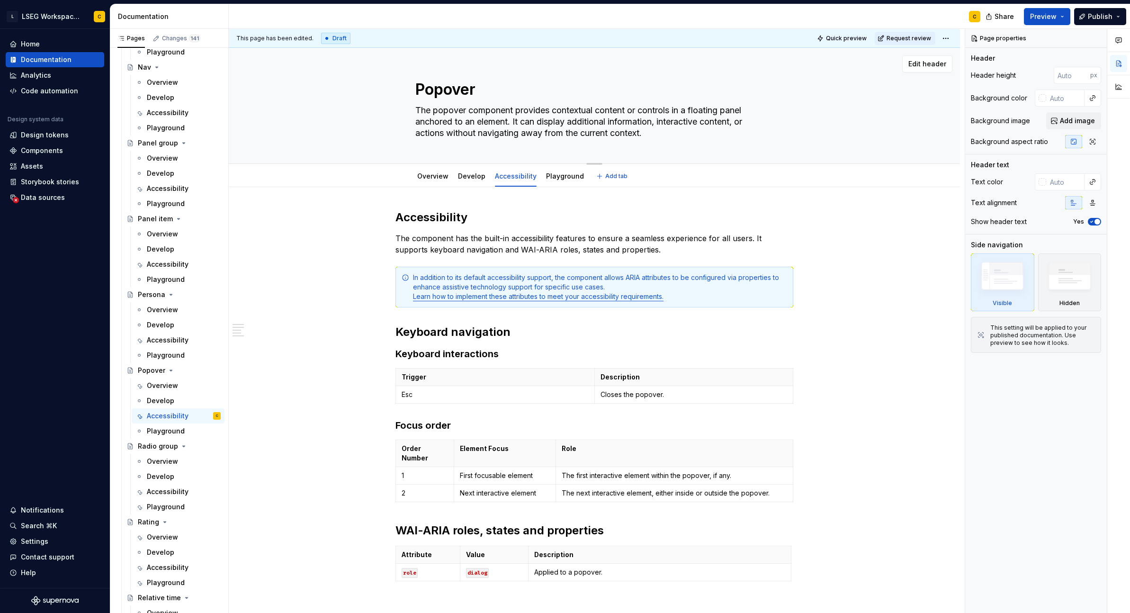
type textarea "*"
